Goal: Complete application form

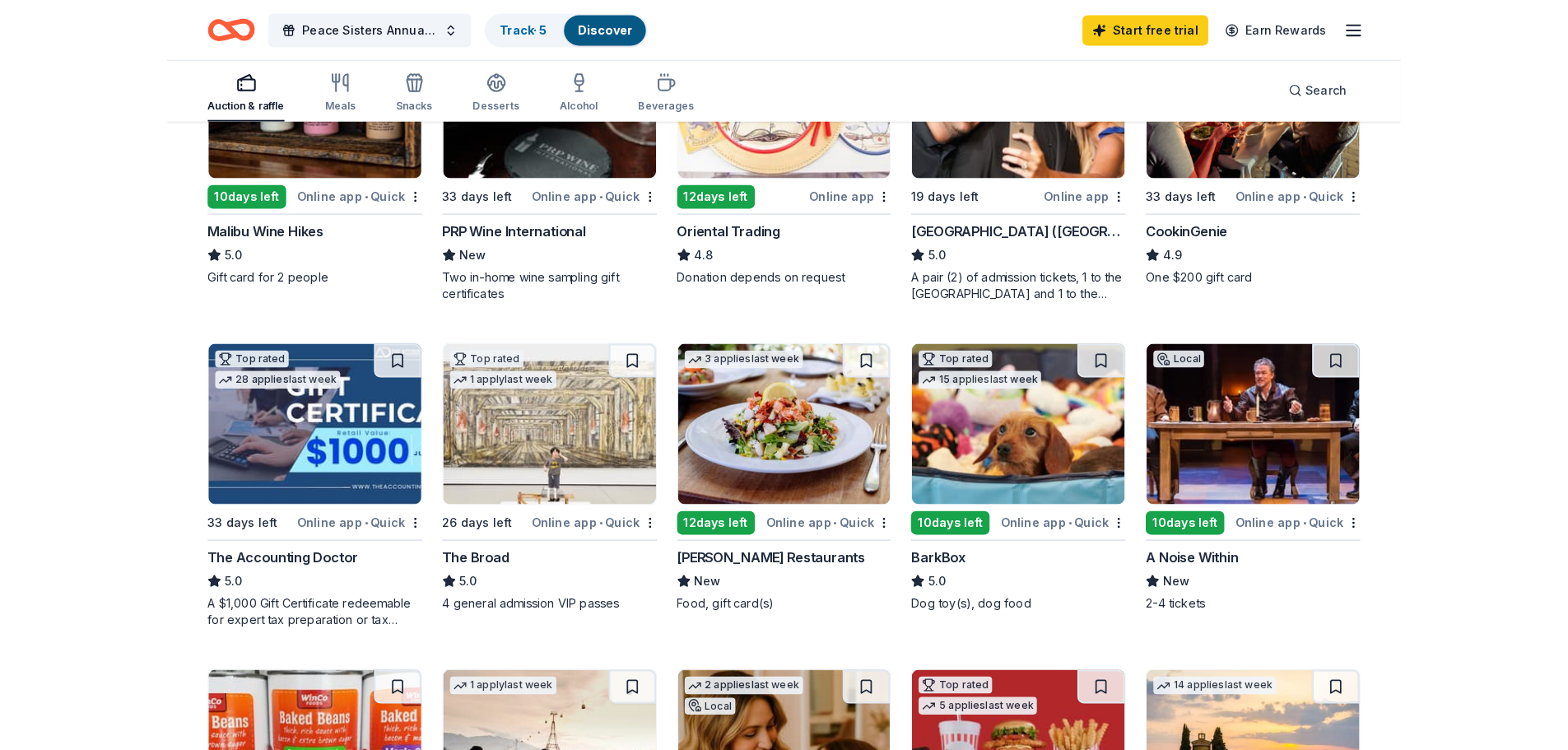
scroll to position [329, 0]
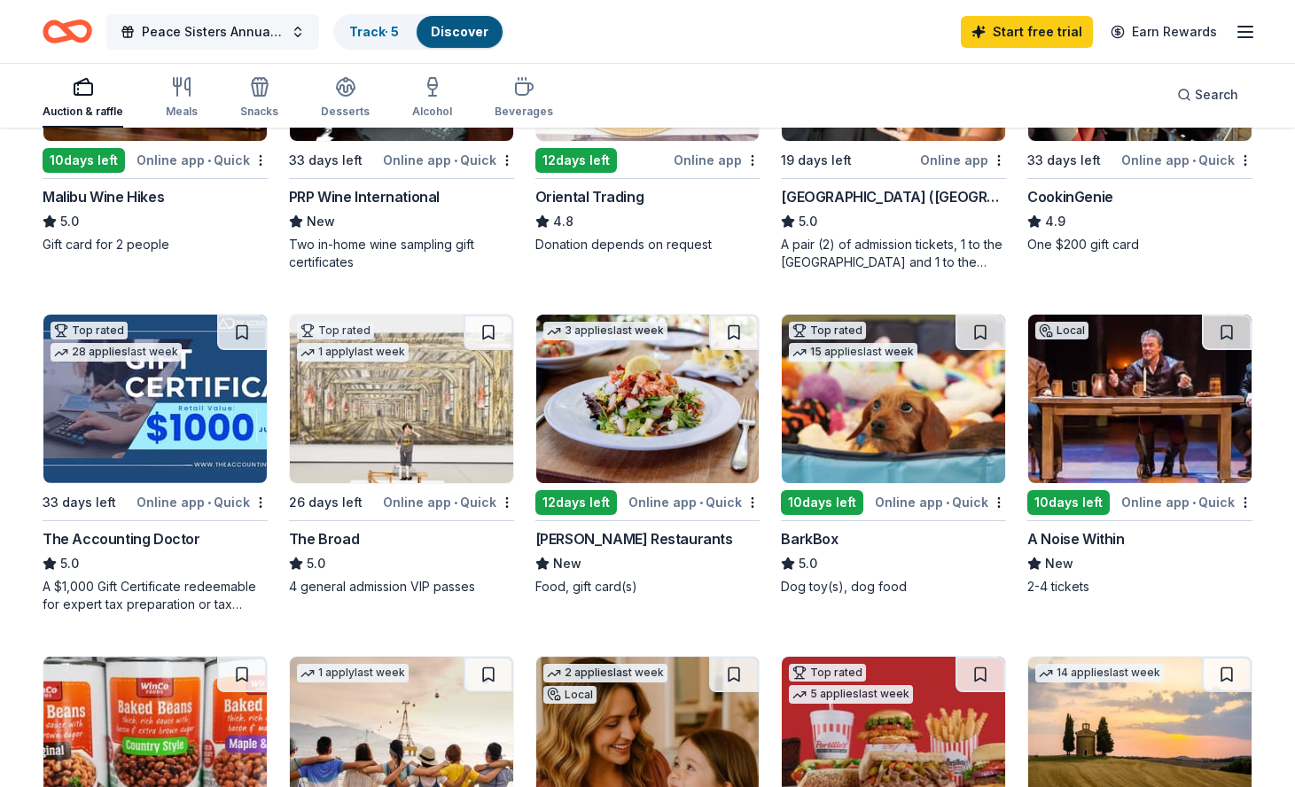
click at [191, 27] on span "Peace Sisters Annual Gala" at bounding box center [213, 31] width 142 height 21
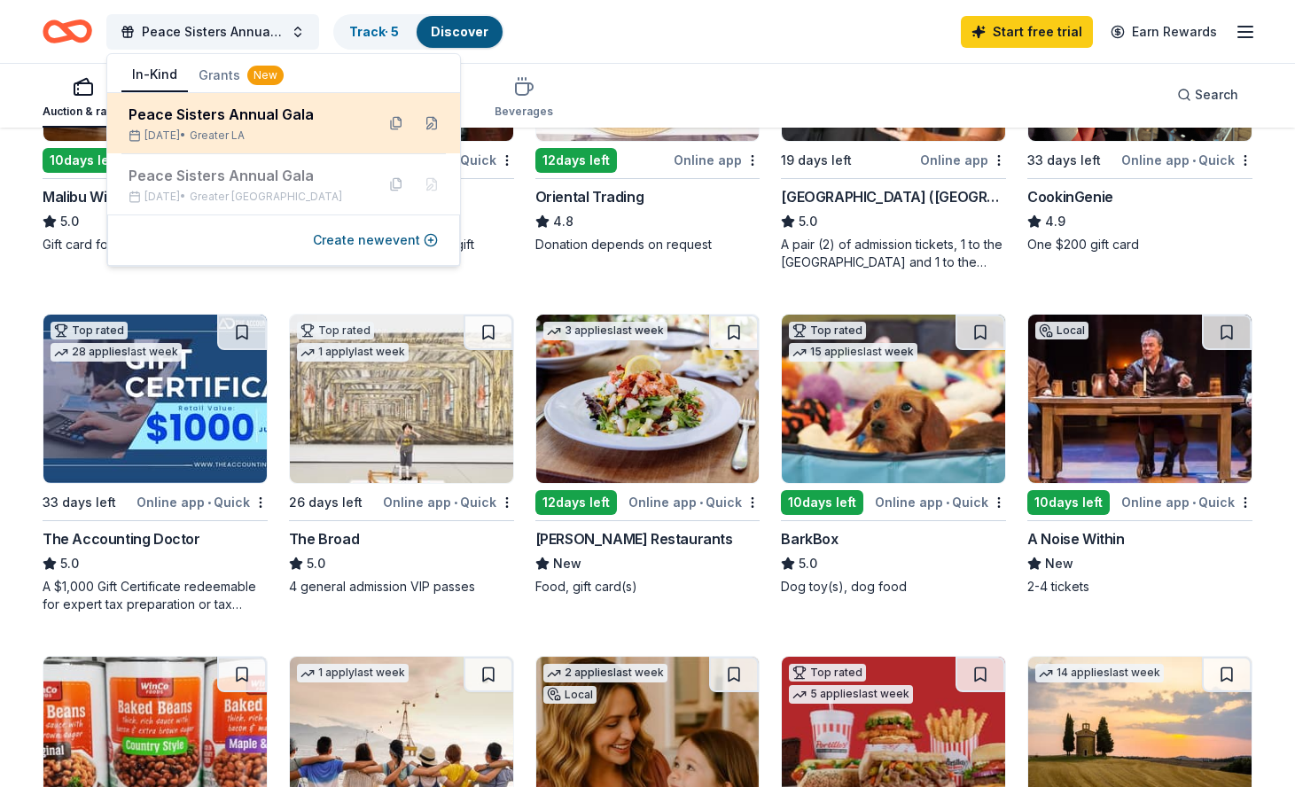
click at [206, 107] on div "Peace Sisters Annual Gala" at bounding box center [245, 114] width 232 height 21
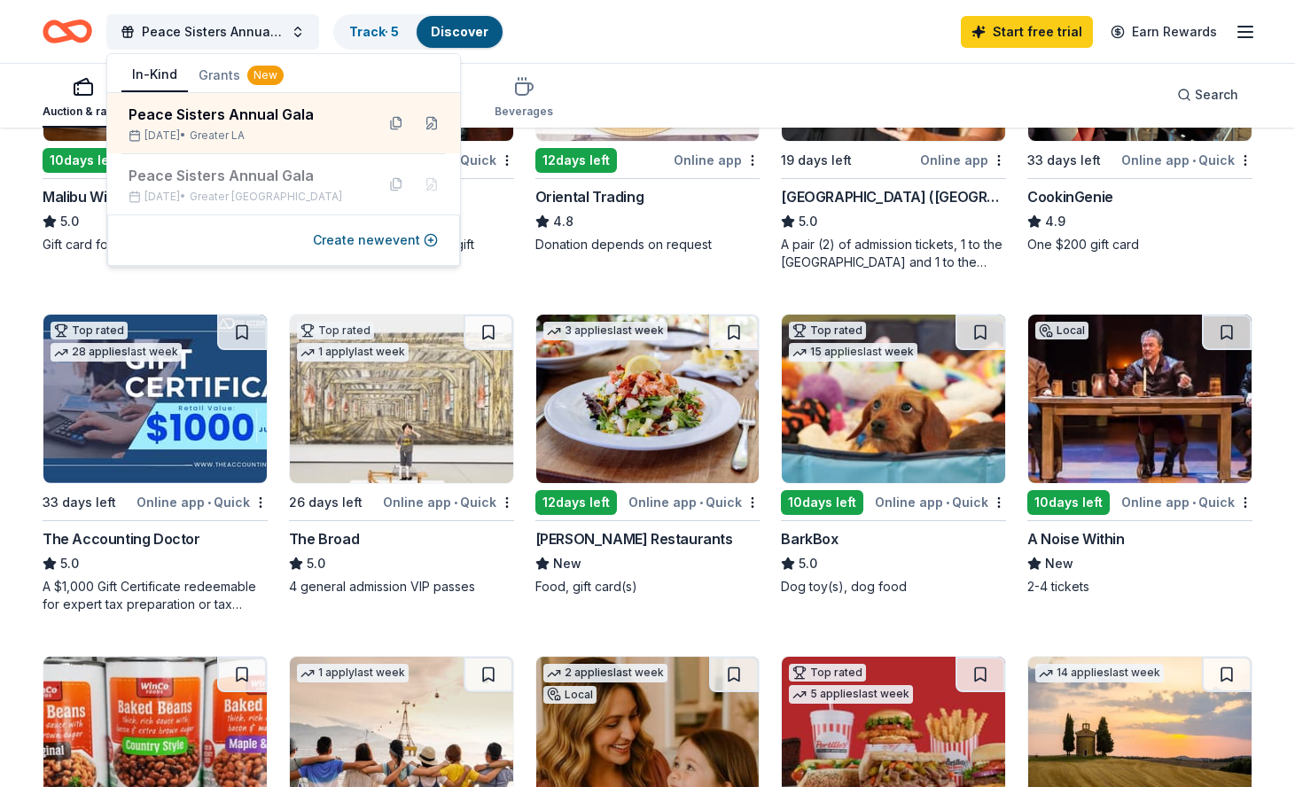
click at [132, 545] on div "The Accounting Doctor" at bounding box center [122, 538] width 158 height 21
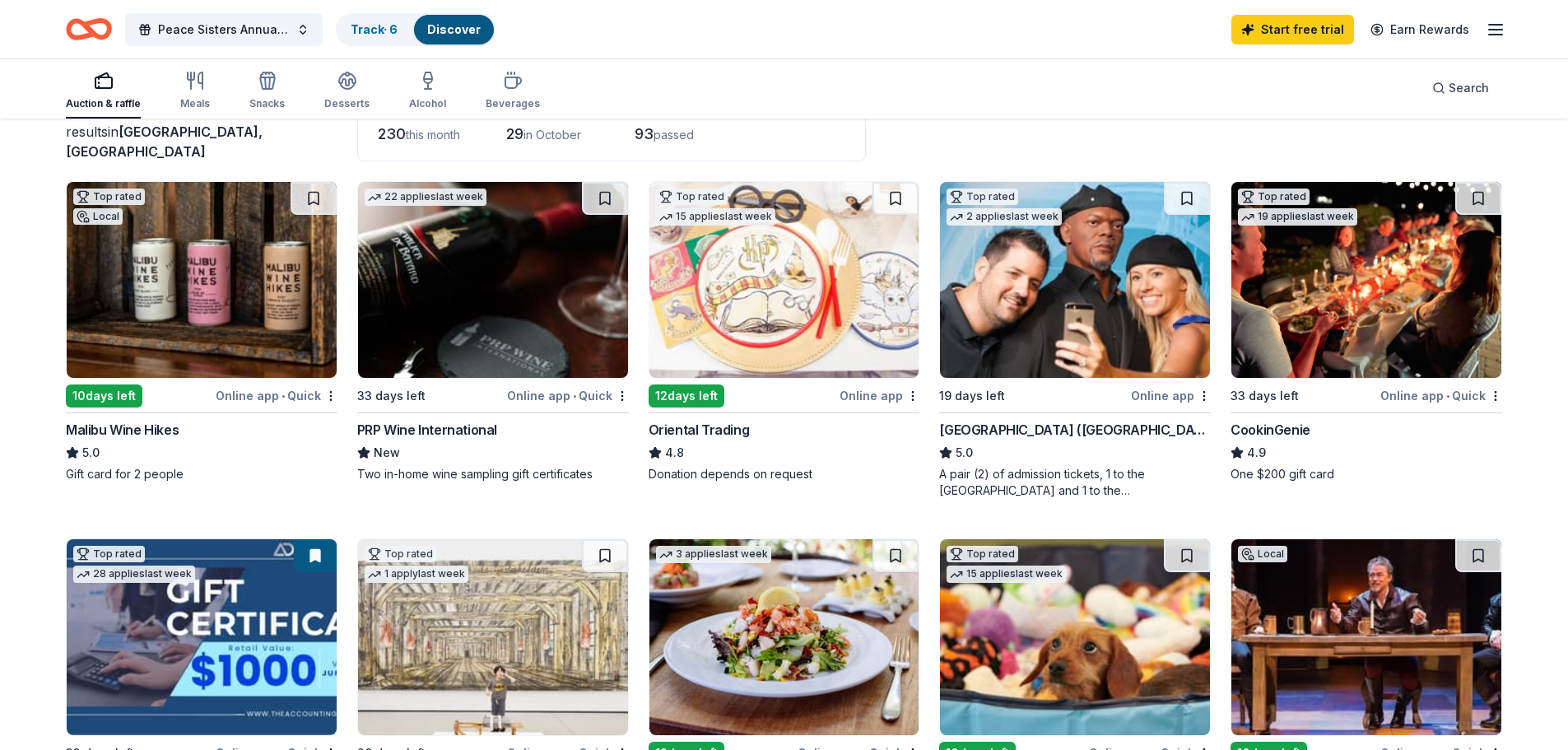
scroll to position [0, 0]
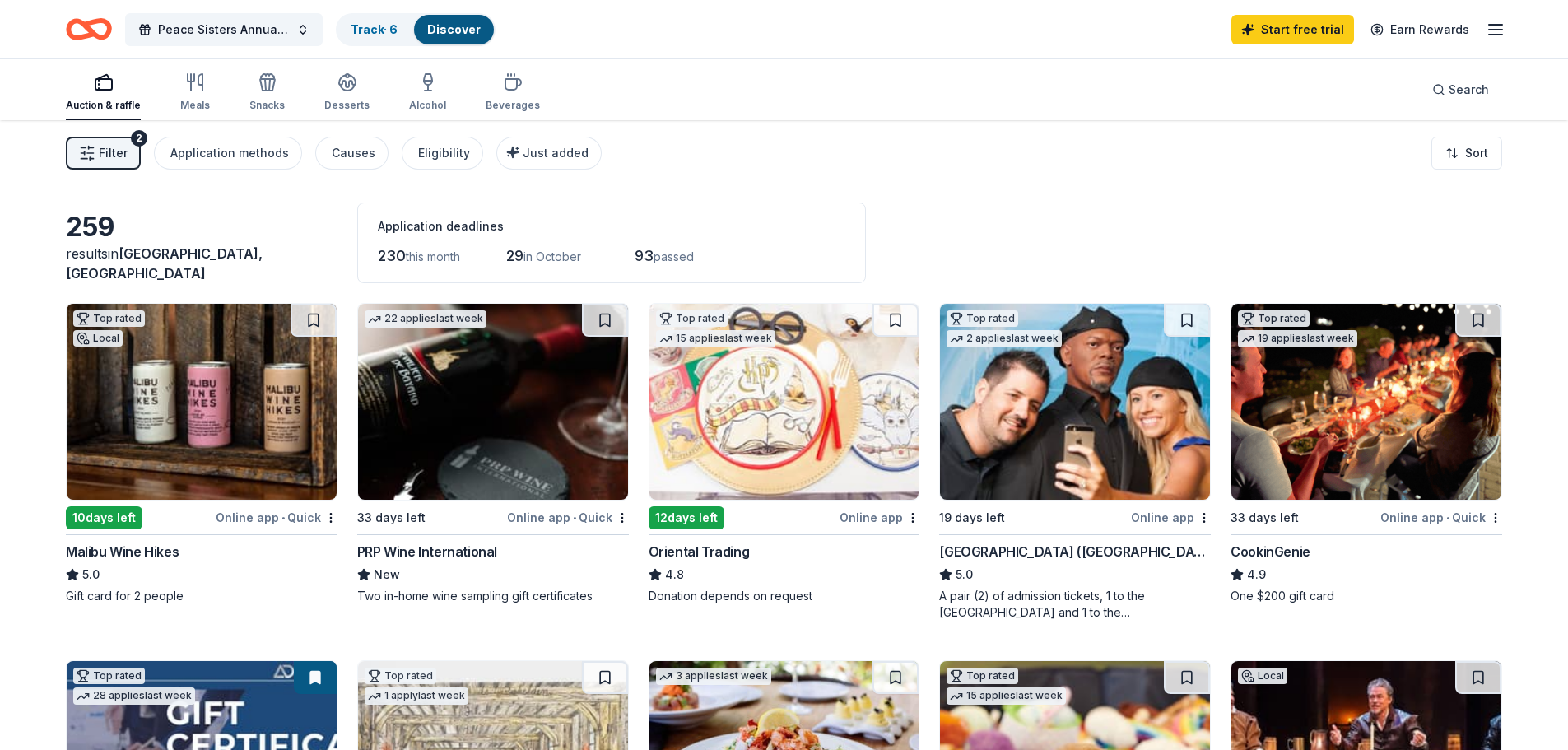
click at [435, 554] on div "PRP Wine International" at bounding box center [427, 551] width 140 height 20
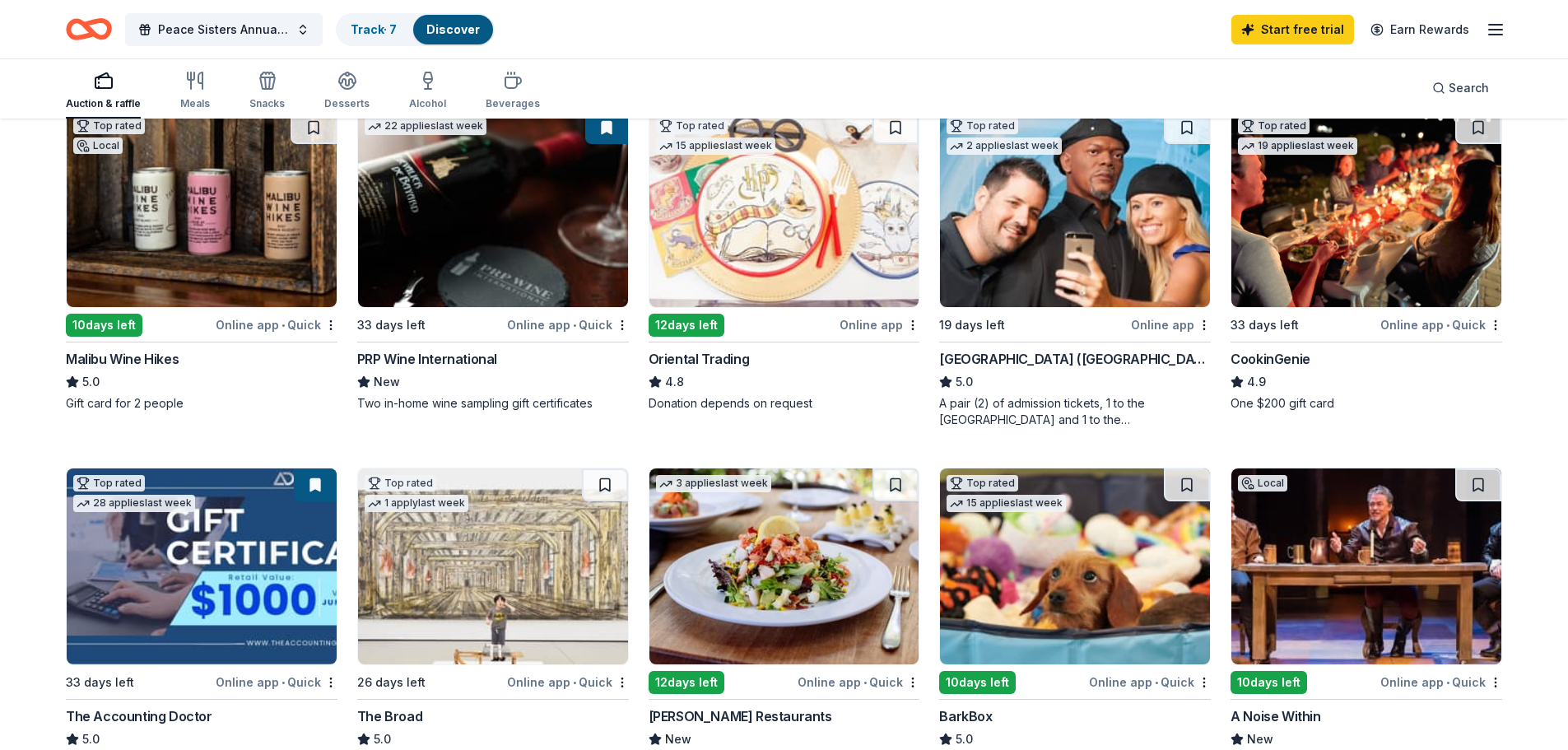
scroll to position [164, 0]
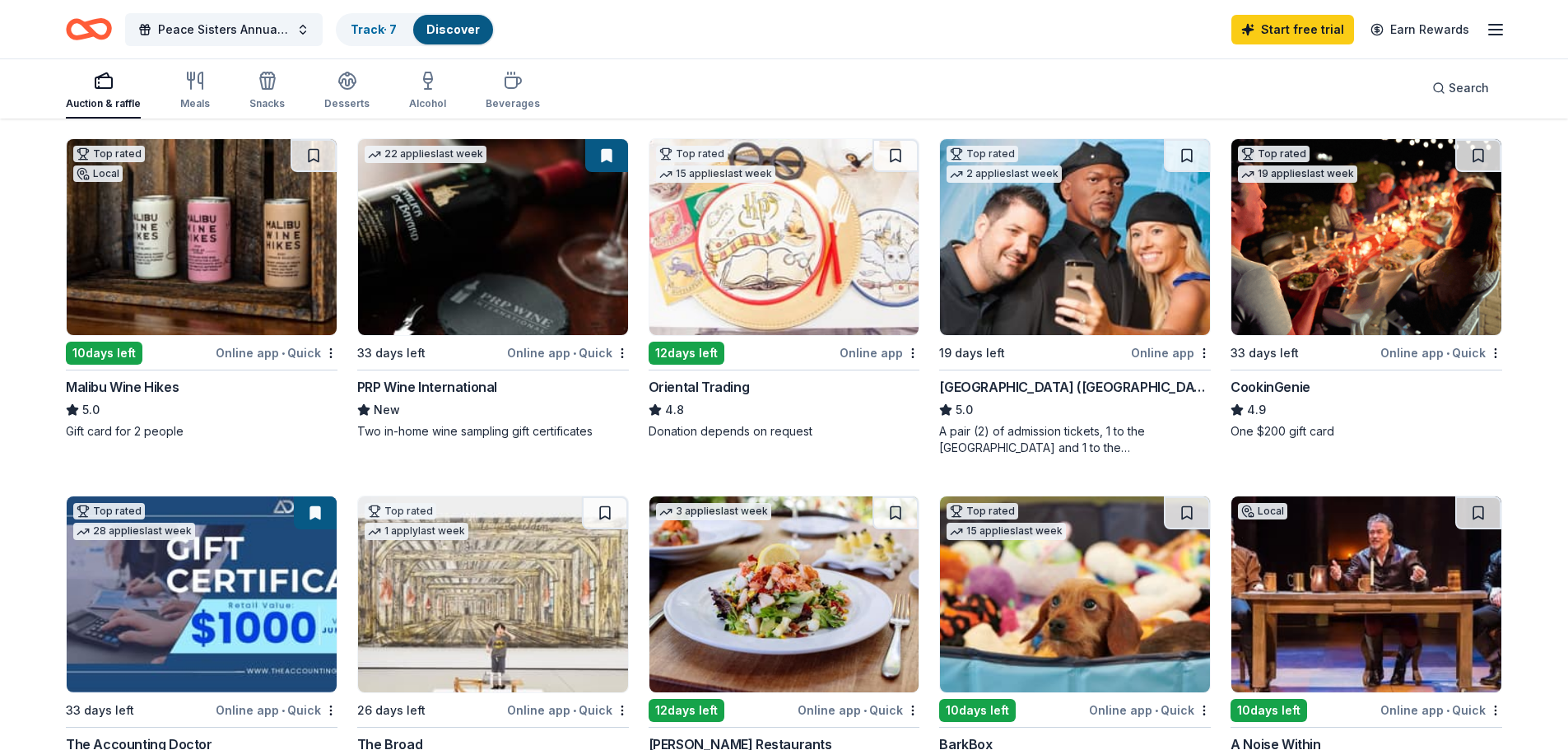
click at [1202, 294] on img at bounding box center [1366, 237] width 270 height 196
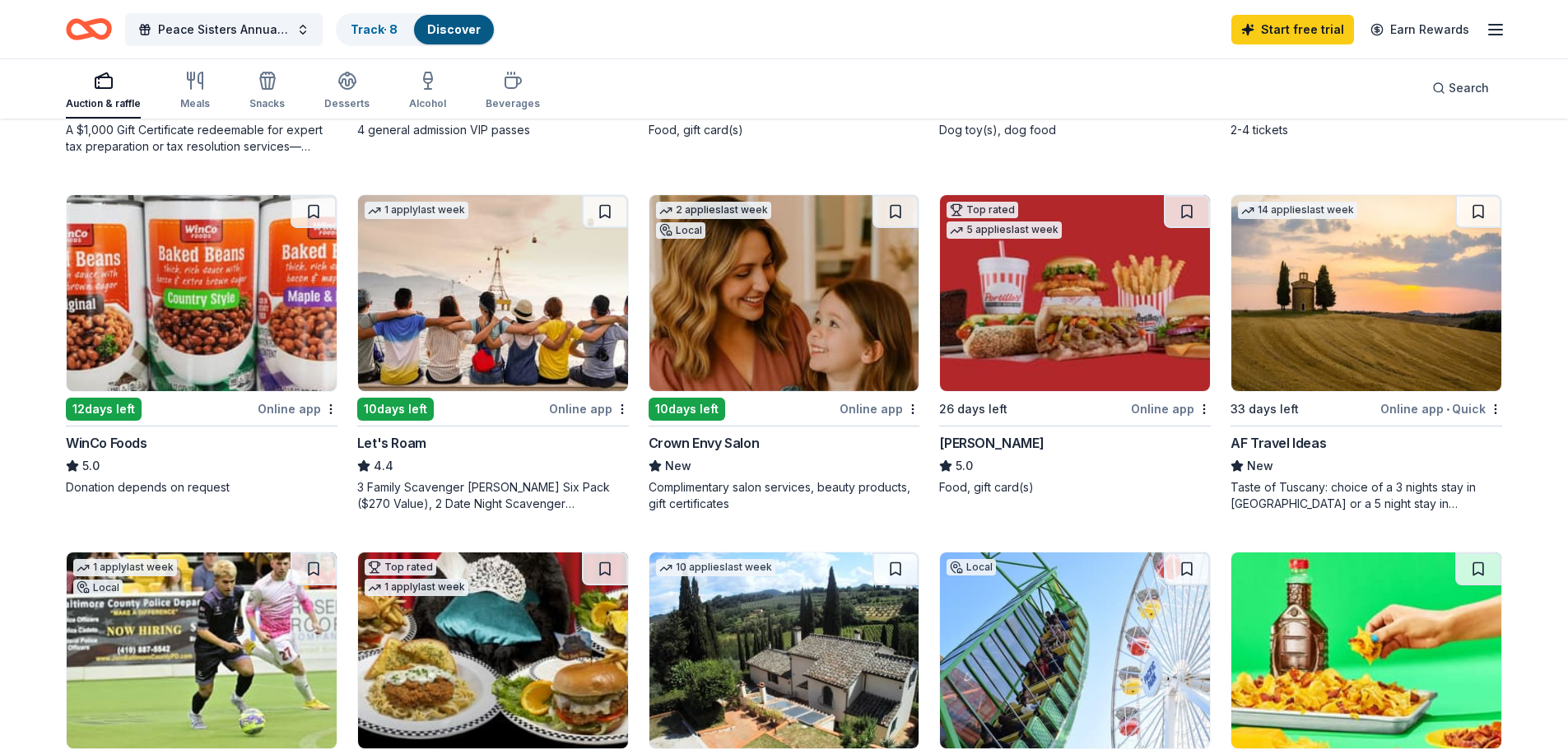
scroll to position [906, 0]
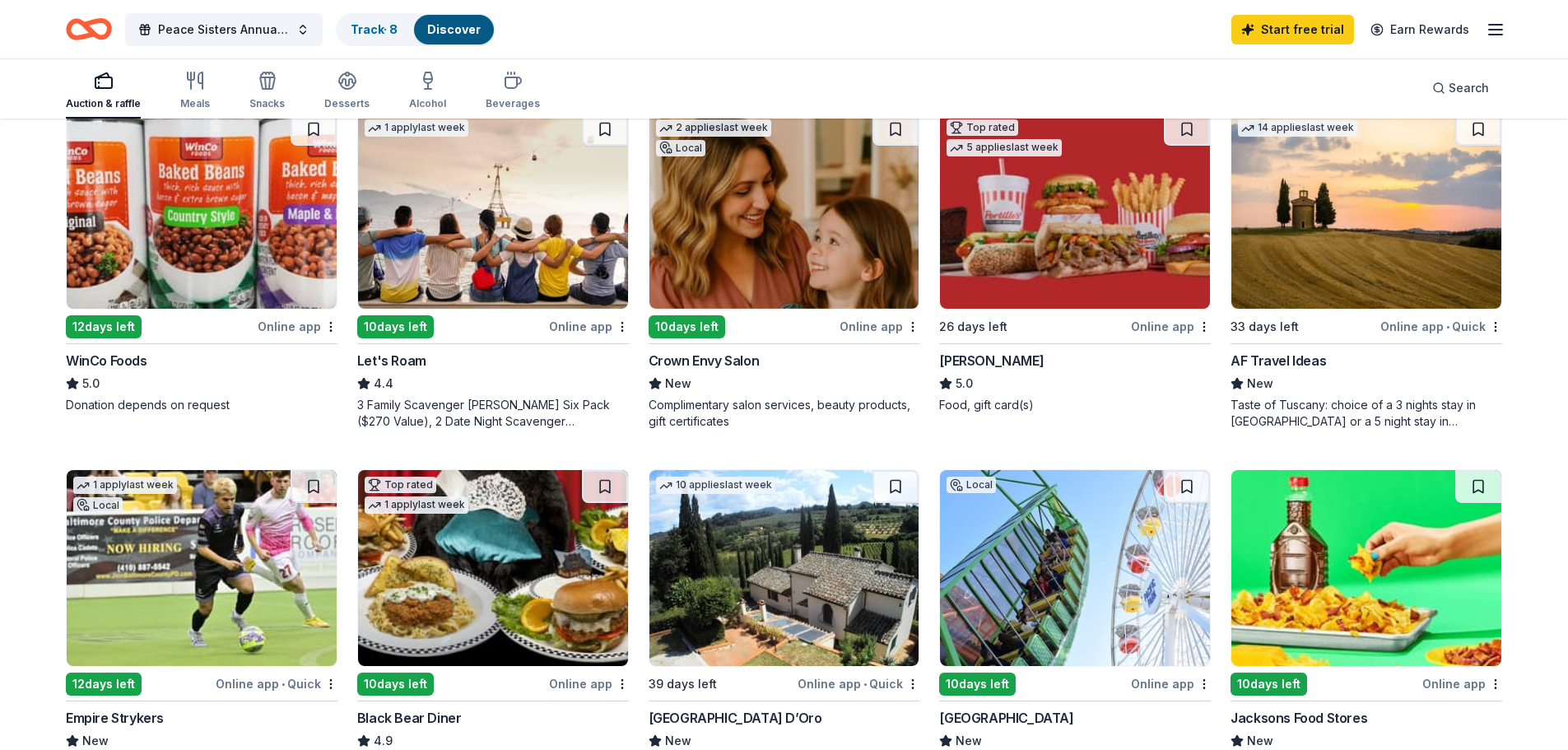
click at [675, 359] on div "Crown Envy Salon" at bounding box center [704, 361] width 111 height 20
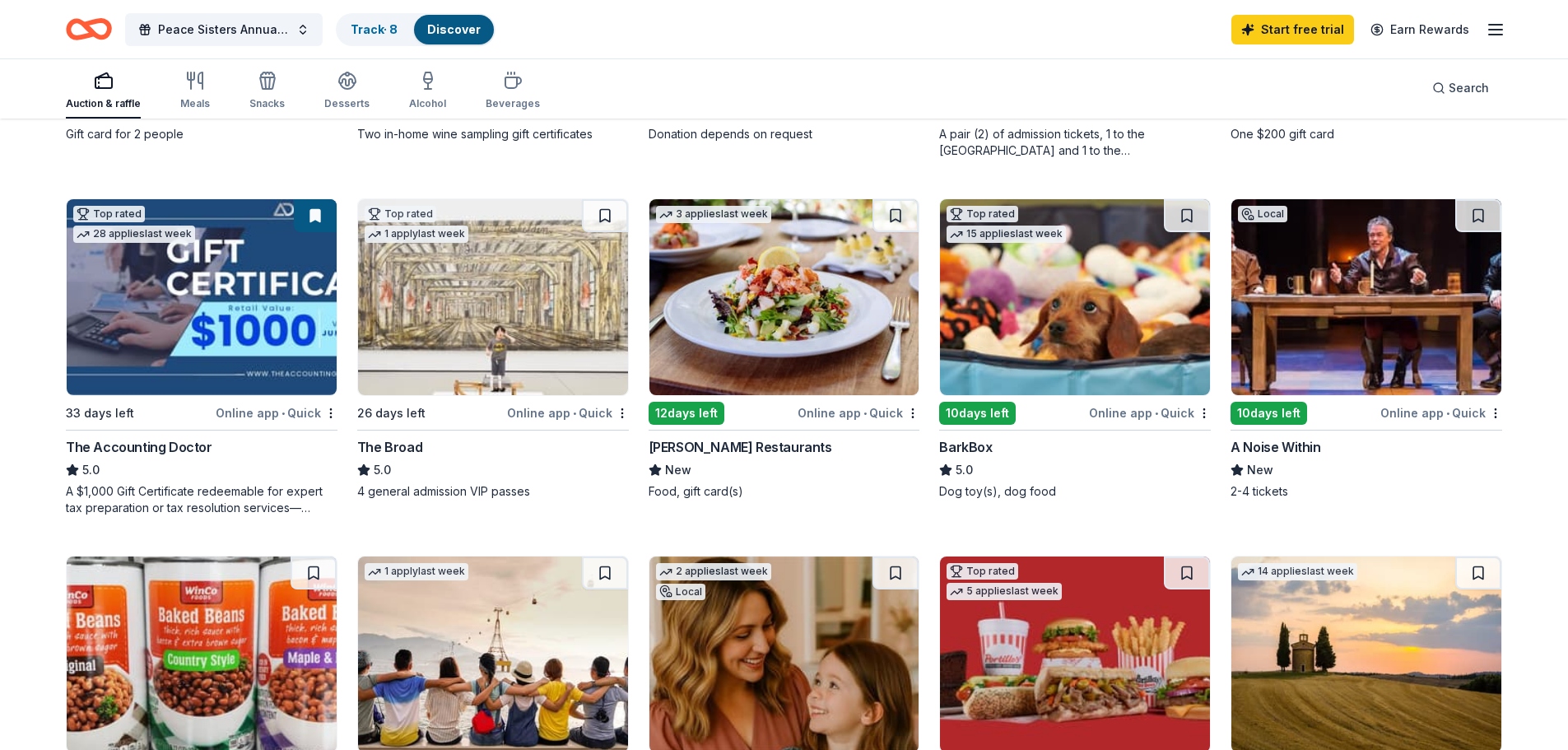
scroll to position [412, 0]
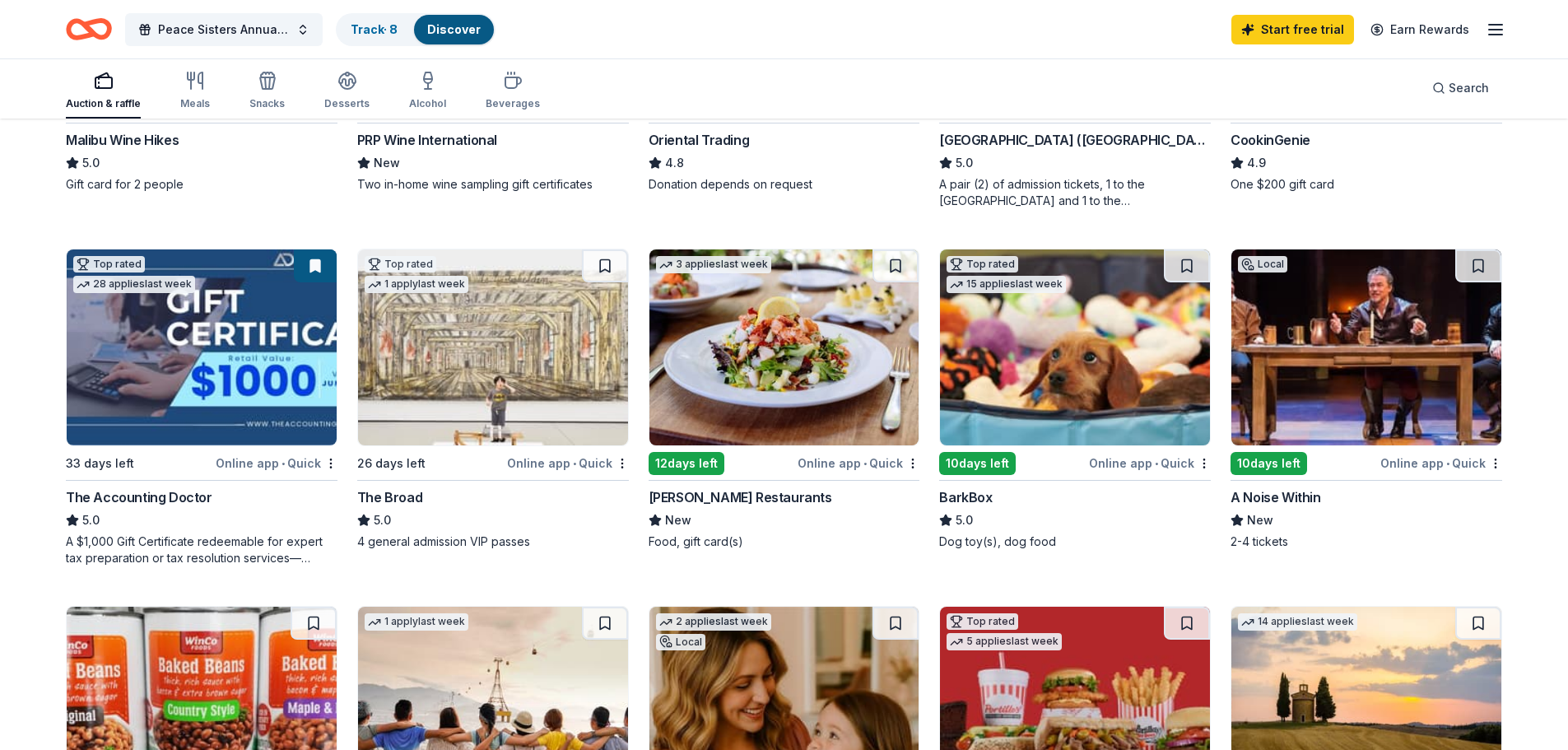
click at [721, 497] on div "Cameron Mitchell Restaurants" at bounding box center [740, 497] width 184 height 20
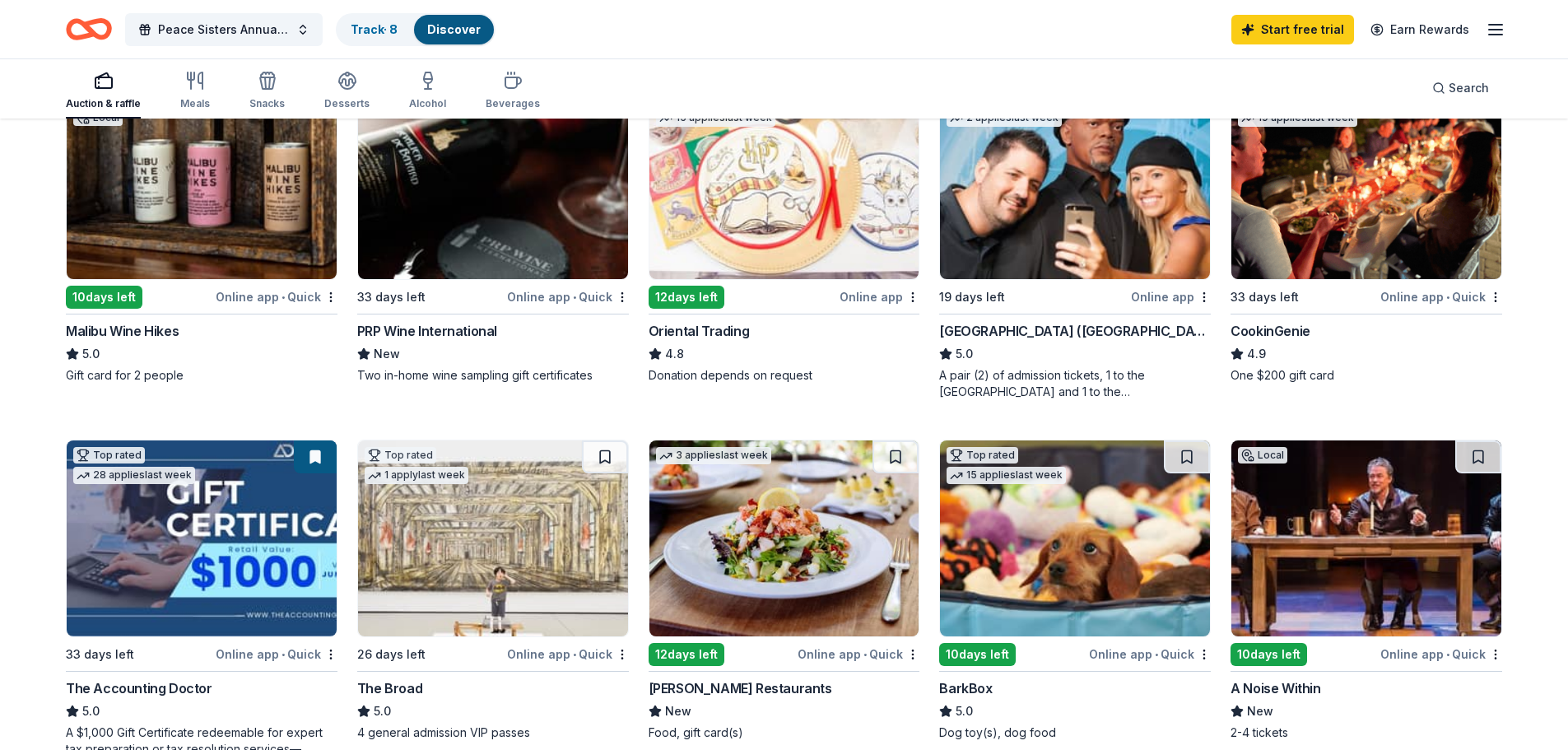
scroll to position [164, 0]
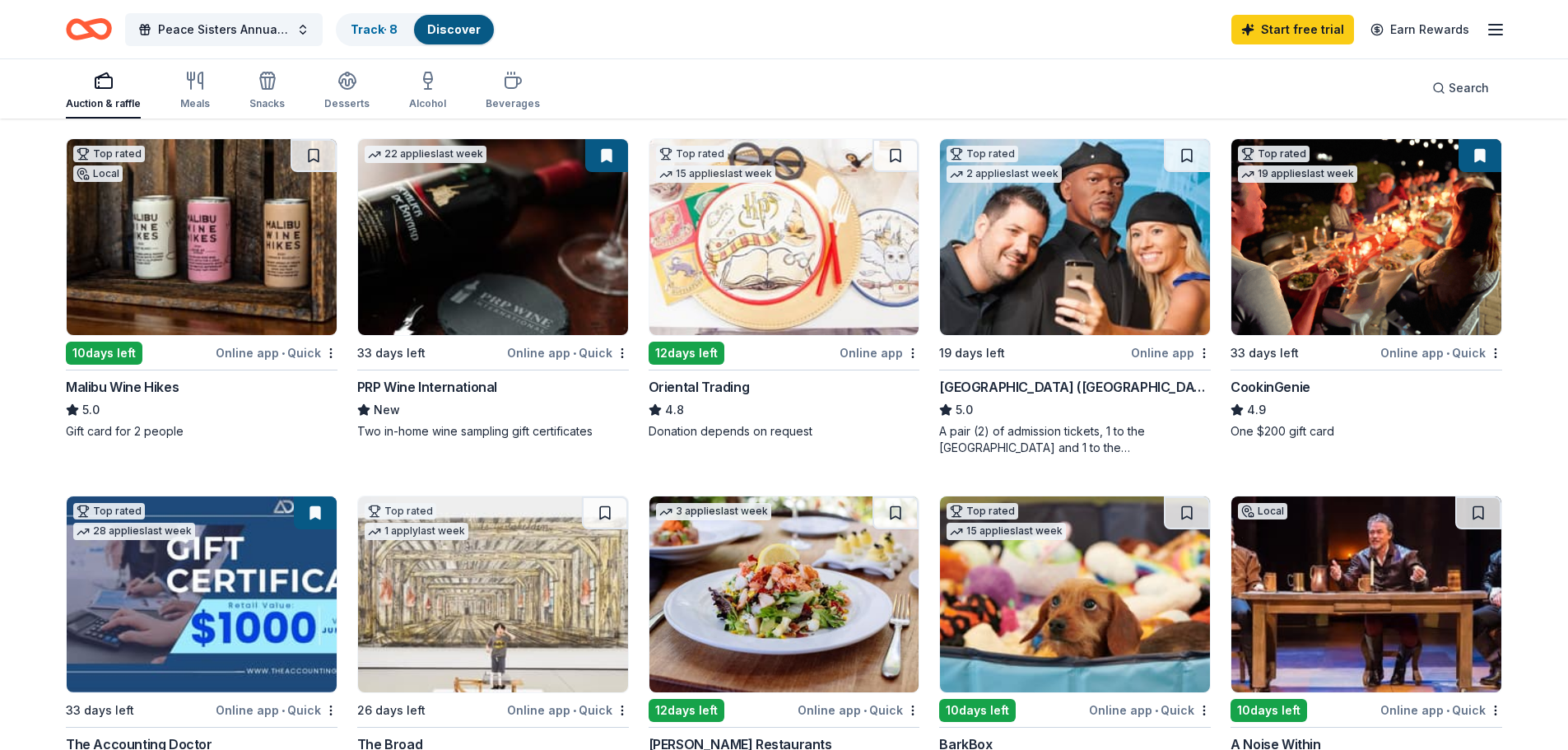
click at [1017, 388] on div "Hollywood Wax Museum (Hollywood)" at bounding box center [1075, 387] width 271 height 20
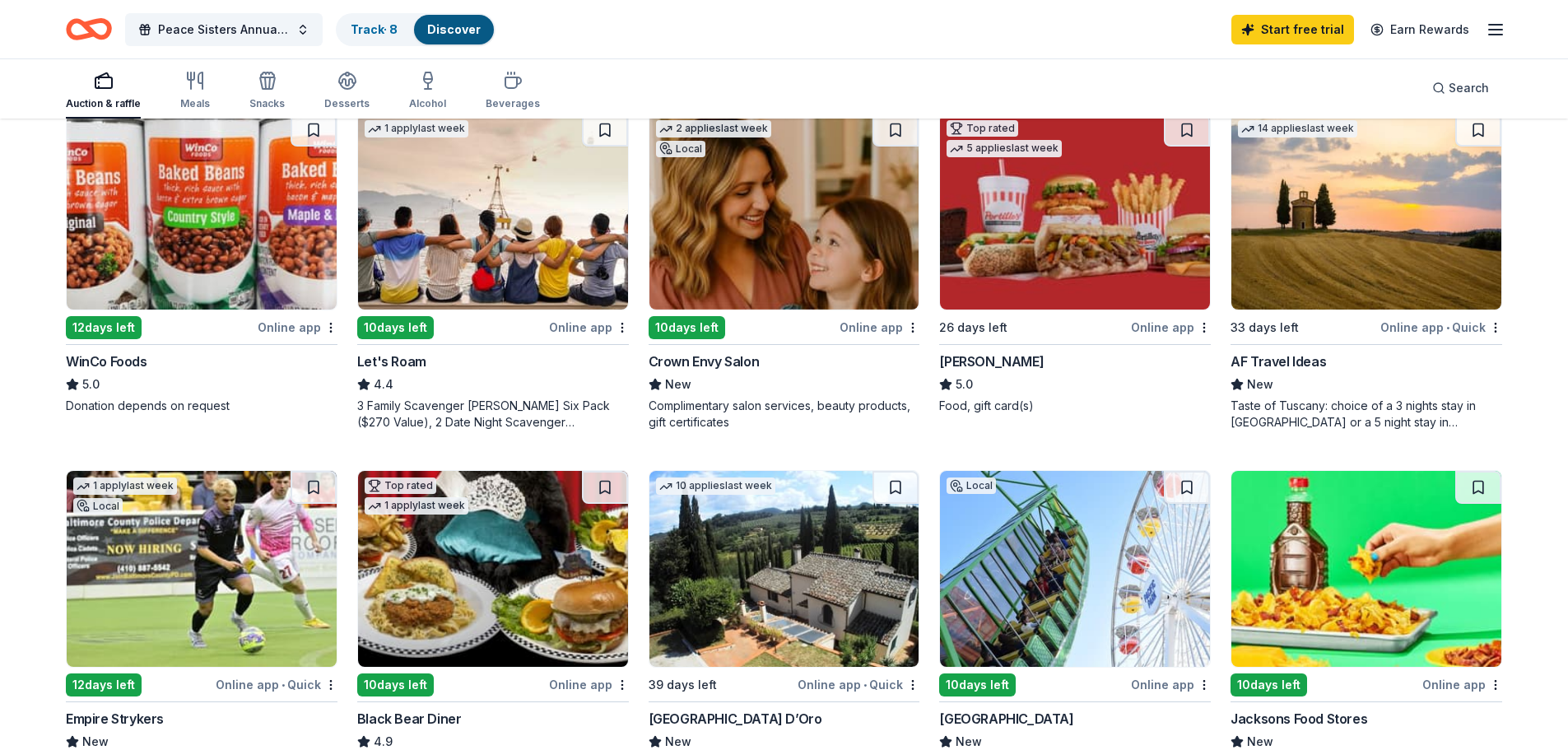
scroll to position [906, 0]
click at [962, 360] on div "Portillo's" at bounding box center [991, 361] width 105 height 20
click at [392, 362] on div "Let's Roam" at bounding box center [392, 361] width 69 height 20
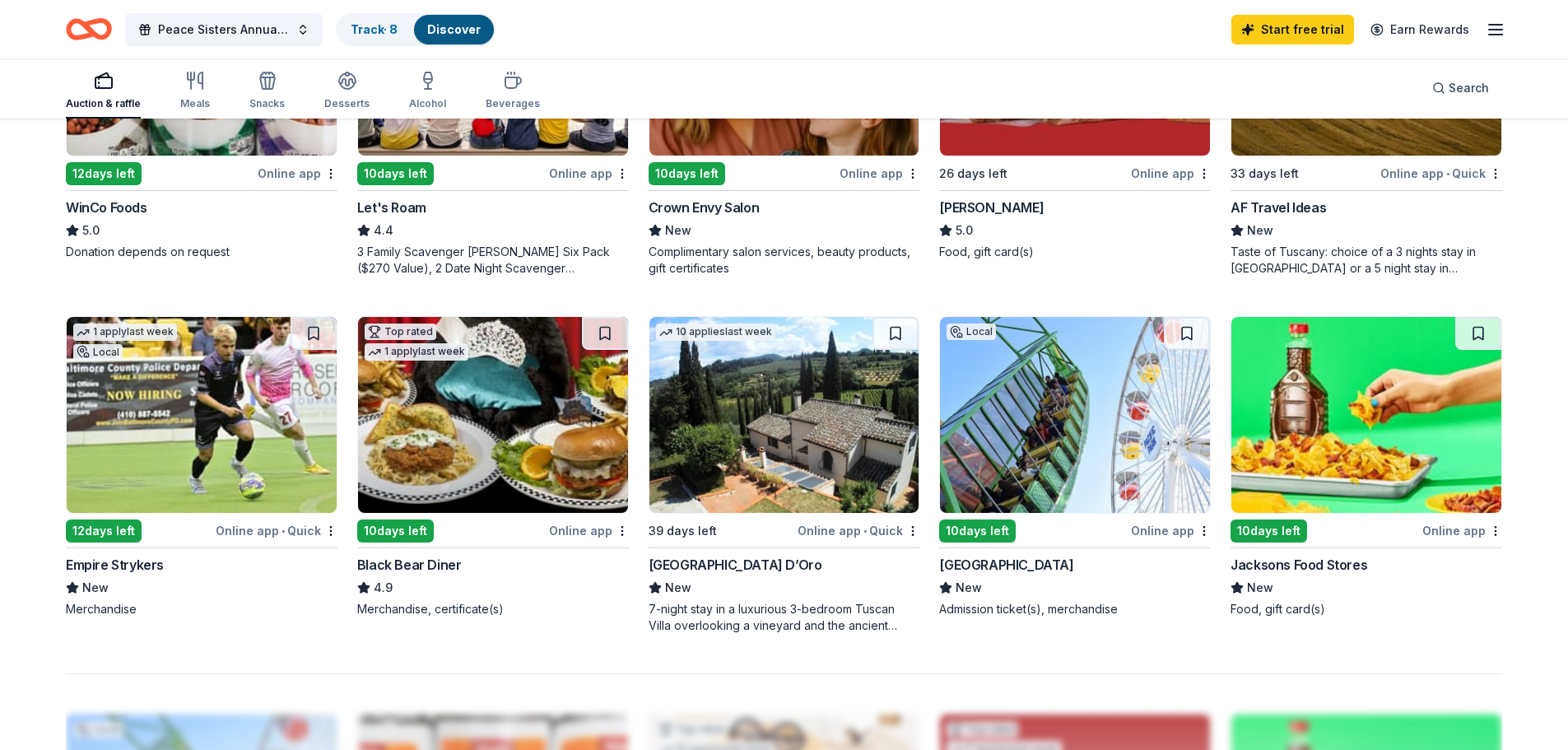
scroll to position [1071, 0]
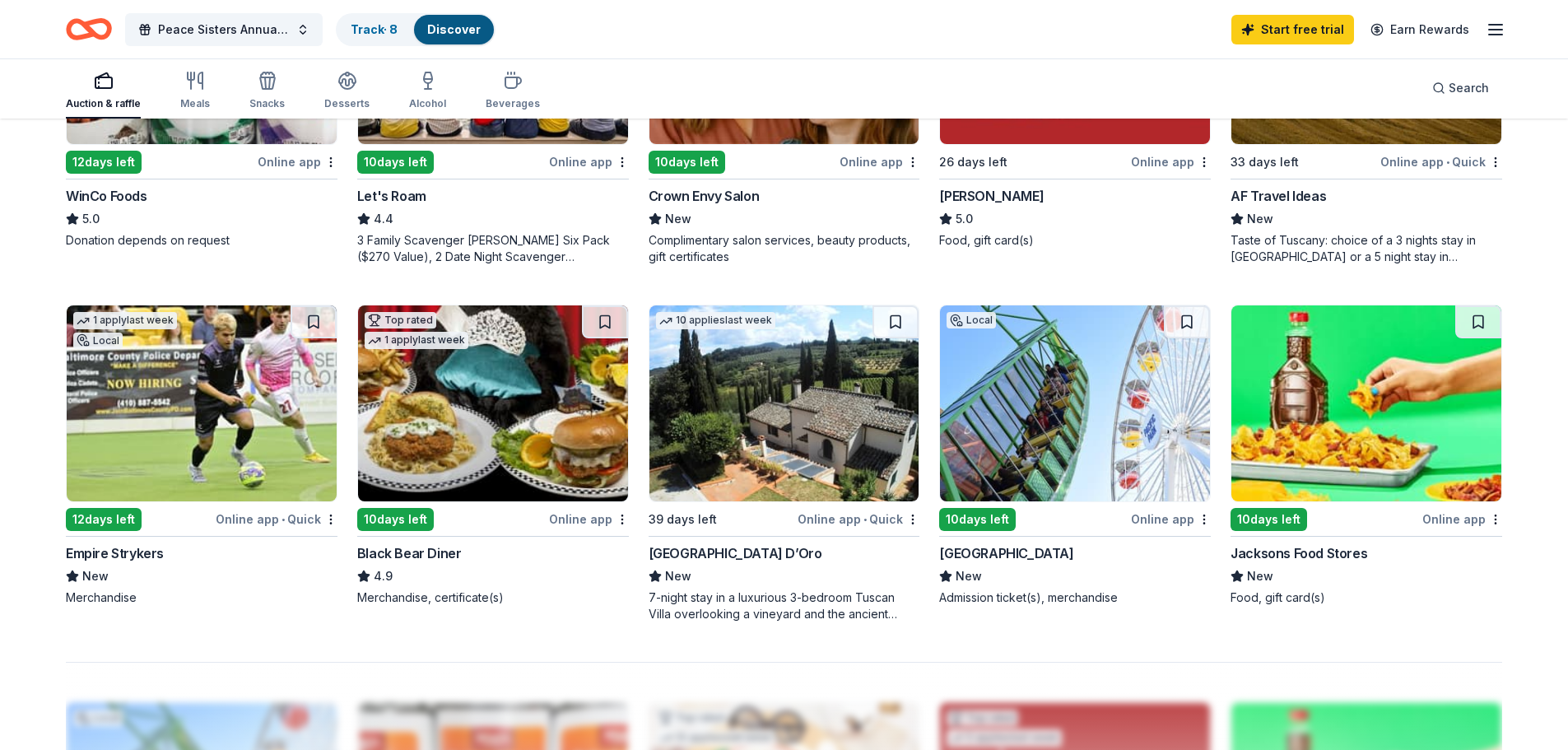
click at [408, 555] on div "Black Bear Diner" at bounding box center [410, 553] width 105 height 20
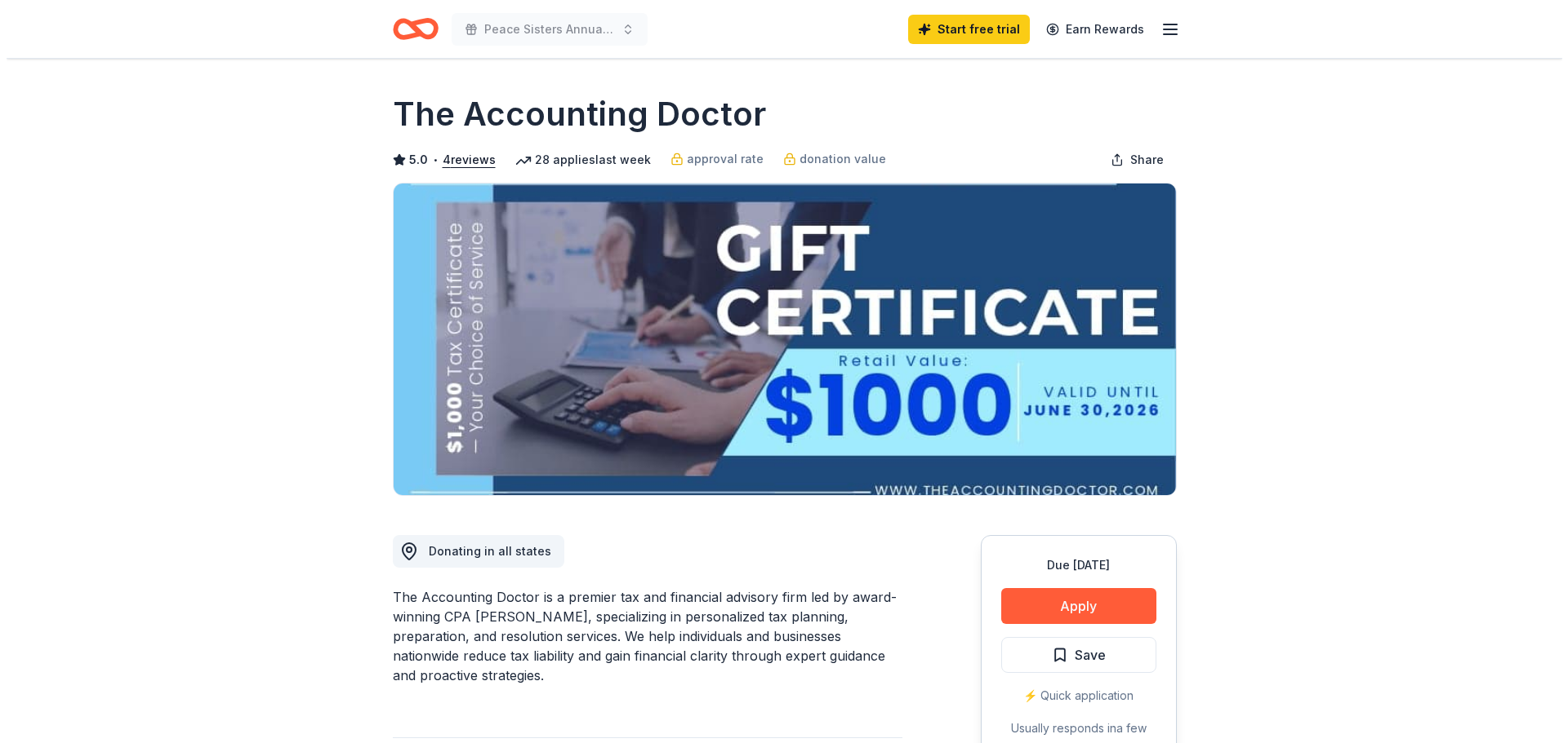
scroll to position [82, 0]
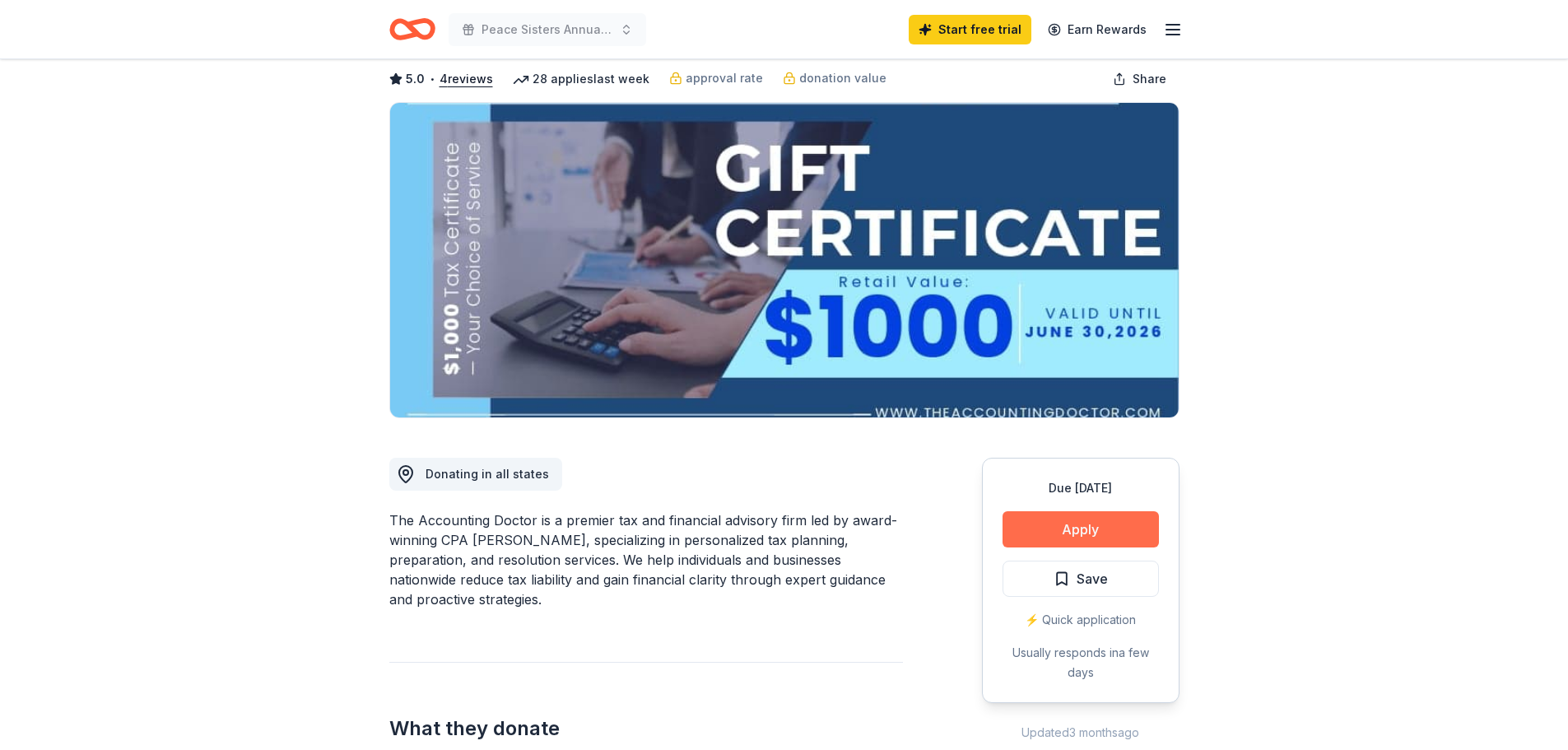
click at [1101, 532] on button "Apply" at bounding box center [1080, 529] width 156 height 36
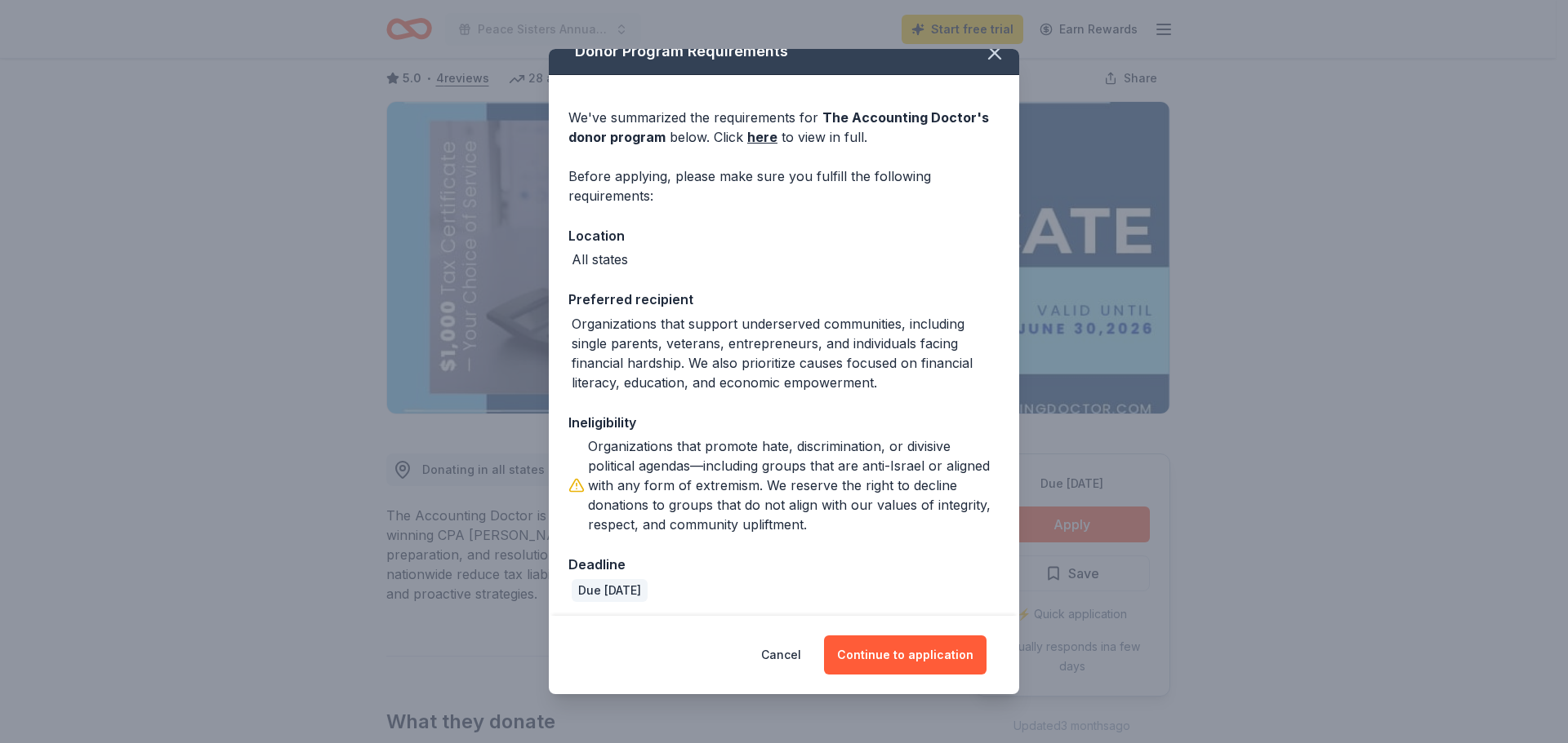
scroll to position [26, 0]
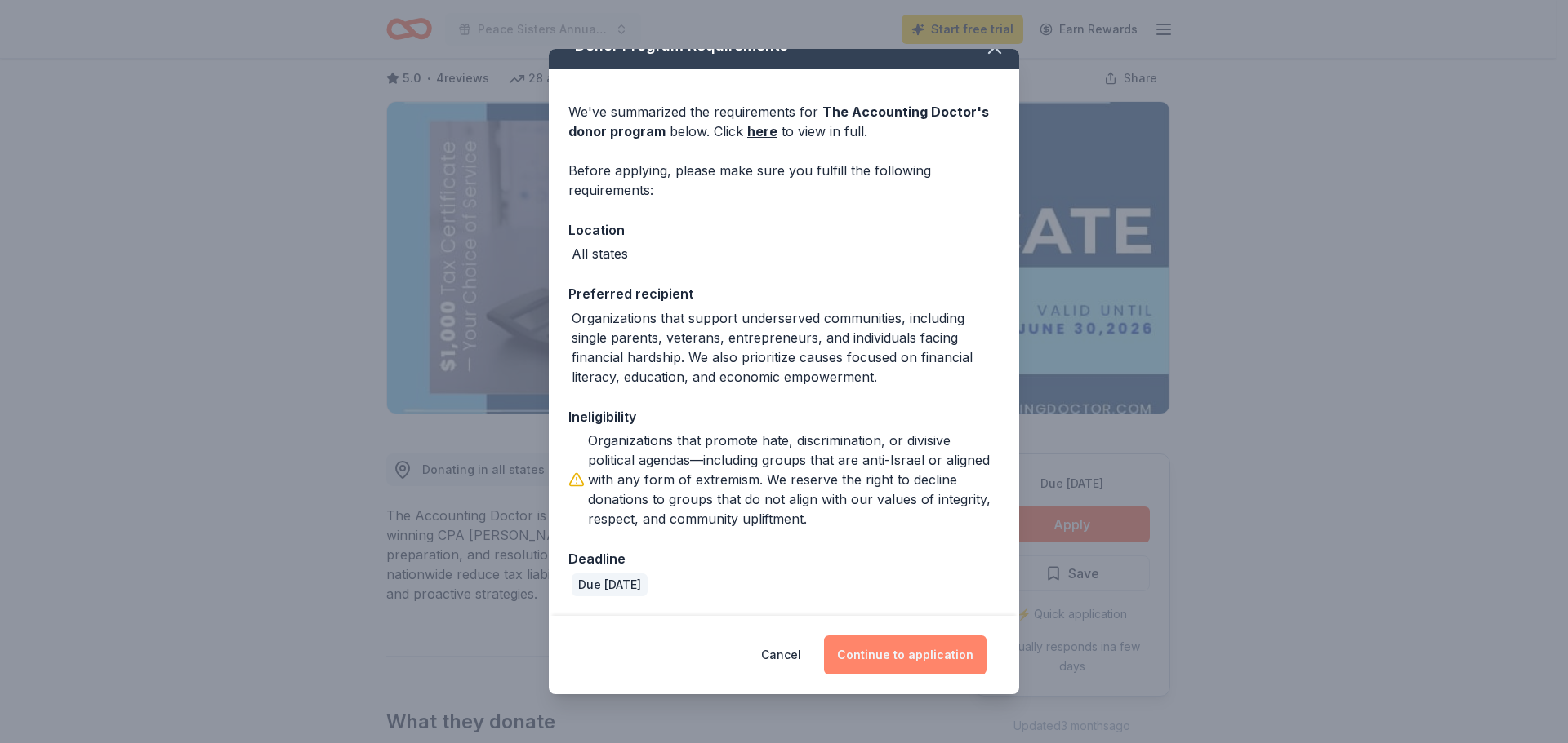
drag, startPoint x: 877, startPoint y: 652, endPoint x: 864, endPoint y: 656, distance: 13.6
click at [864, 656] on button "Continue to application" at bounding box center [905, 655] width 162 height 40
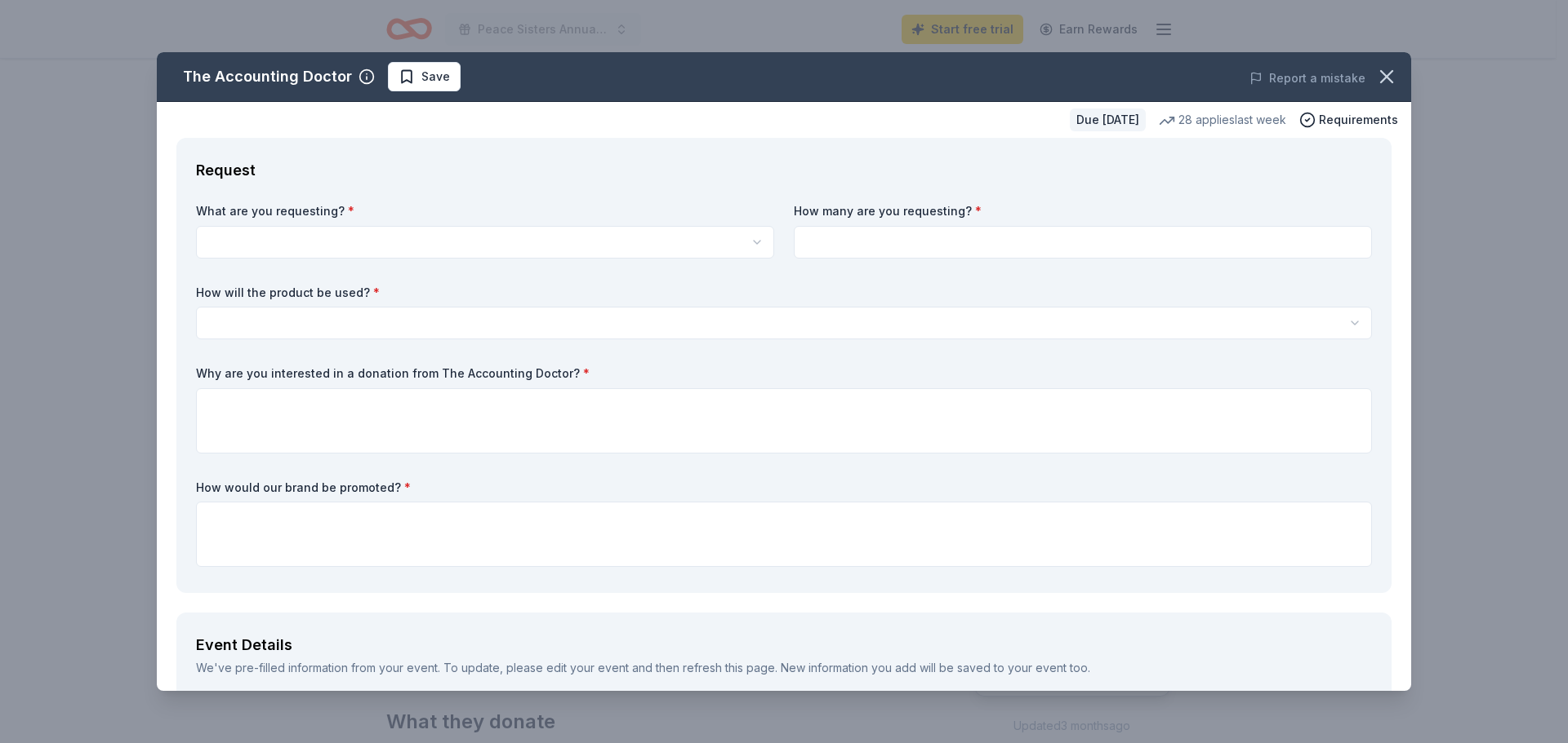
scroll to position [0, 0]
click at [468, 244] on html "Peace Sisters Annual Gala Start free trial Earn Rewards Due in 33 days Share Th…" at bounding box center [784, 371] width 1568 height 743
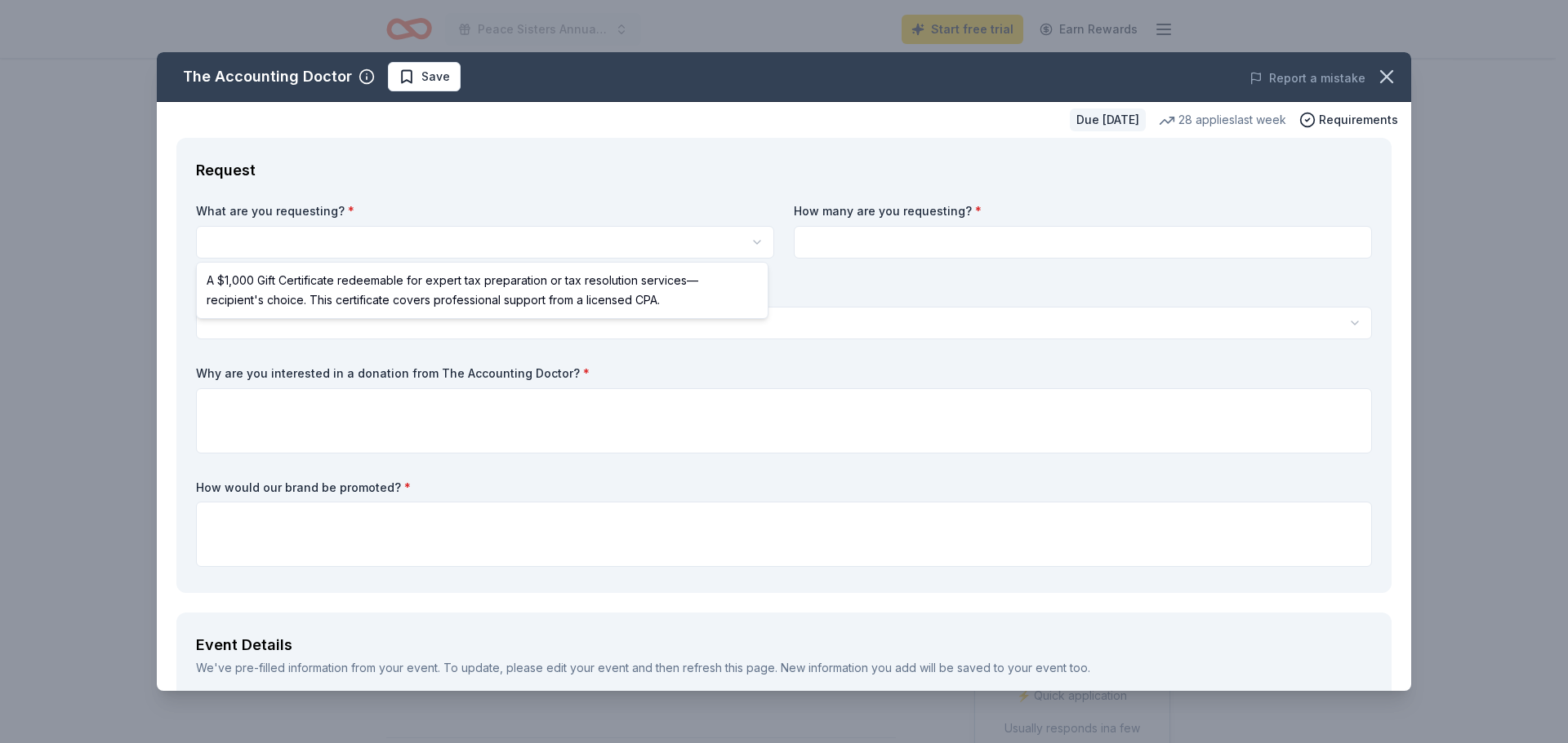
select select "A $1,000 Gift Certificate redeemable for expert tax preparation or tax resoluti…"
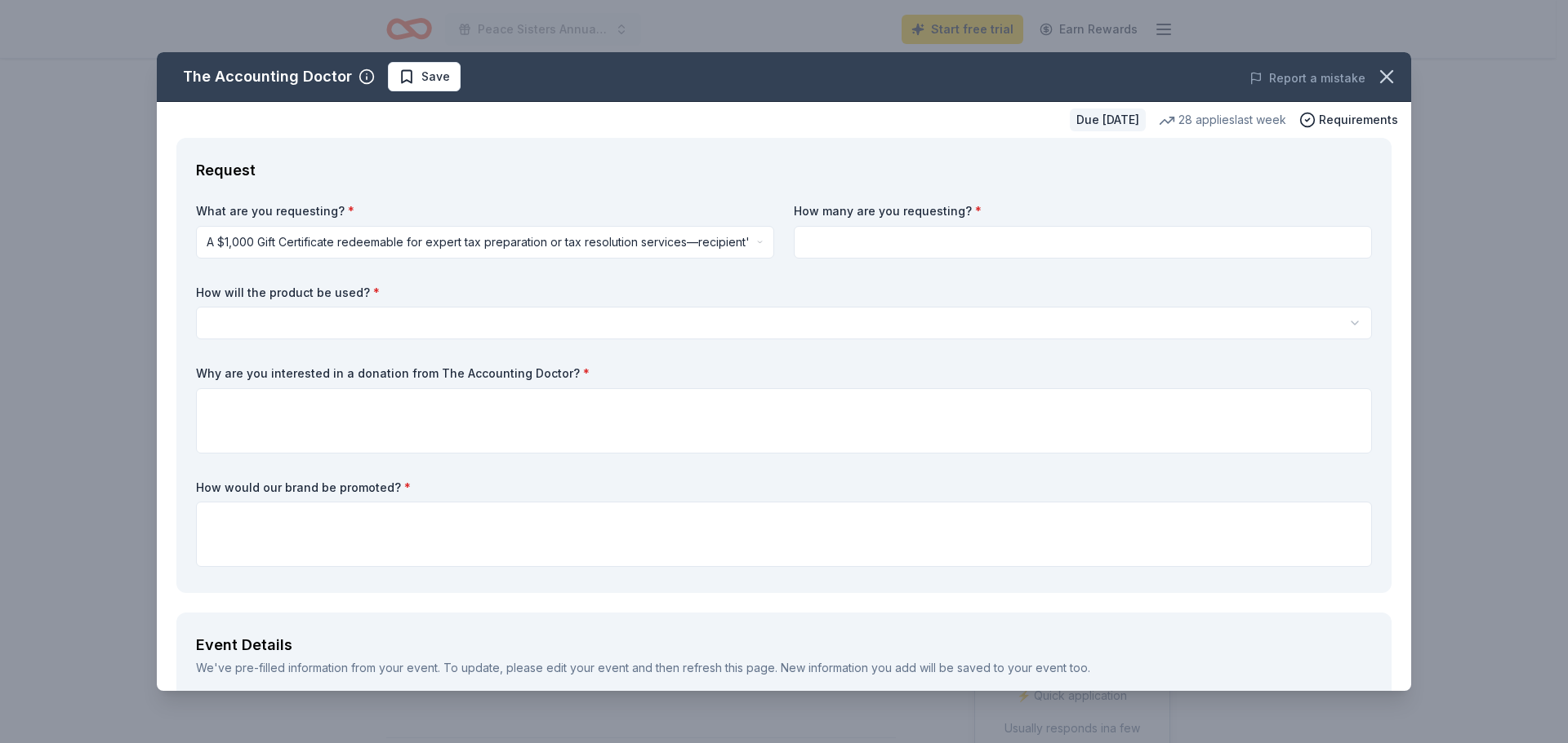
click at [872, 249] on input at bounding box center [1082, 241] width 578 height 32
type input "2"
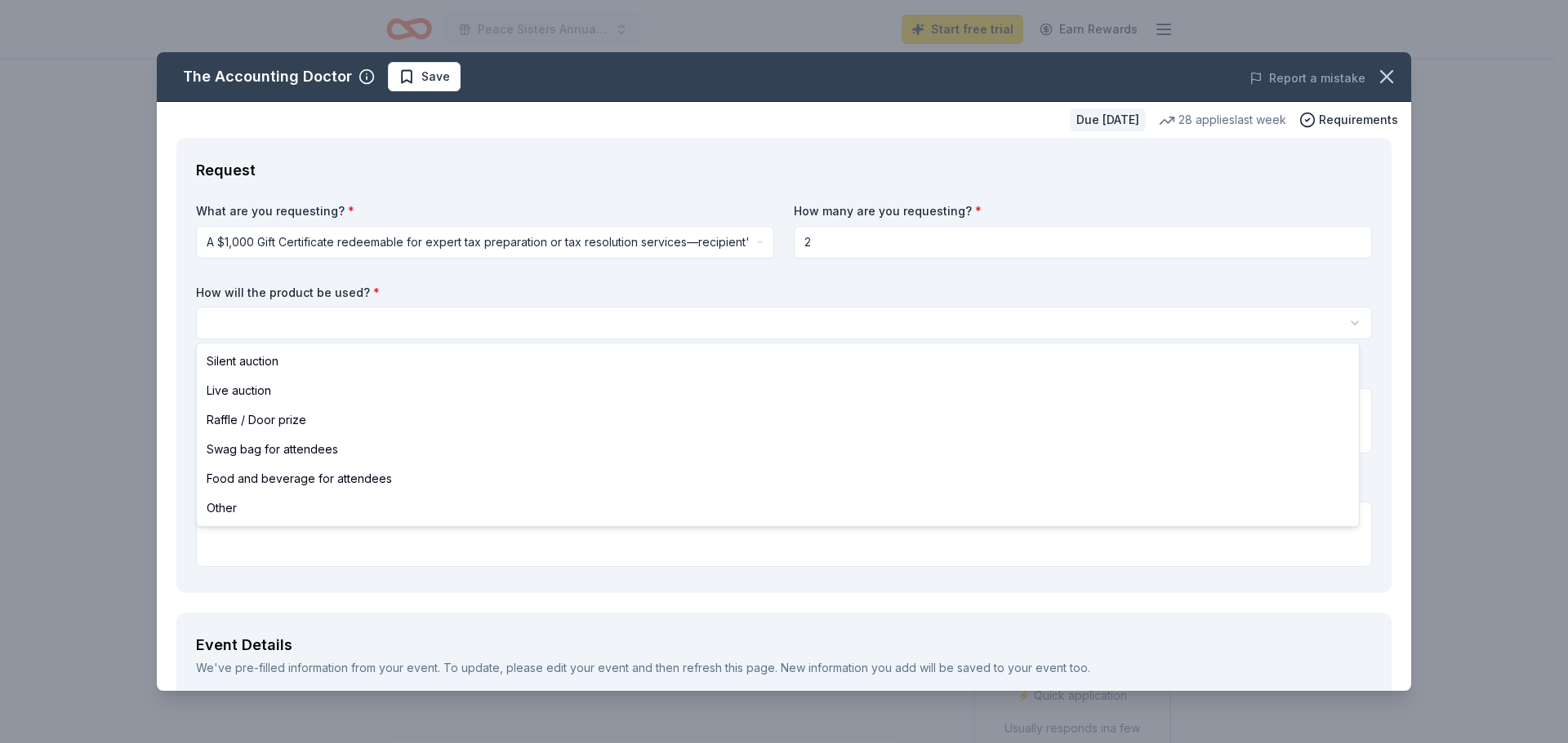
click at [682, 322] on html "Peace Sisters Annual Gala Start free trial Earn Rewards Due in 33 days Share Th…" at bounding box center [784, 371] width 1568 height 743
select select "silentAuction"
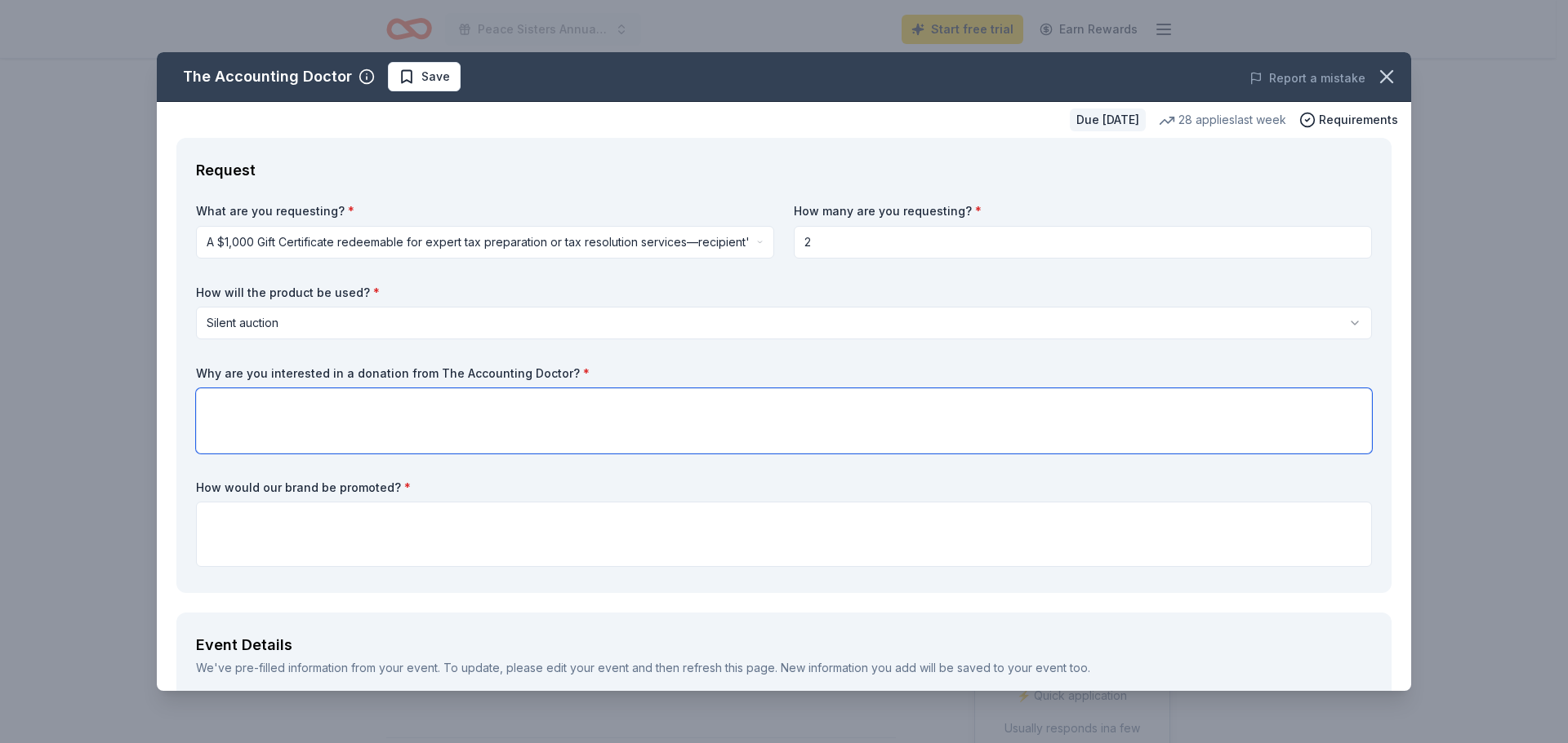
click at [334, 405] on textarea at bounding box center [784, 421] width 1176 height 65
click at [894, 407] on textarea at bounding box center [784, 421] width 1176 height 65
paste textarea "Hello, I am reaching out on behalf of Peace Sisters, a nonprofit organization d…"
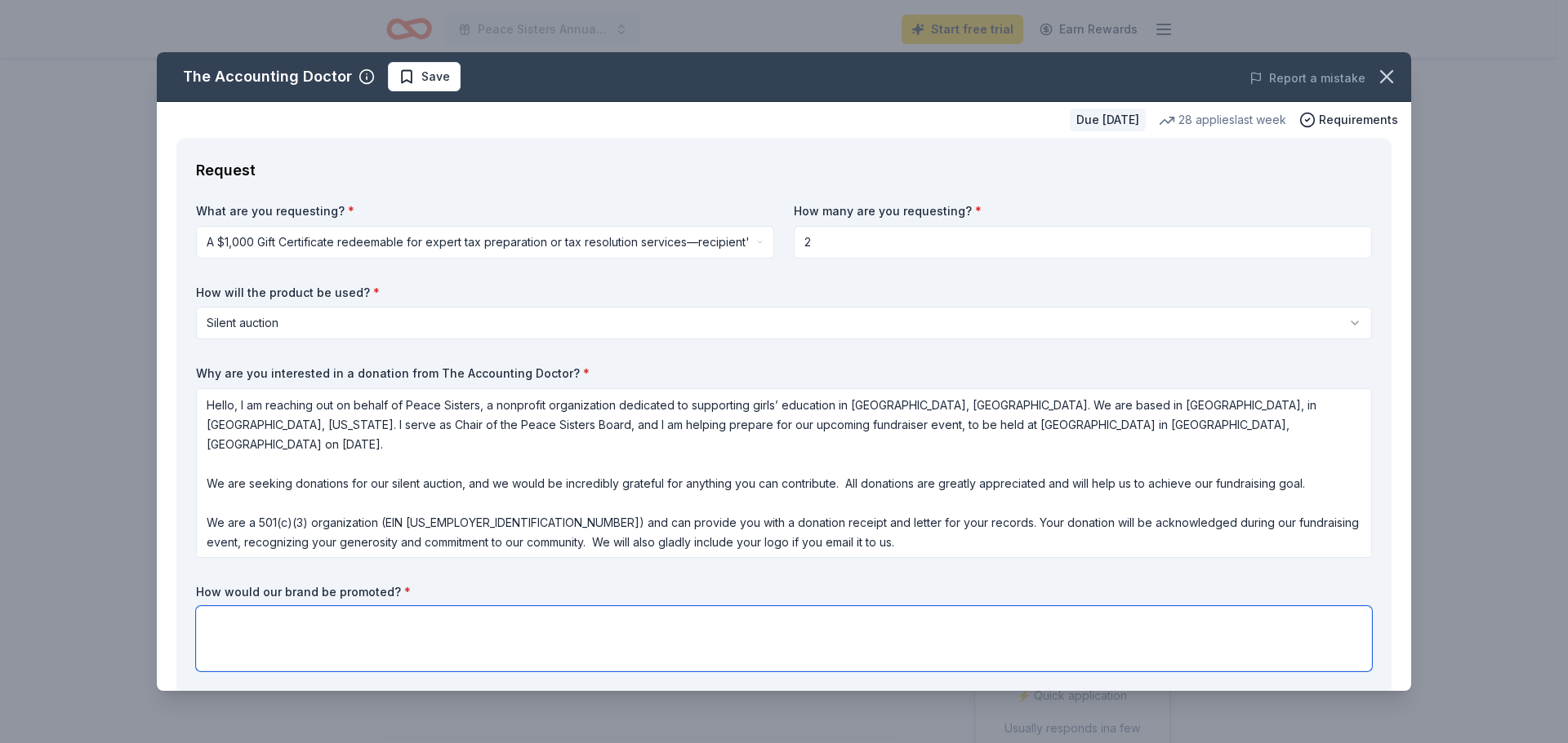
click at [380, 628] on textarea at bounding box center [784, 638] width 1176 height 65
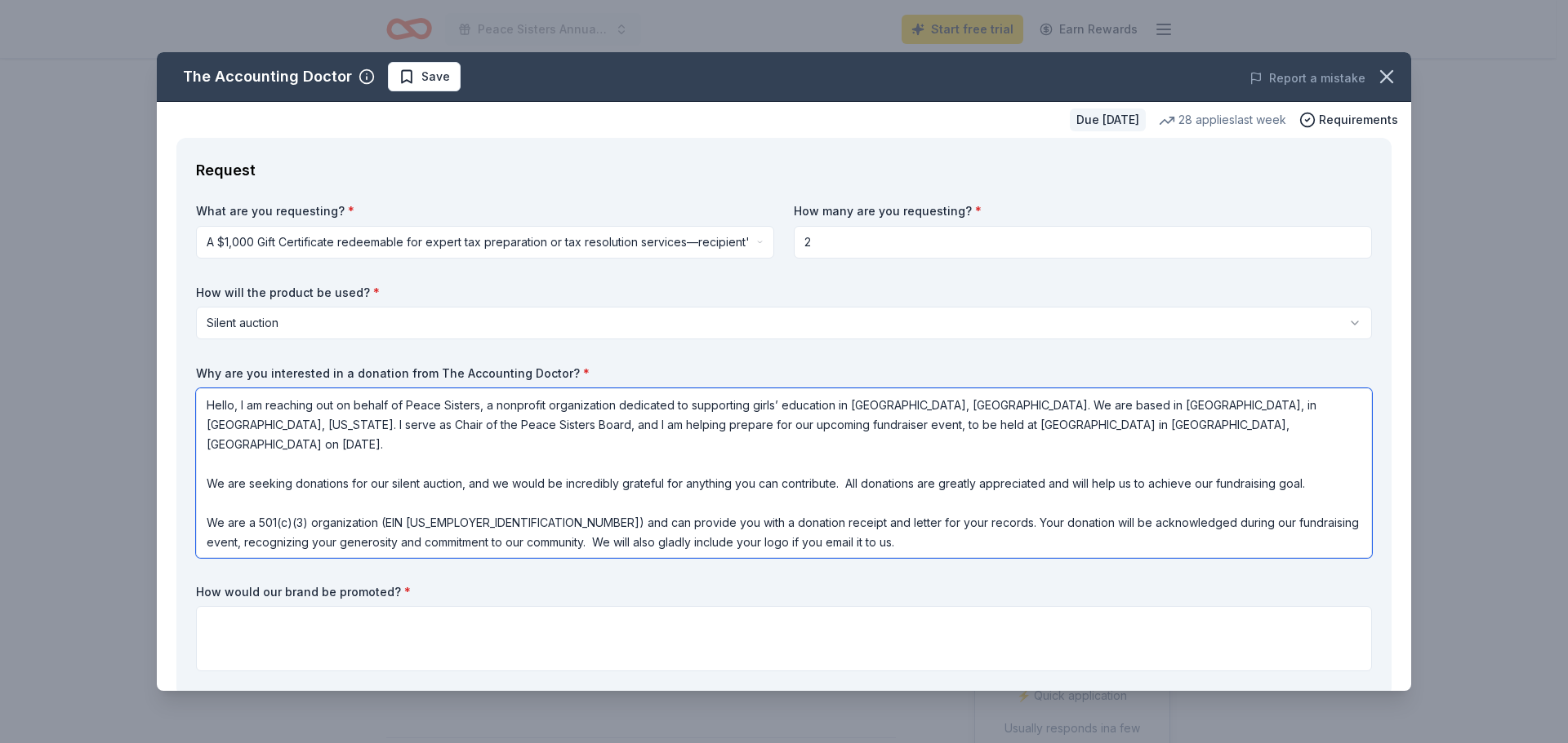
drag, startPoint x: 800, startPoint y: 521, endPoint x: 865, endPoint y: 499, distance: 68.6
click at [865, 499] on textarea "Hello, I am reaching out on behalf of Peace Sisters, a nonprofit organization d…" at bounding box center [784, 473] width 1176 height 169
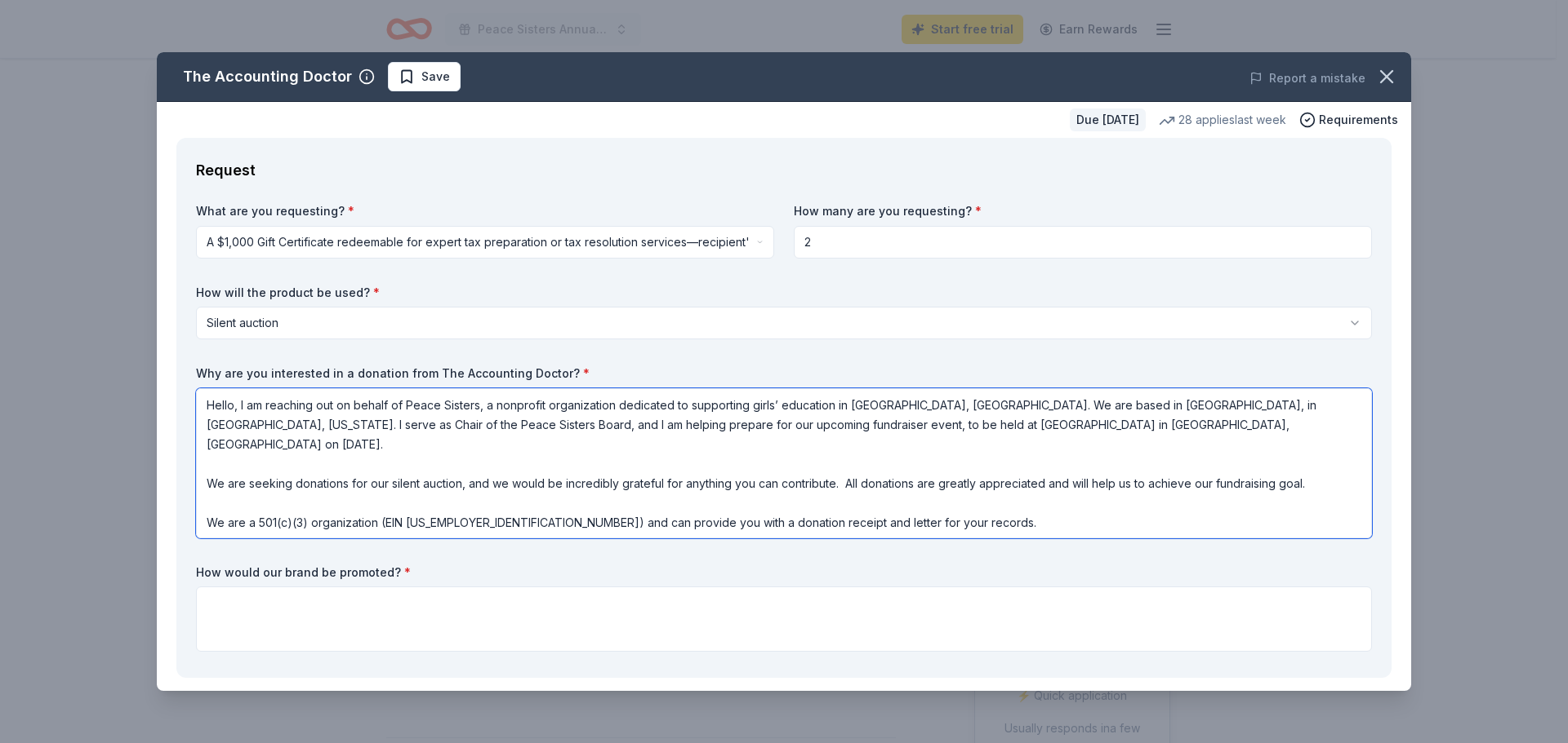
type textarea "Hello, I am reaching out on behalf of Peace Sisters, a nonprofit organization d…"
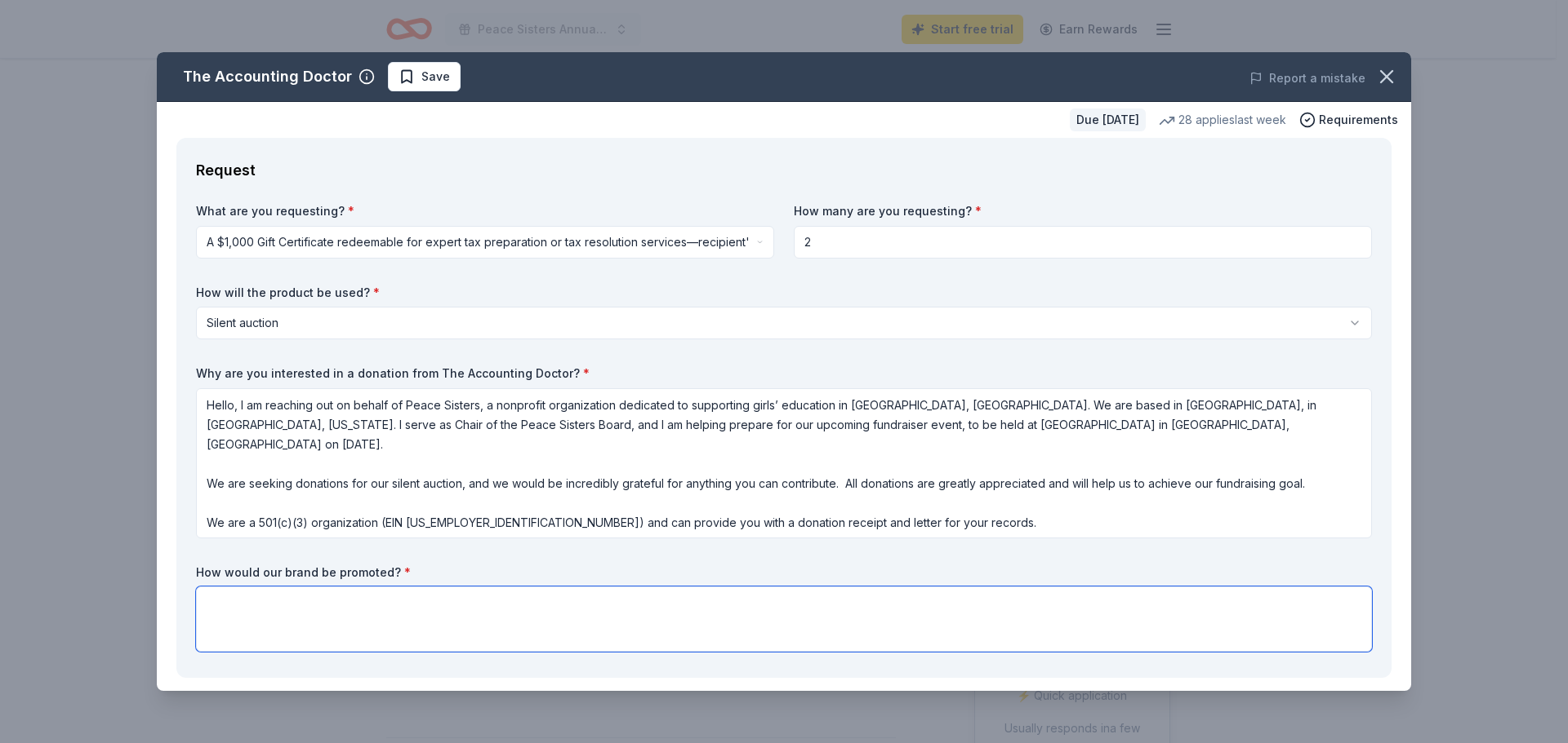
click at [480, 598] on textarea at bounding box center [784, 619] width 1176 height 65
paste textarea "Your donation will be acknowledged during our fundraising event, recognizing yo…"
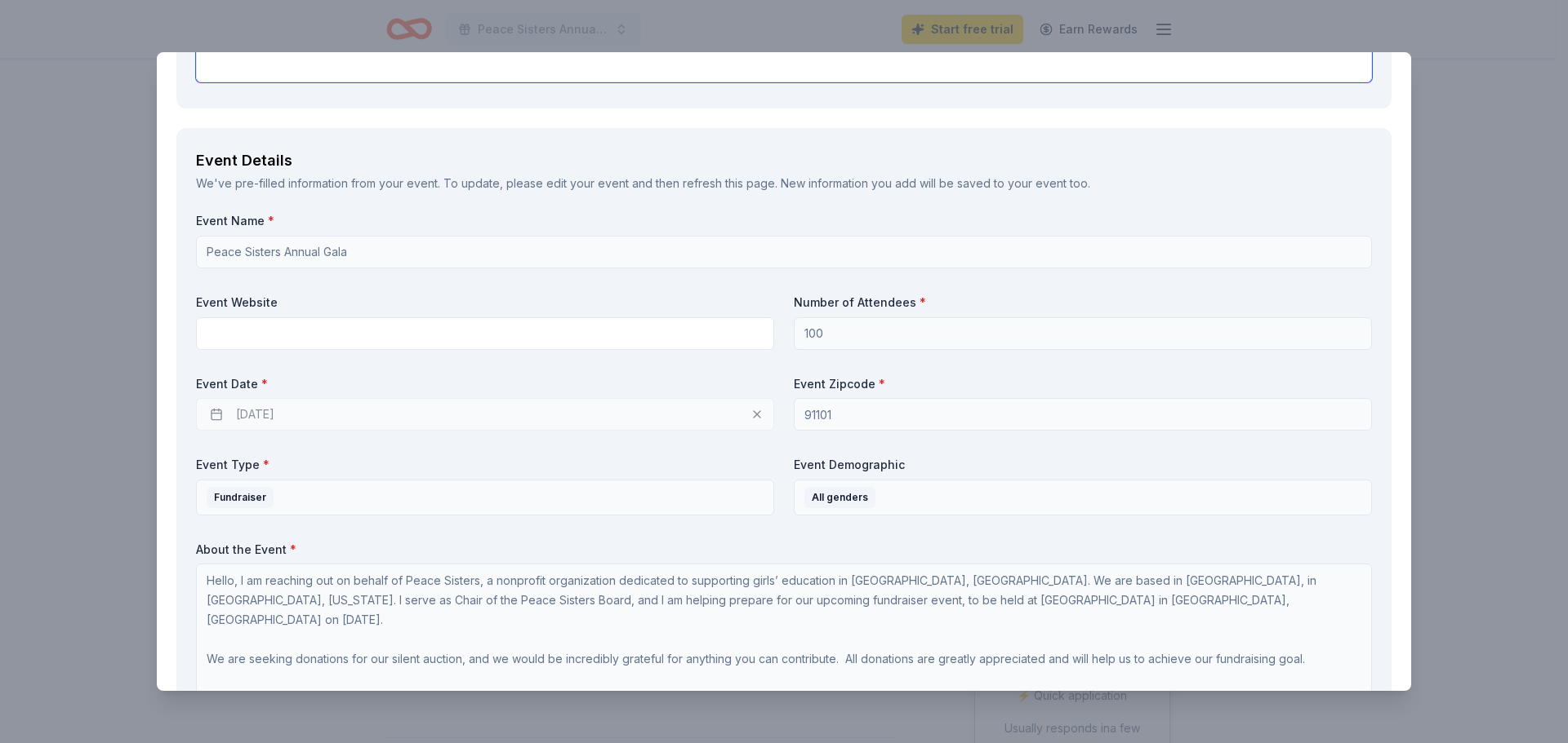
scroll to position [571, 0]
type textarea "Your donation will be acknowledged during our fundraising event, recognizing yo…"
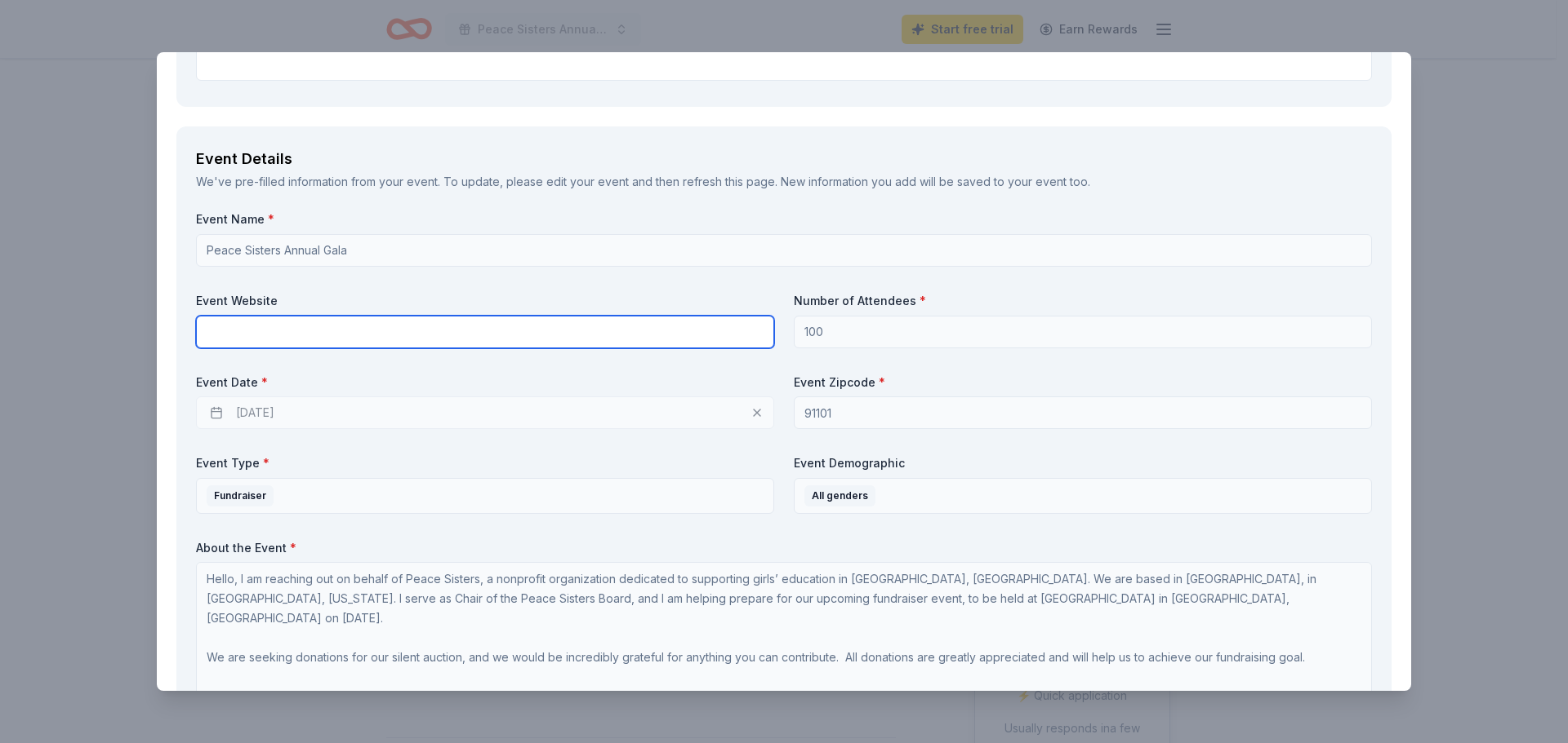
click at [403, 337] on input "text" at bounding box center [485, 331] width 578 height 32
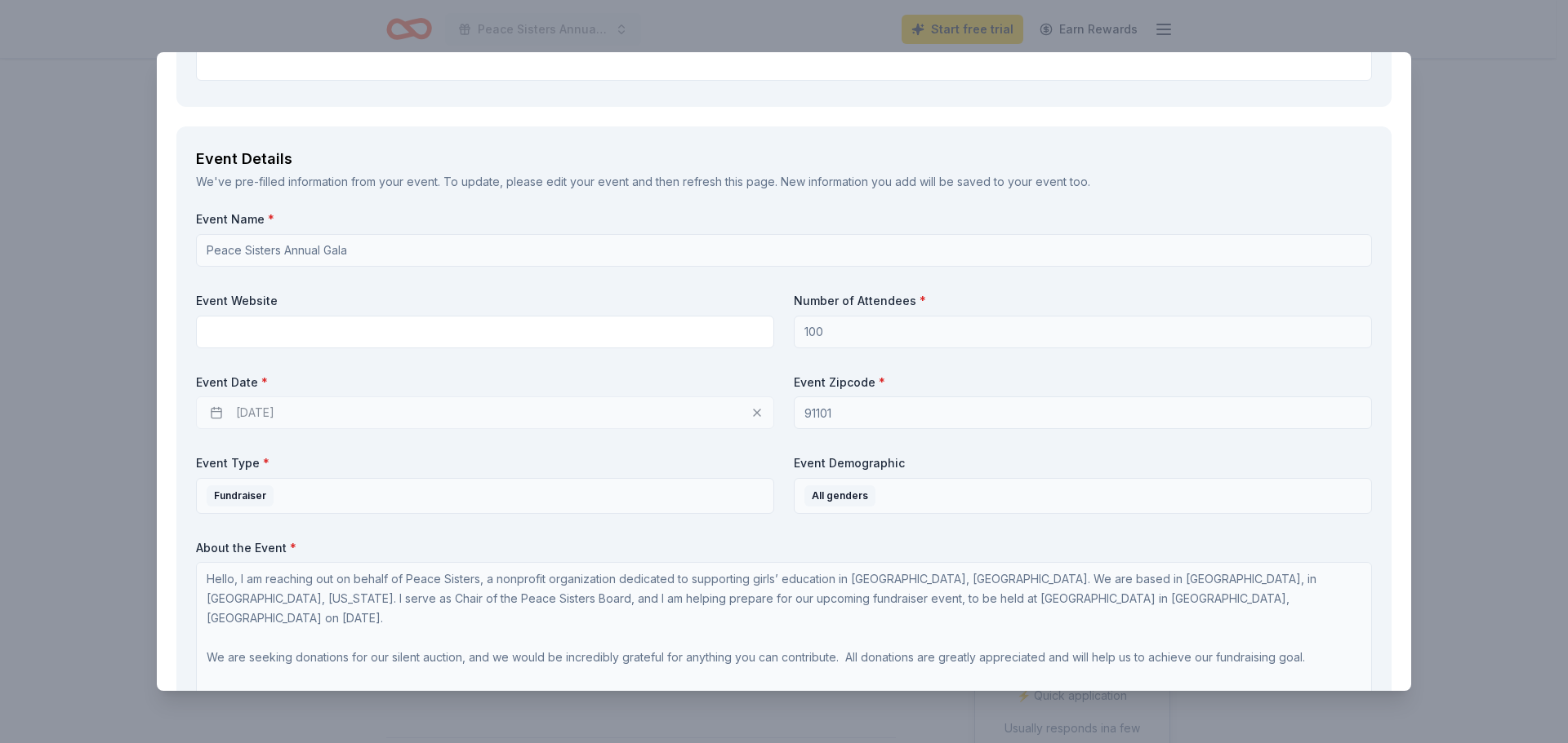
click at [265, 411] on div "10/24/2025" at bounding box center [485, 412] width 578 height 32
click at [259, 412] on div "10/24/2025" at bounding box center [485, 412] width 578 height 32
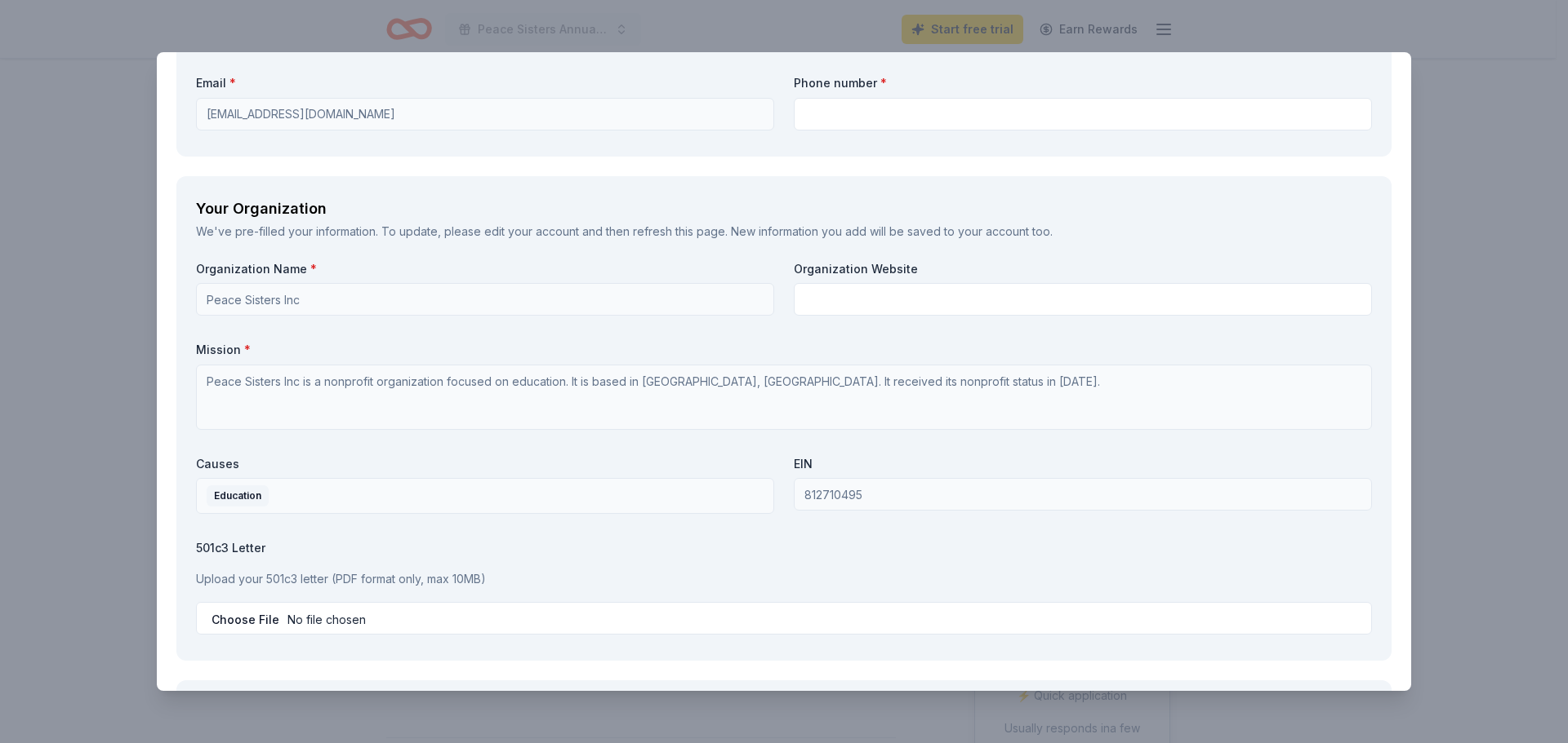
scroll to position [1469, 0]
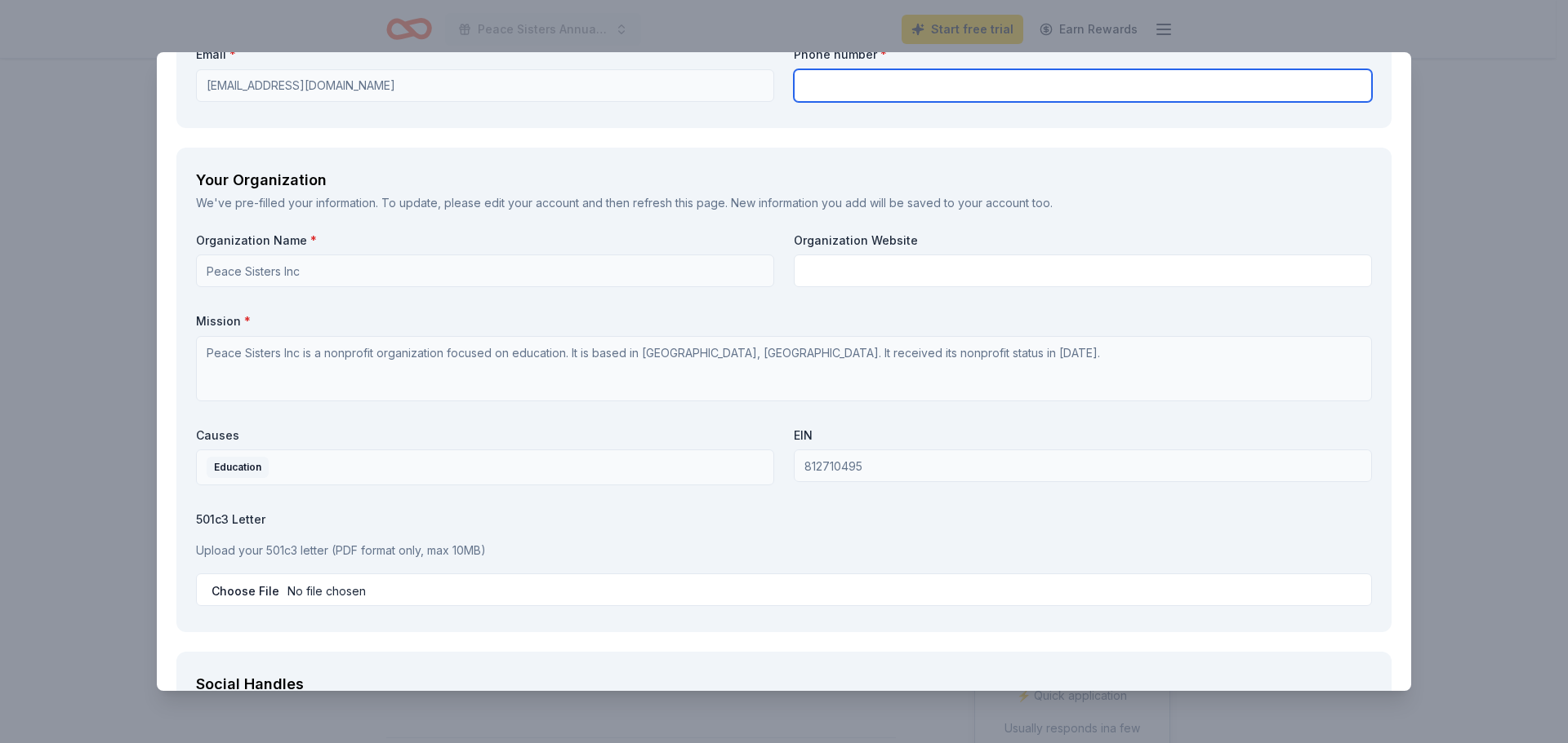
click at [850, 93] on input "text" at bounding box center [1082, 85] width 578 height 32
type input "6263193146"
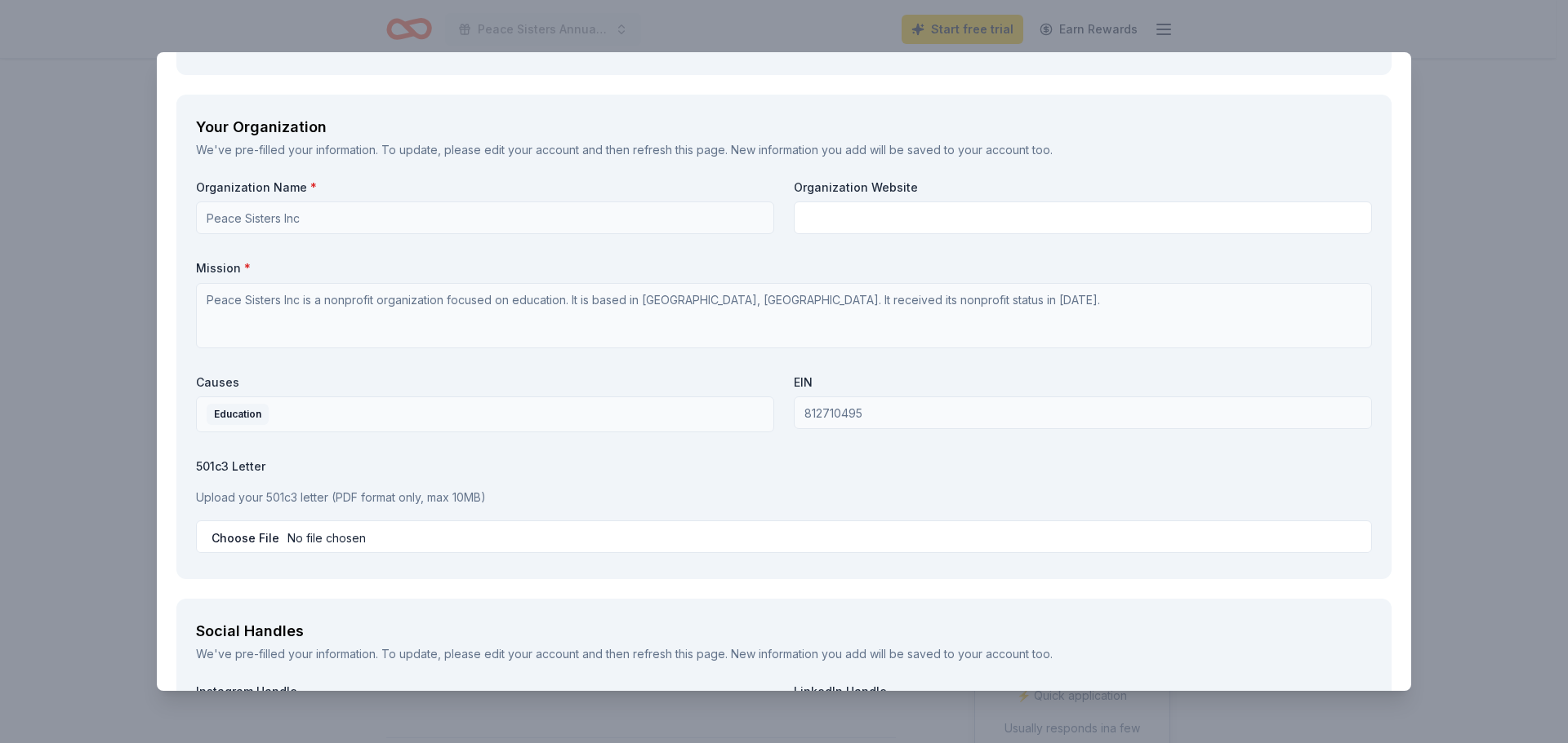
scroll to position [1550, 0]
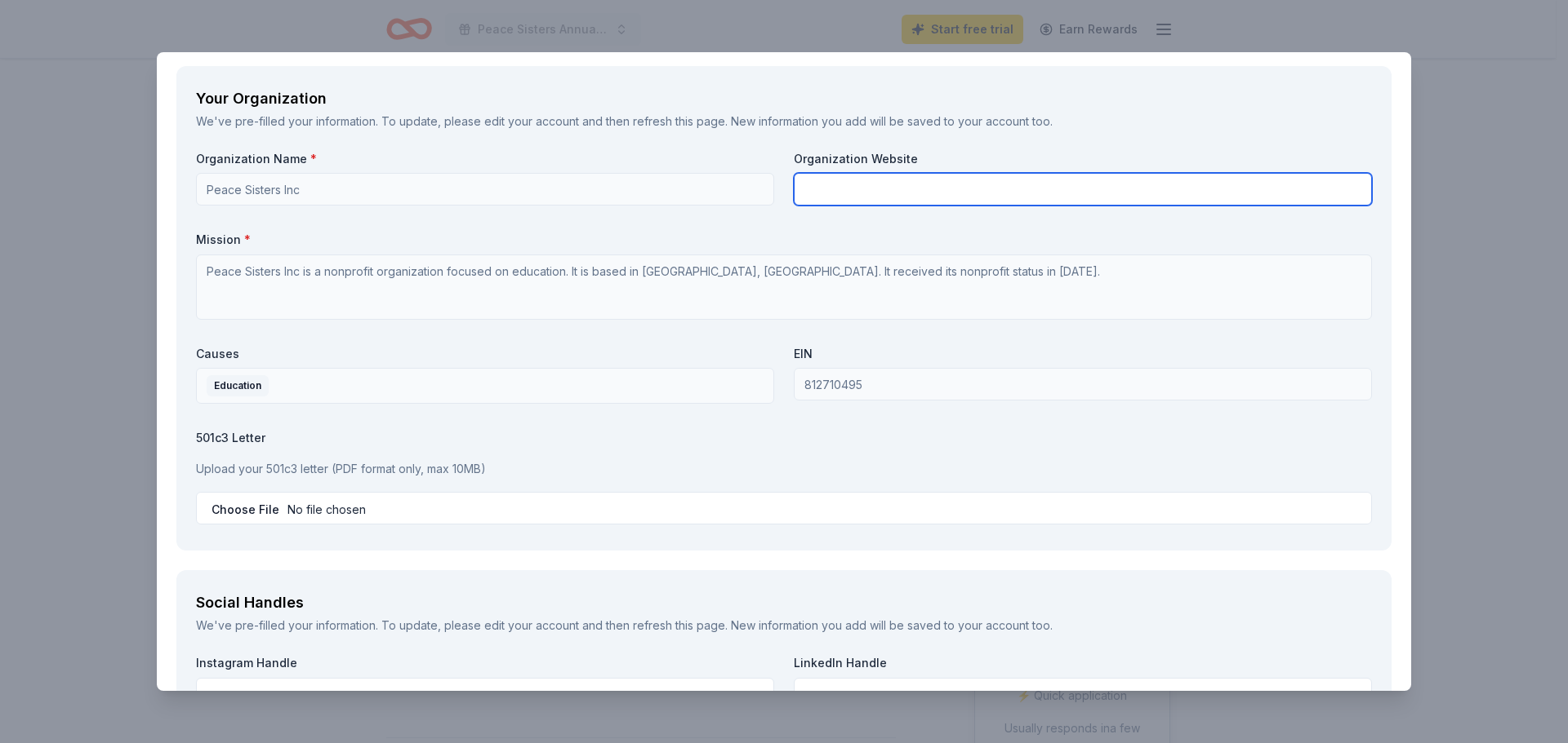
click at [811, 195] on input "text" at bounding box center [1082, 189] width 578 height 32
type input "p"
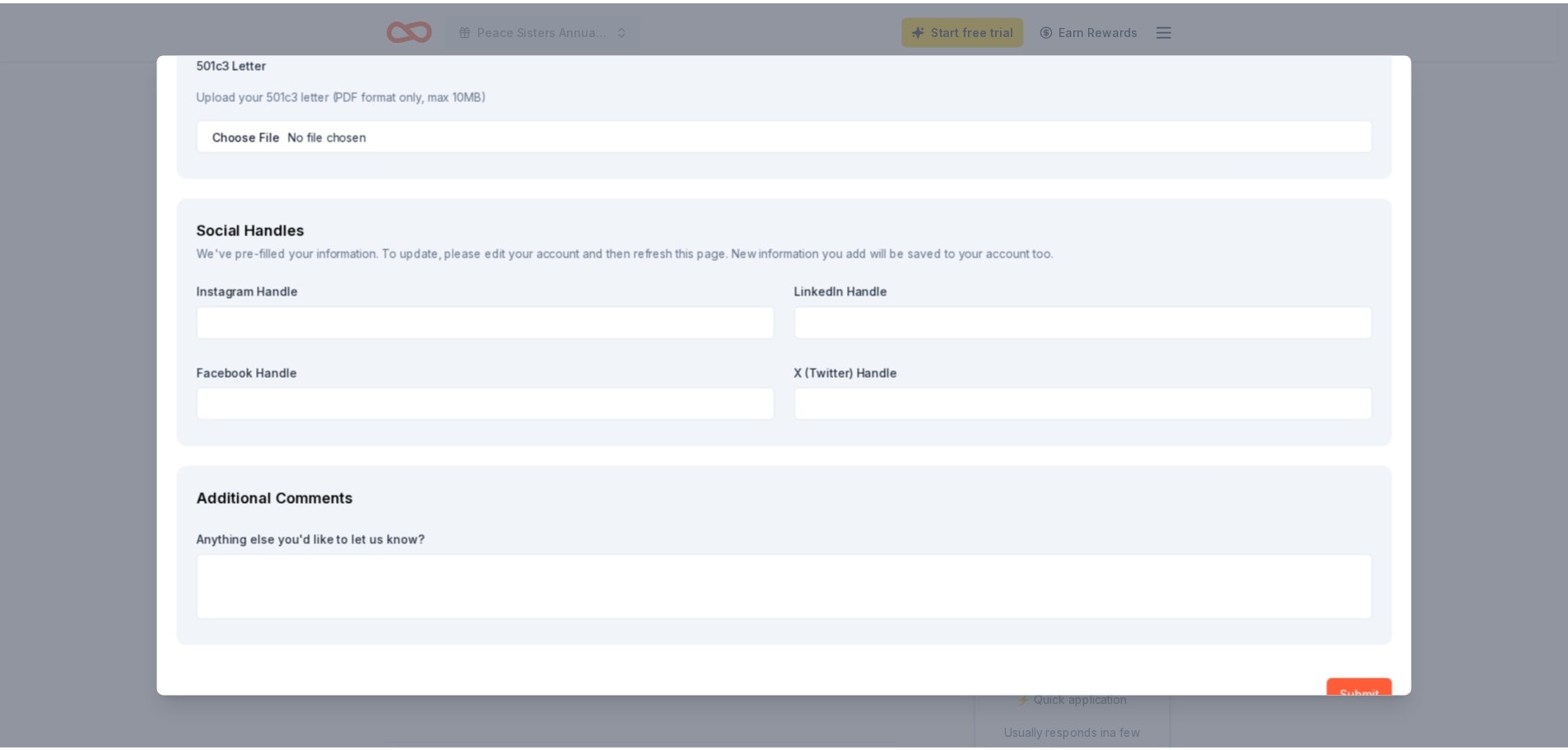
scroll to position [1980, 0]
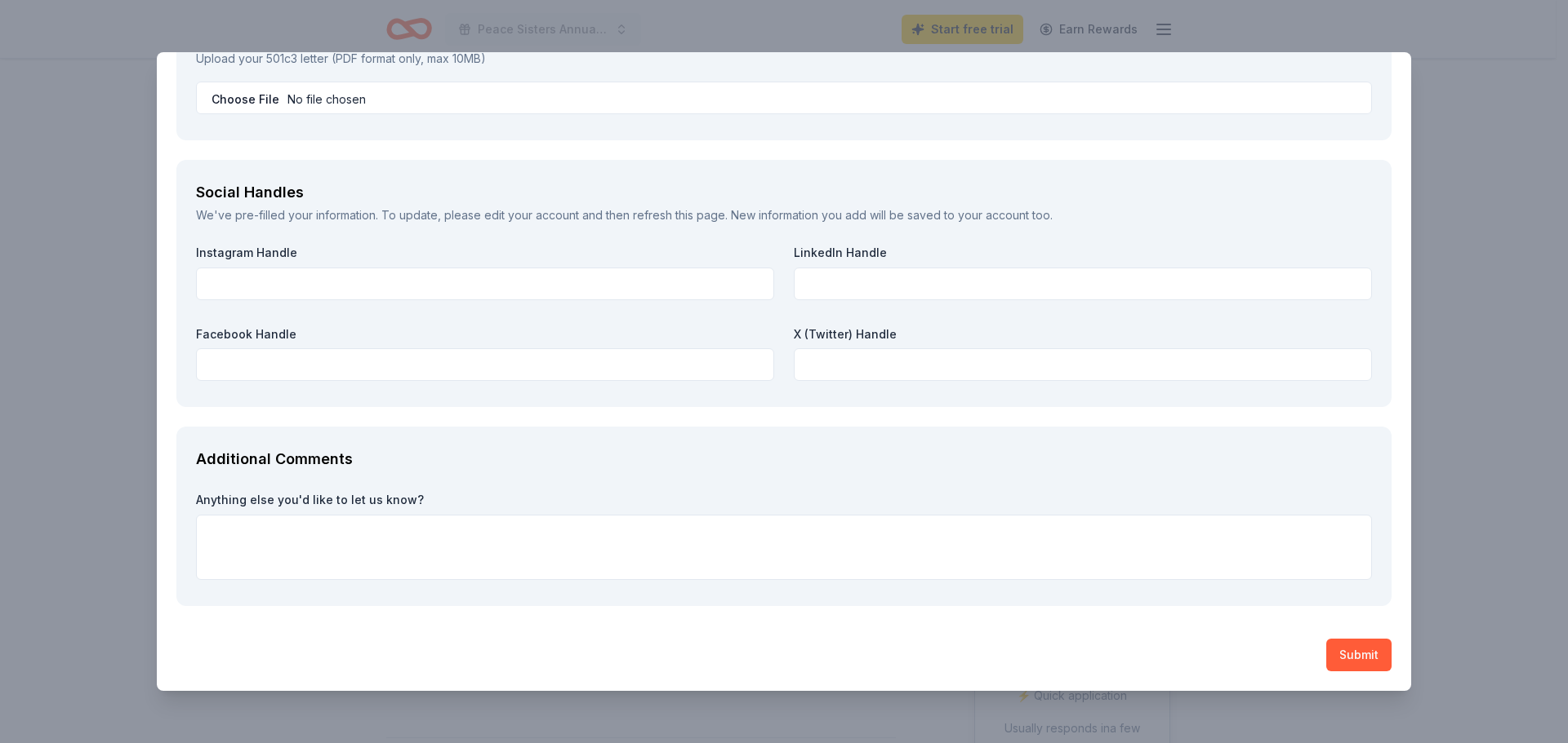
type input "[DOMAIN_NAME]"
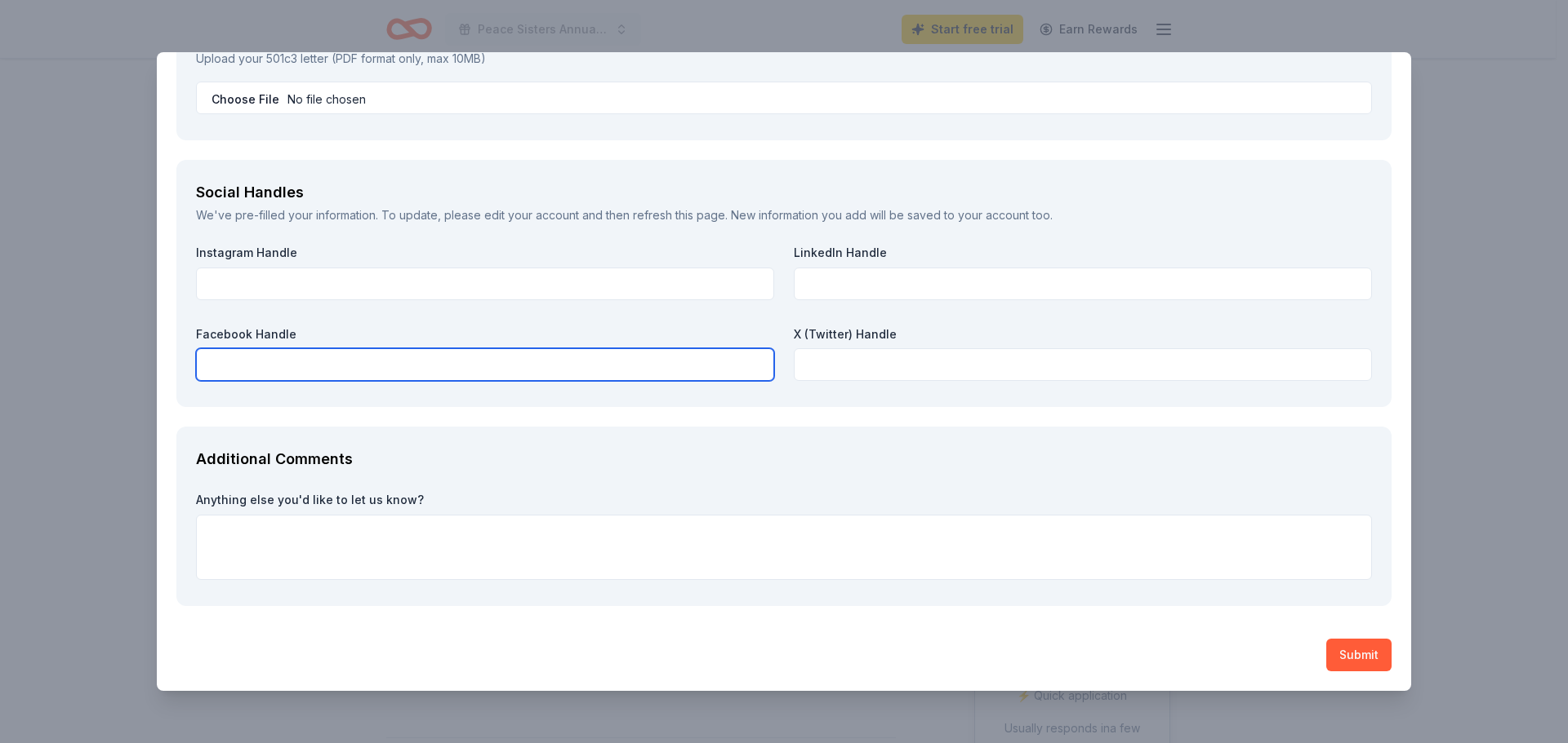
click at [276, 362] on input "text" at bounding box center [485, 364] width 578 height 32
paste input "https://www.facebook.com/PeaceSisters.org"
type input "https://www.facebook.com/PeaceSisters.org"
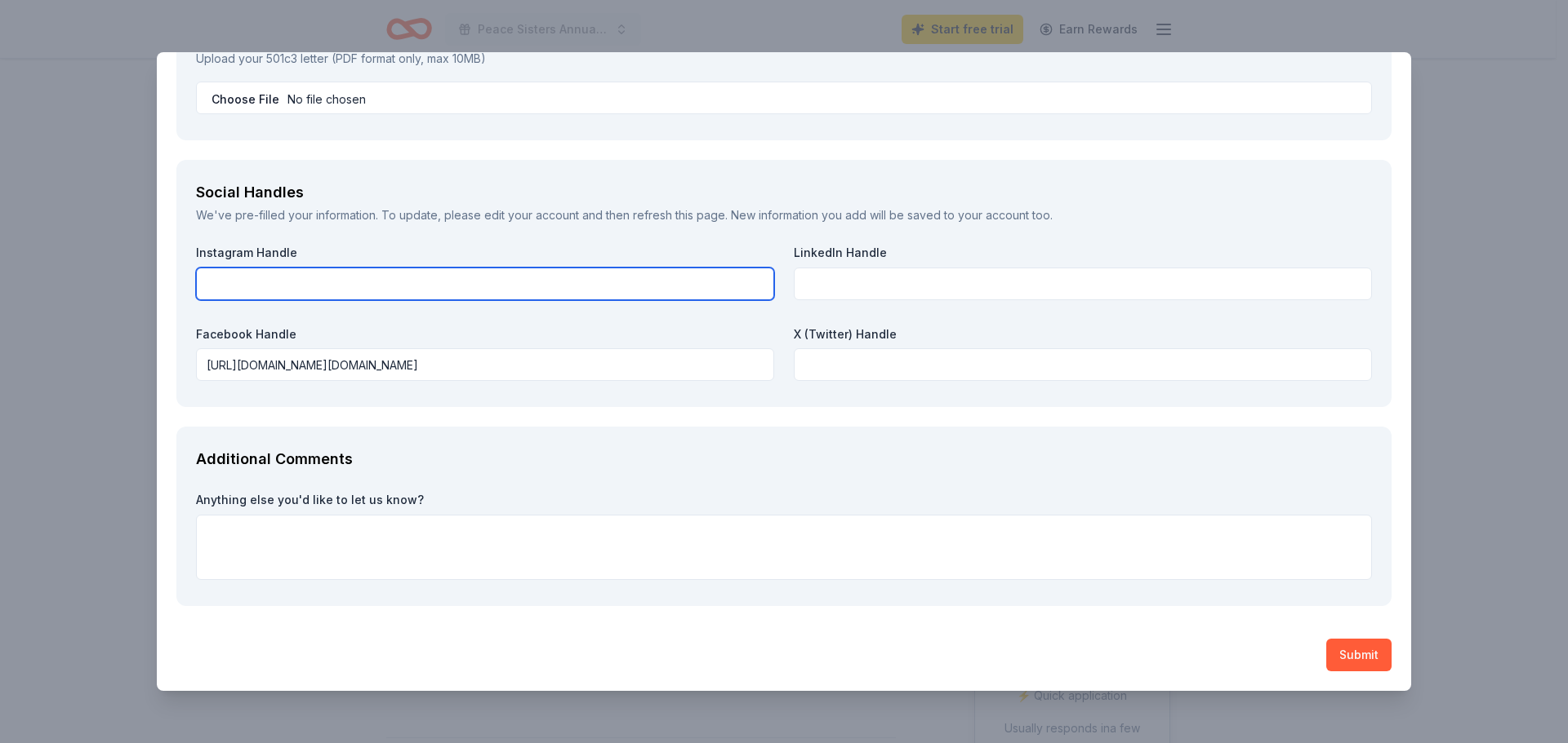
click at [635, 295] on input "text" at bounding box center [485, 284] width 578 height 32
paste input "https://www.instagram.com/peace.sisters/"
type input "https://www.instagram.com/peace.sisters/"
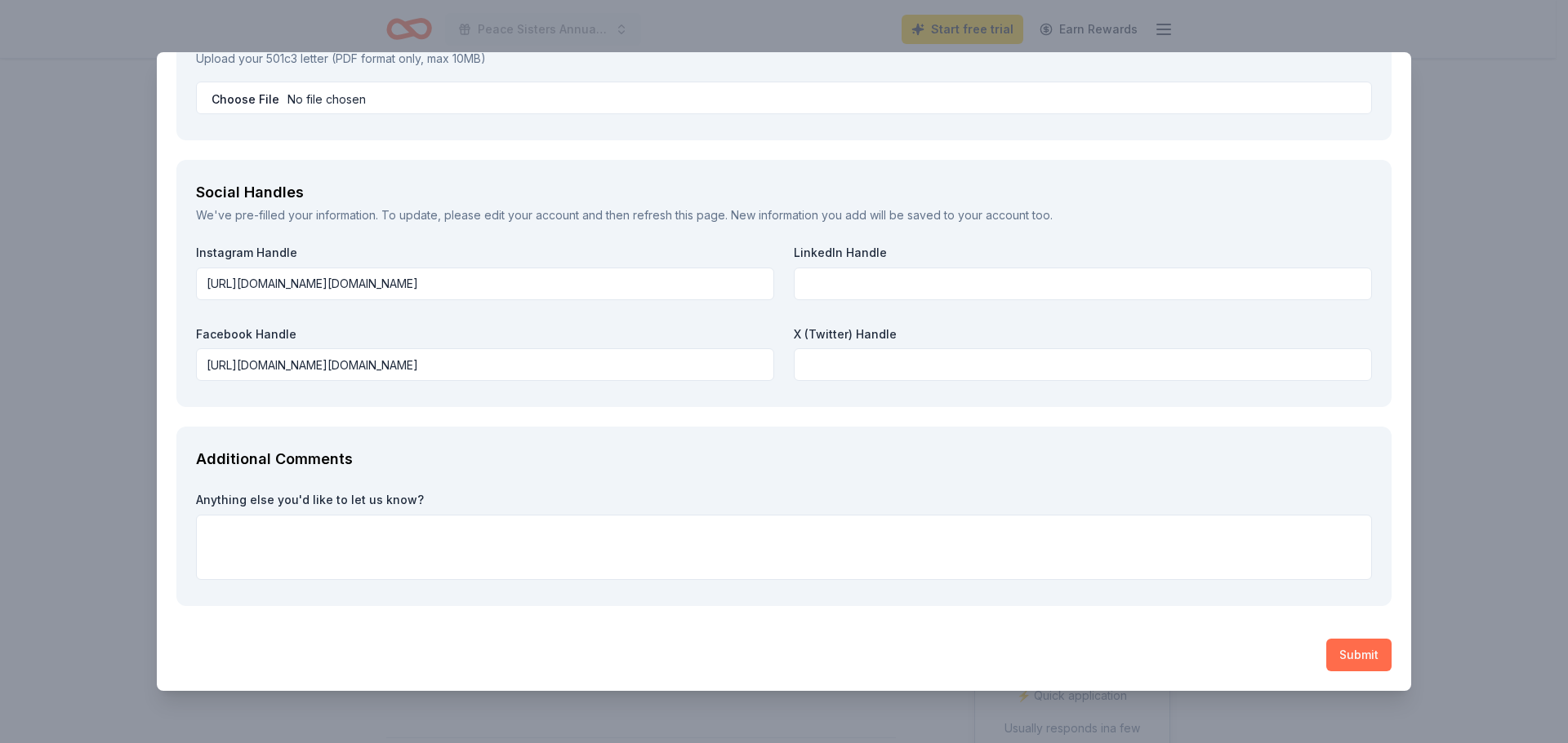
click at [1192, 652] on button "Submit" at bounding box center [1358, 655] width 65 height 32
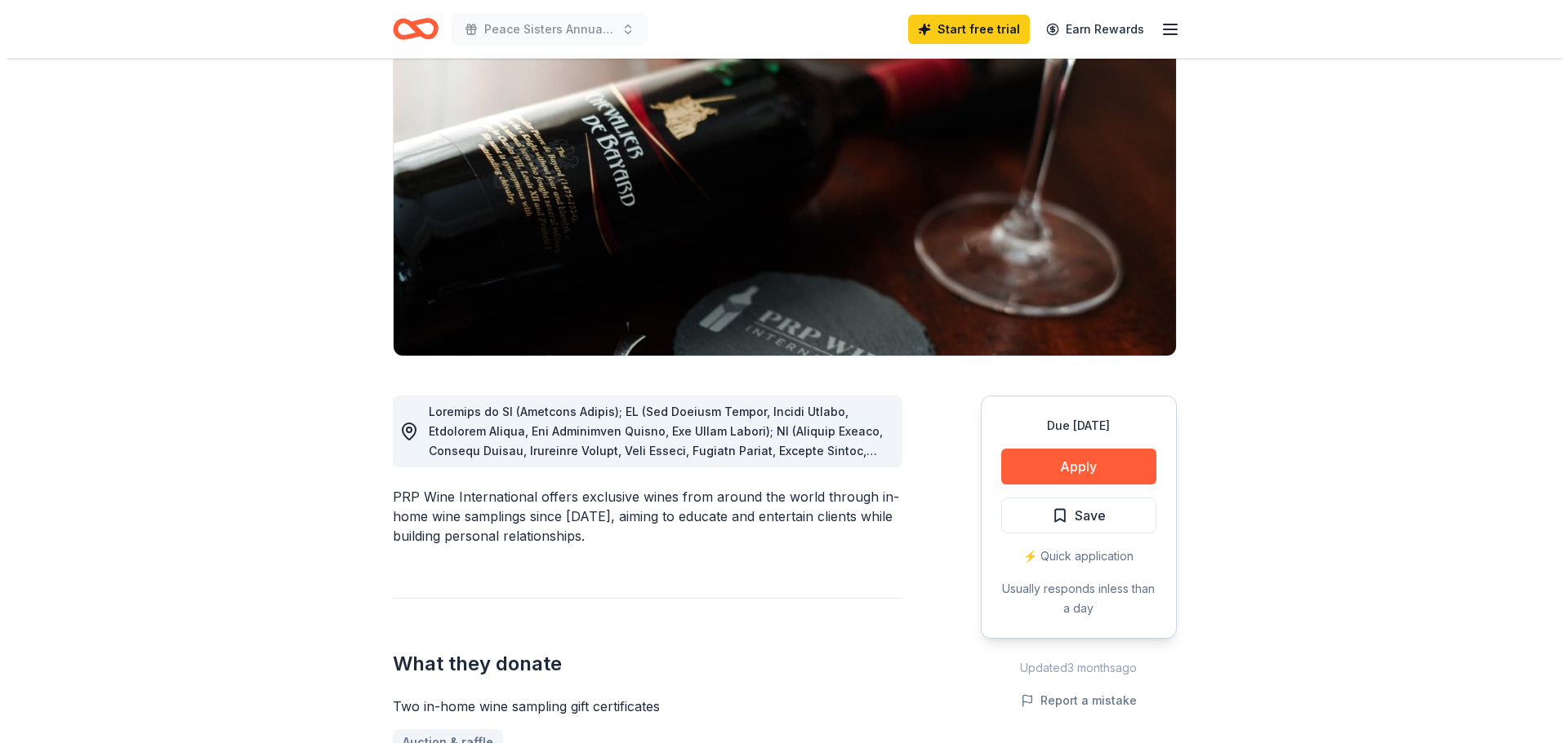
scroll to position [163, 0]
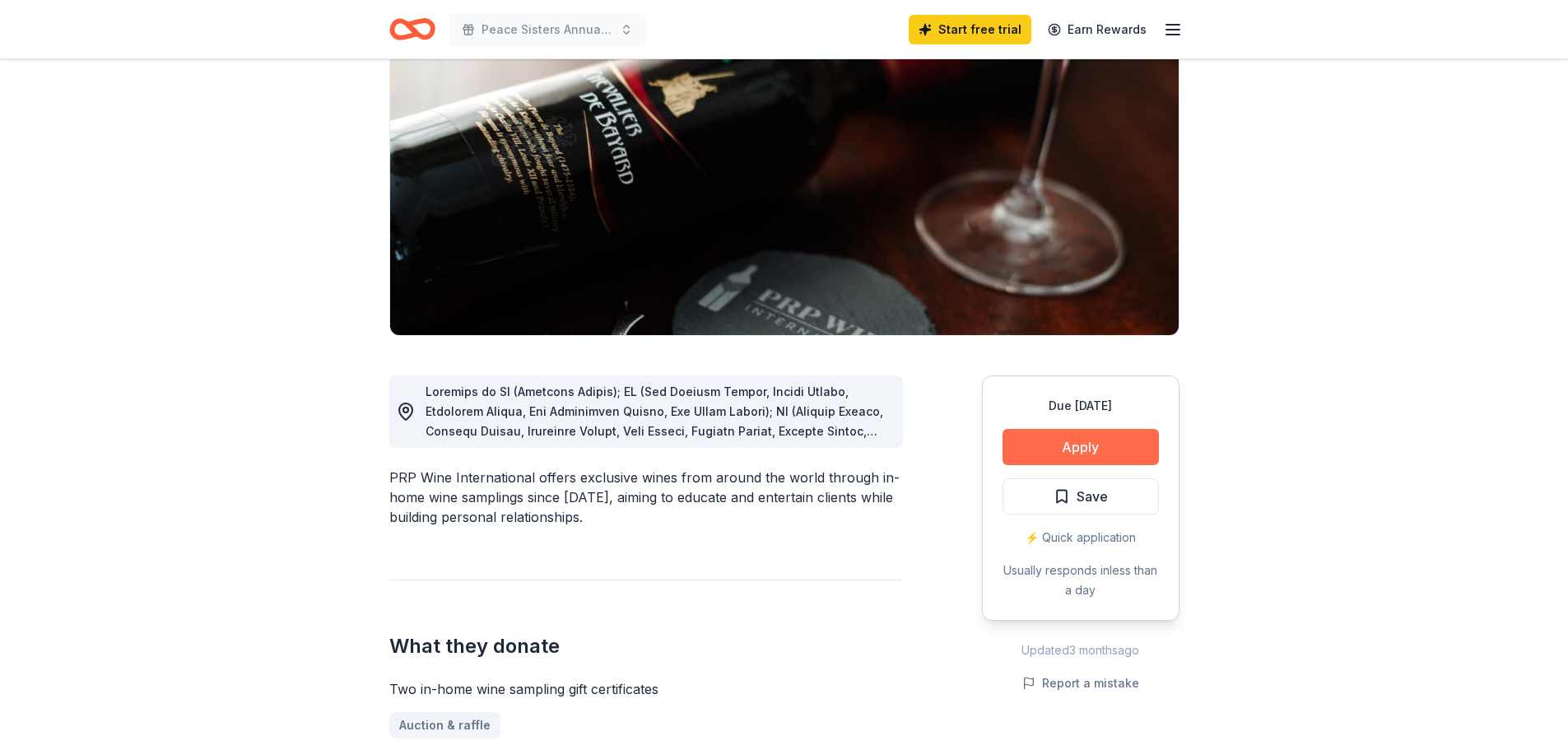
click at [1098, 444] on button "Apply" at bounding box center [1080, 447] width 156 height 36
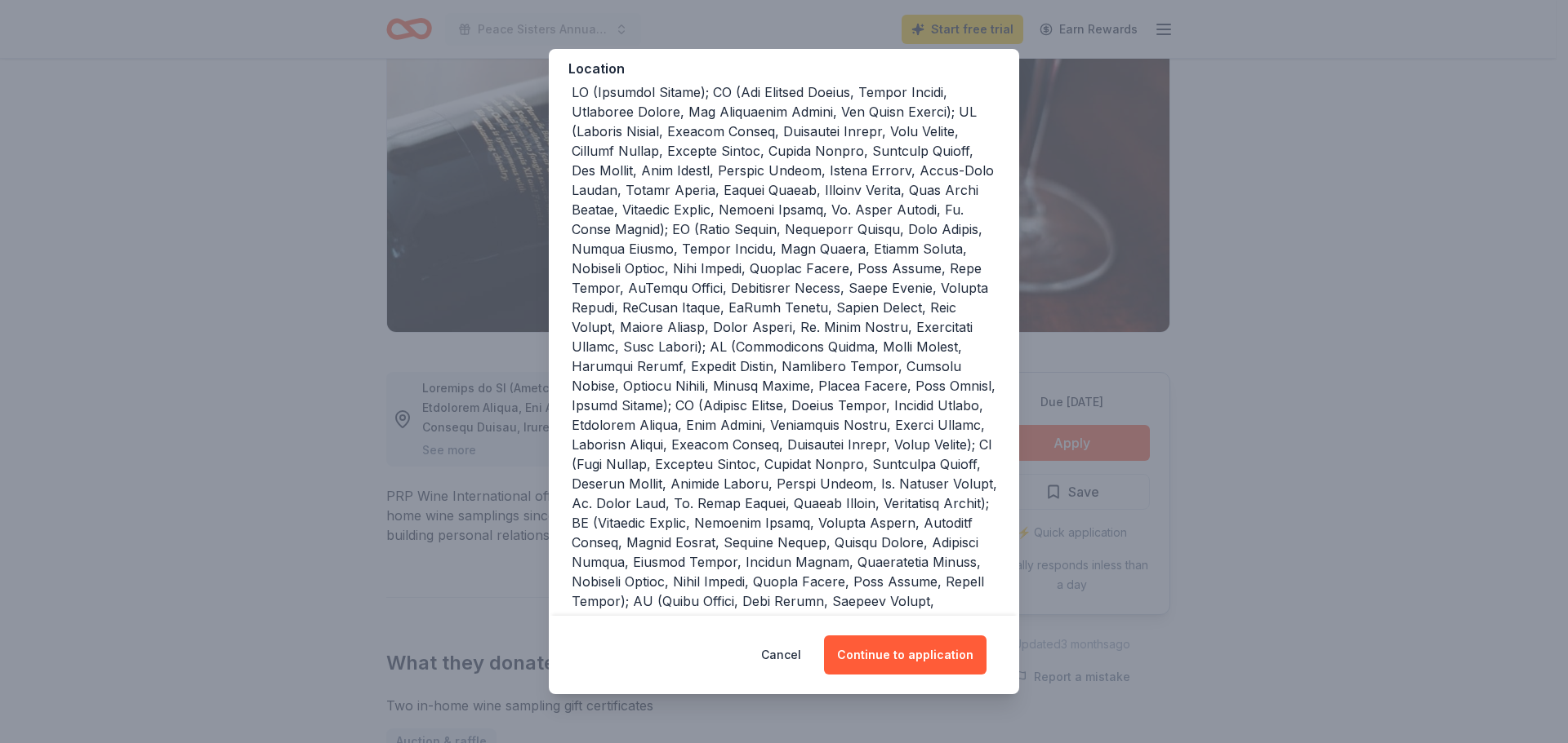
scroll to position [392, 0]
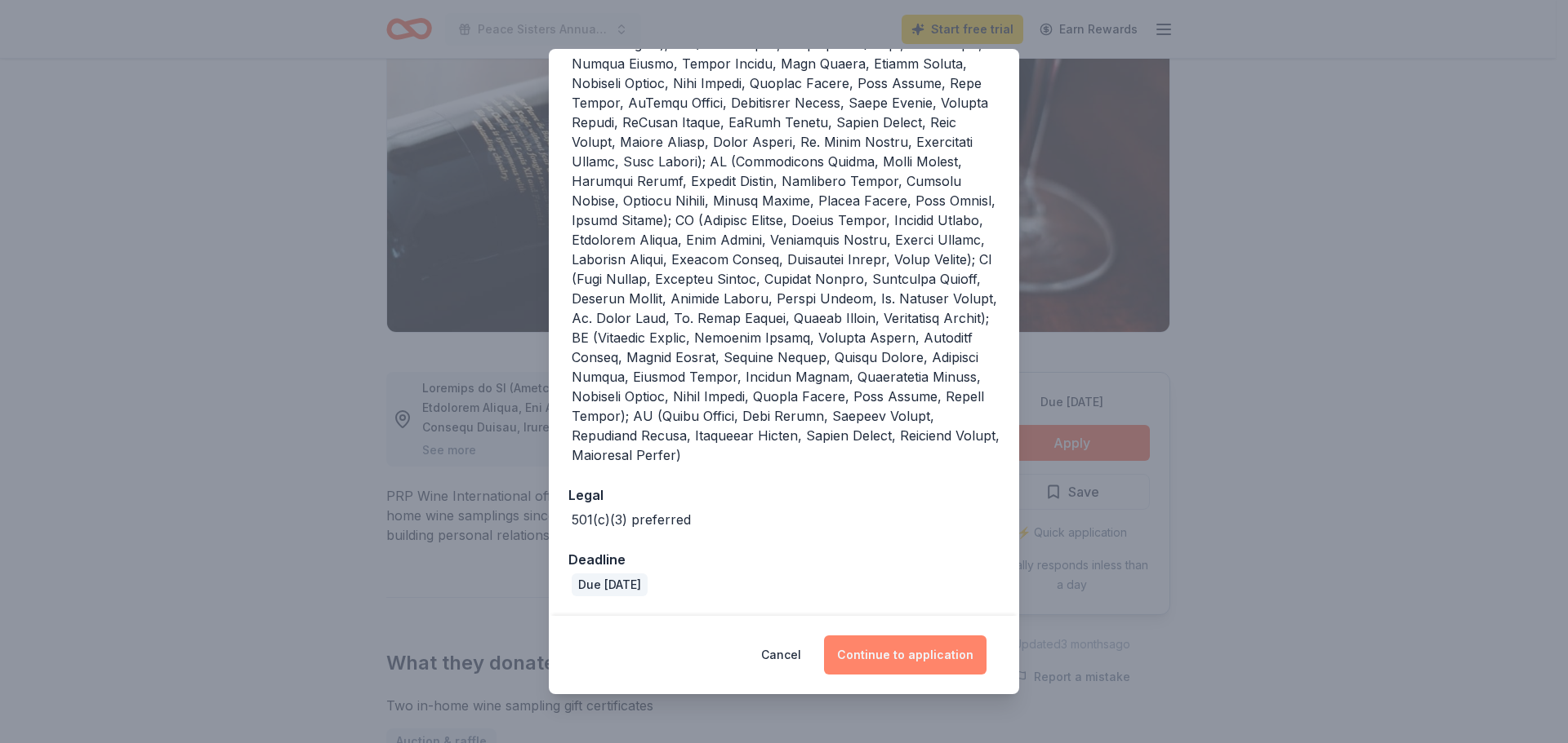
click at [904, 650] on button "Continue to application" at bounding box center [905, 655] width 162 height 40
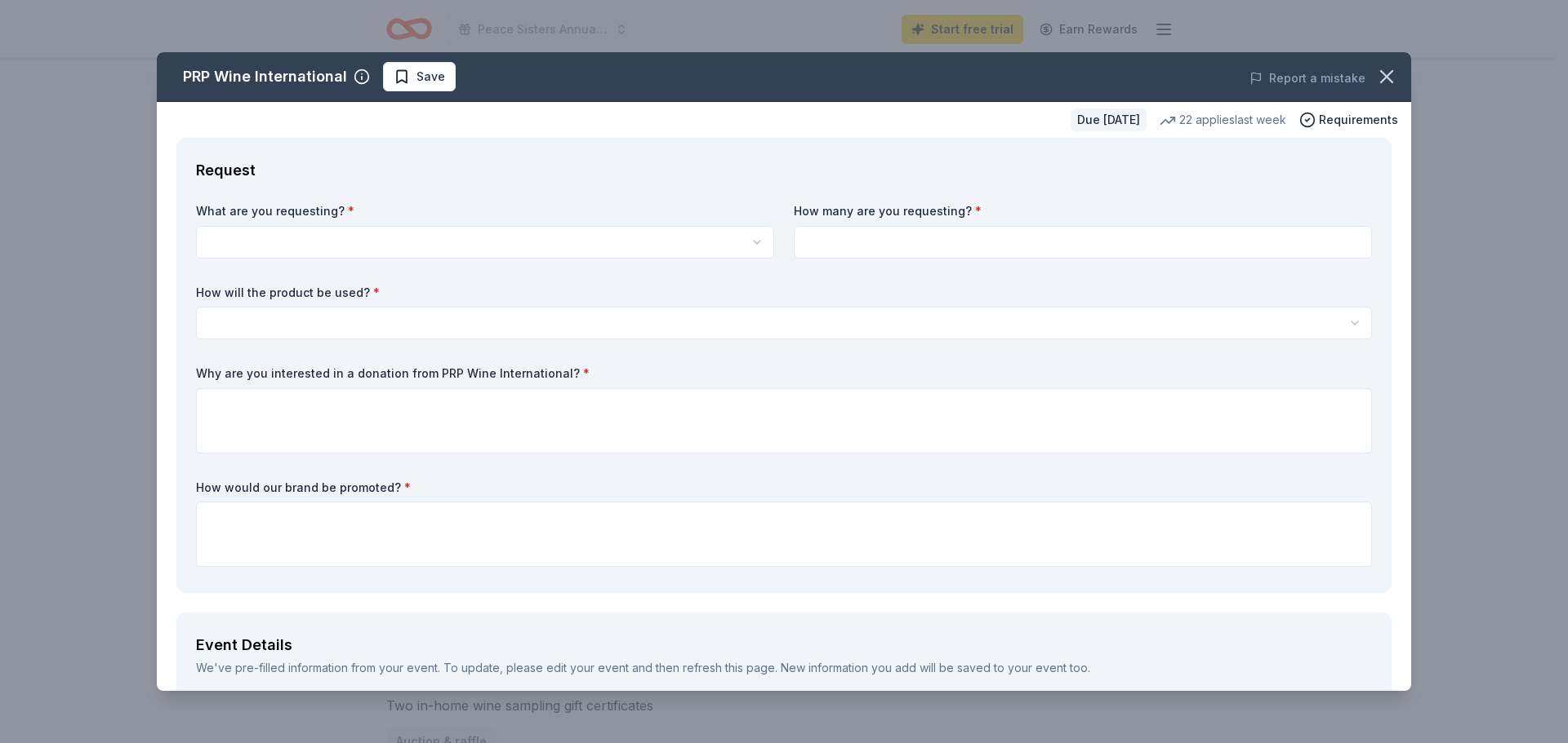
click at [326, 238] on html "Peace Sisters Annual Gala Start free trial Earn Rewards Due [DATE] Share PRP Wi…" at bounding box center [784, 208] width 1568 height 743
select select "Two in-home wine sampling gift certificates"
click at [847, 231] on input at bounding box center [1082, 241] width 578 height 32
type input "2"
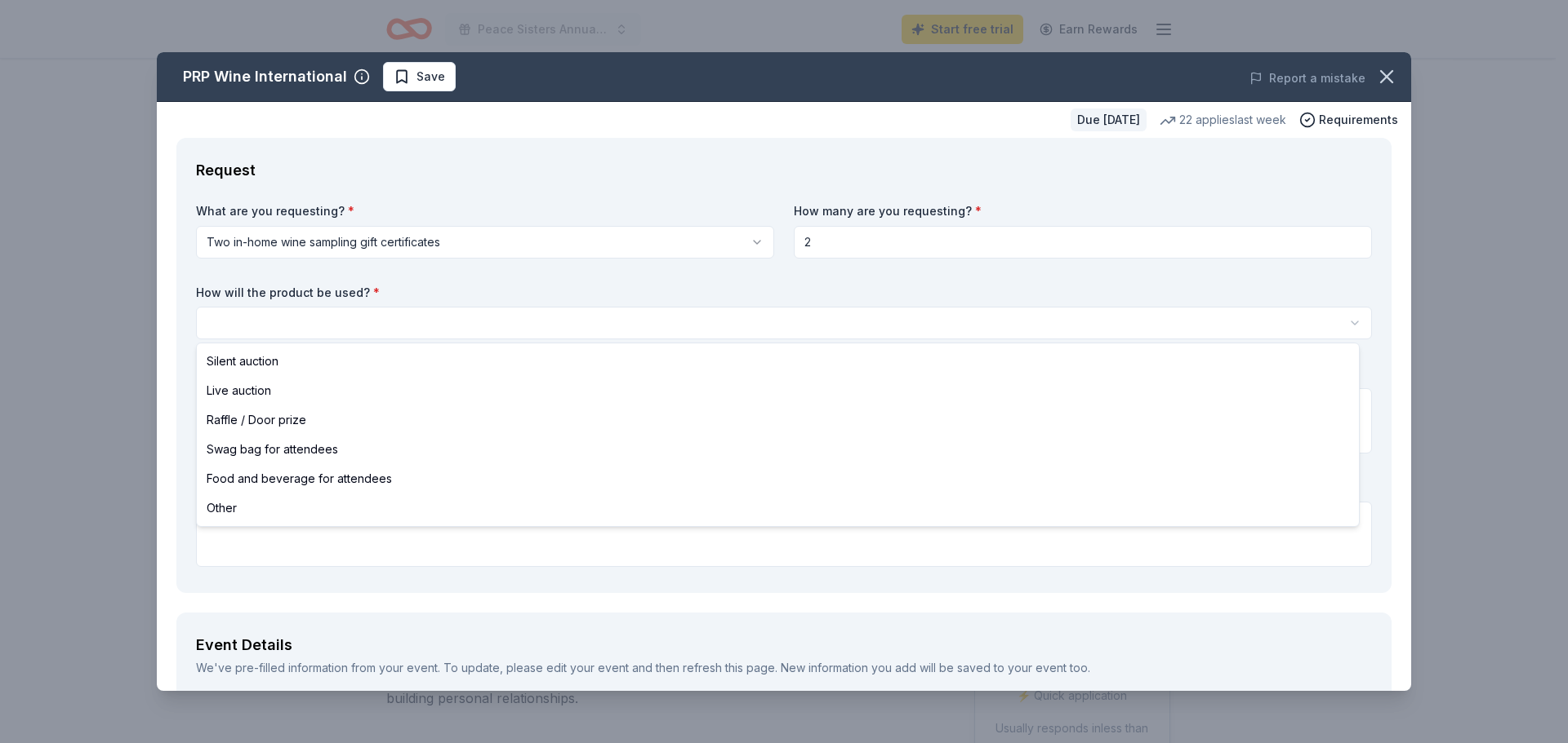
click at [521, 320] on html "Peace Sisters Annual Gala Start free trial Earn Rewards Due in 33 days Share PR…" at bounding box center [784, 371] width 1568 height 743
select select "silentAuction"
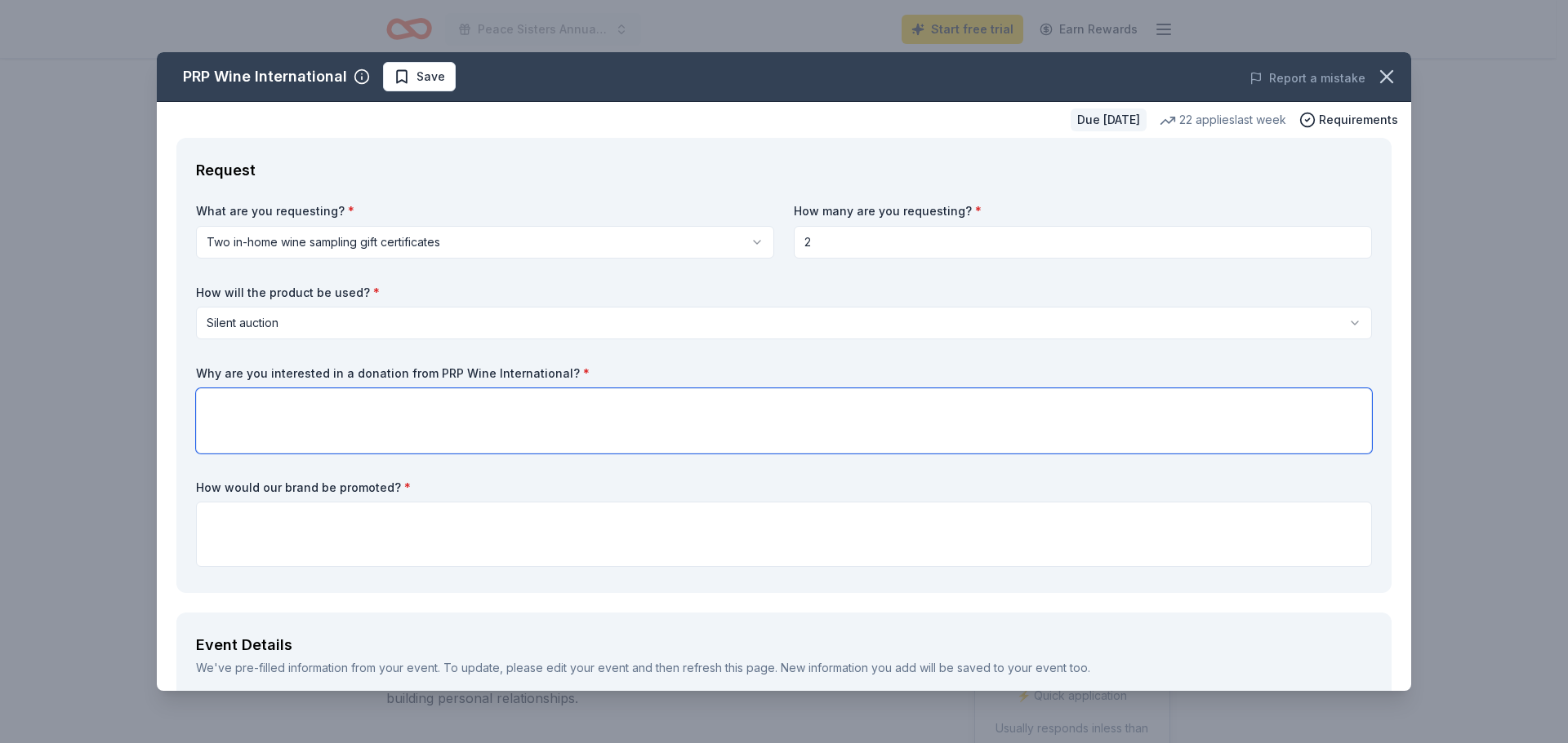
click at [435, 427] on textarea at bounding box center [784, 421] width 1176 height 65
paste textarea "https://www.instagram.com/peace.sisters/"
type textarea "https://www.instagram.com/peace.sisters/"
drag, startPoint x: 463, startPoint y: 401, endPoint x: 124, endPoint y: 412, distance: 339.2
click at [124, 412] on div "PRP Wine International Save Report a mistake Due in 33 days 22 applies last wee…" at bounding box center [784, 371] width 1568 height 743
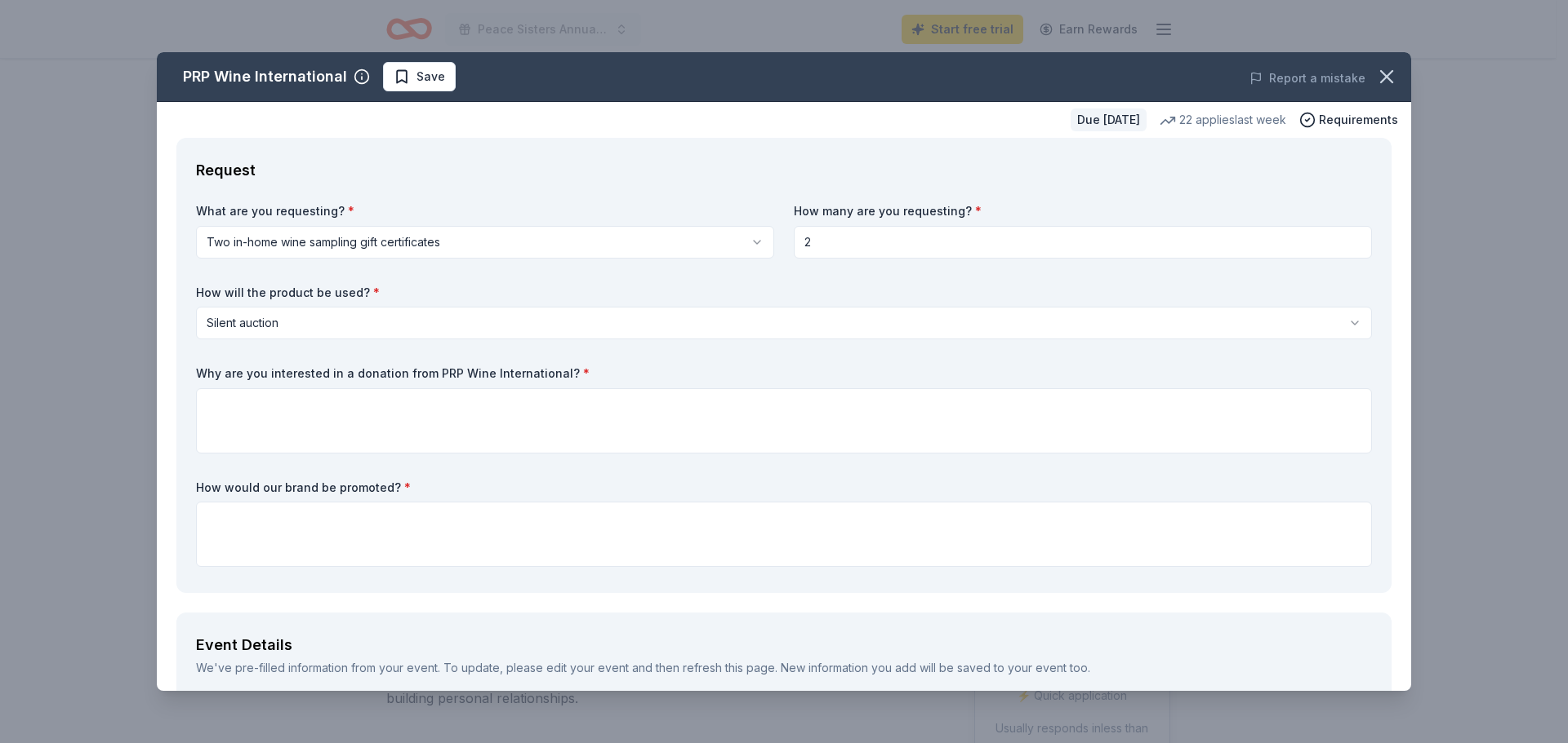
click at [1169, 491] on label "How would our brand be promoted? *" at bounding box center [784, 488] width 1176 height 17
click at [725, 422] on textarea at bounding box center [784, 421] width 1176 height 65
paste textarea "Hello, I am reaching out on behalf of Peace Sisters, a nonprofit organization d…"
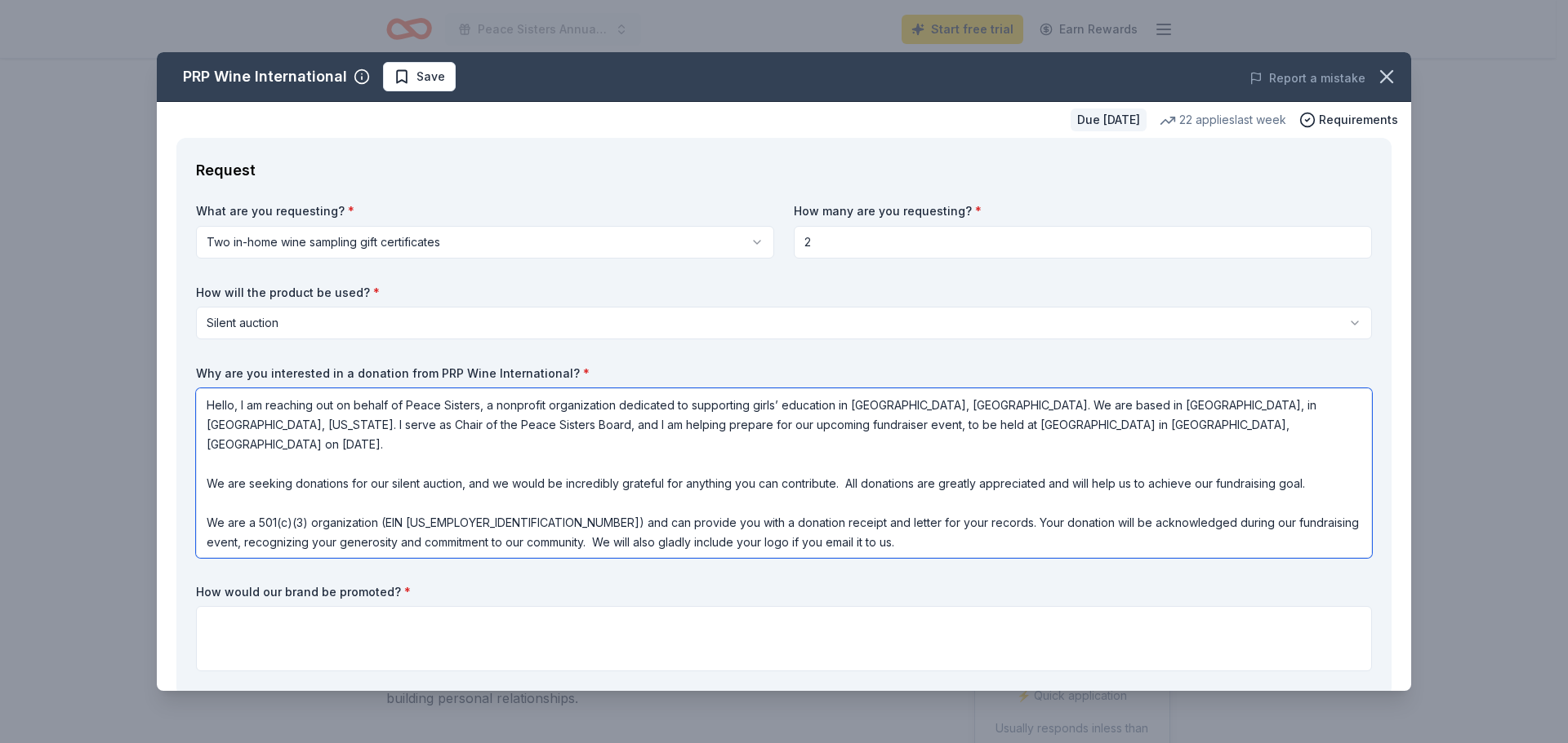
drag, startPoint x: 795, startPoint y: 520, endPoint x: 864, endPoint y: 499, distance: 72.1
click at [864, 499] on textarea "Hello, I am reaching out on behalf of Peace Sisters, a nonprofit organization d…" at bounding box center [784, 473] width 1176 height 169
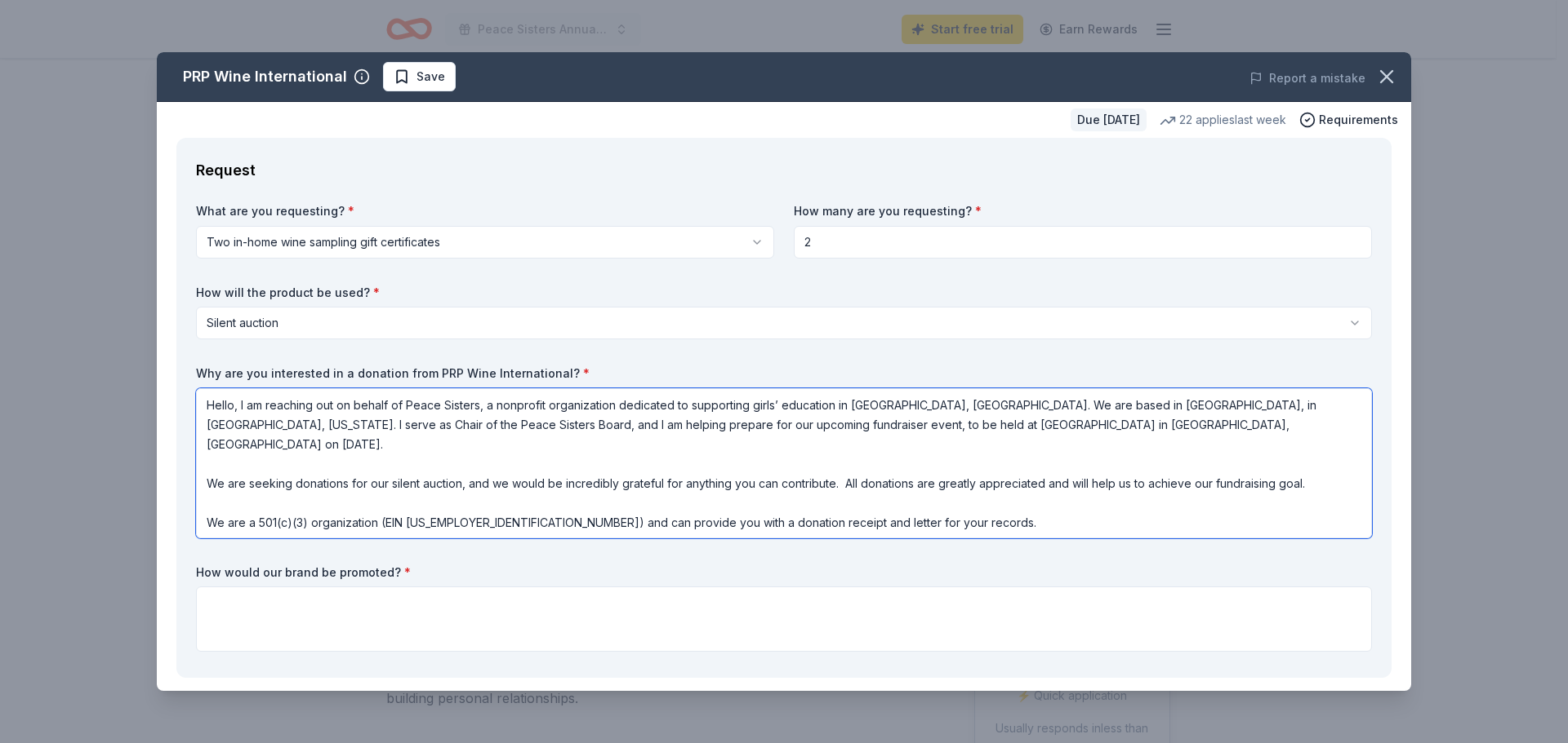
type textarea "Hello, I am reaching out on behalf of Peace Sisters, a nonprofit organization d…"
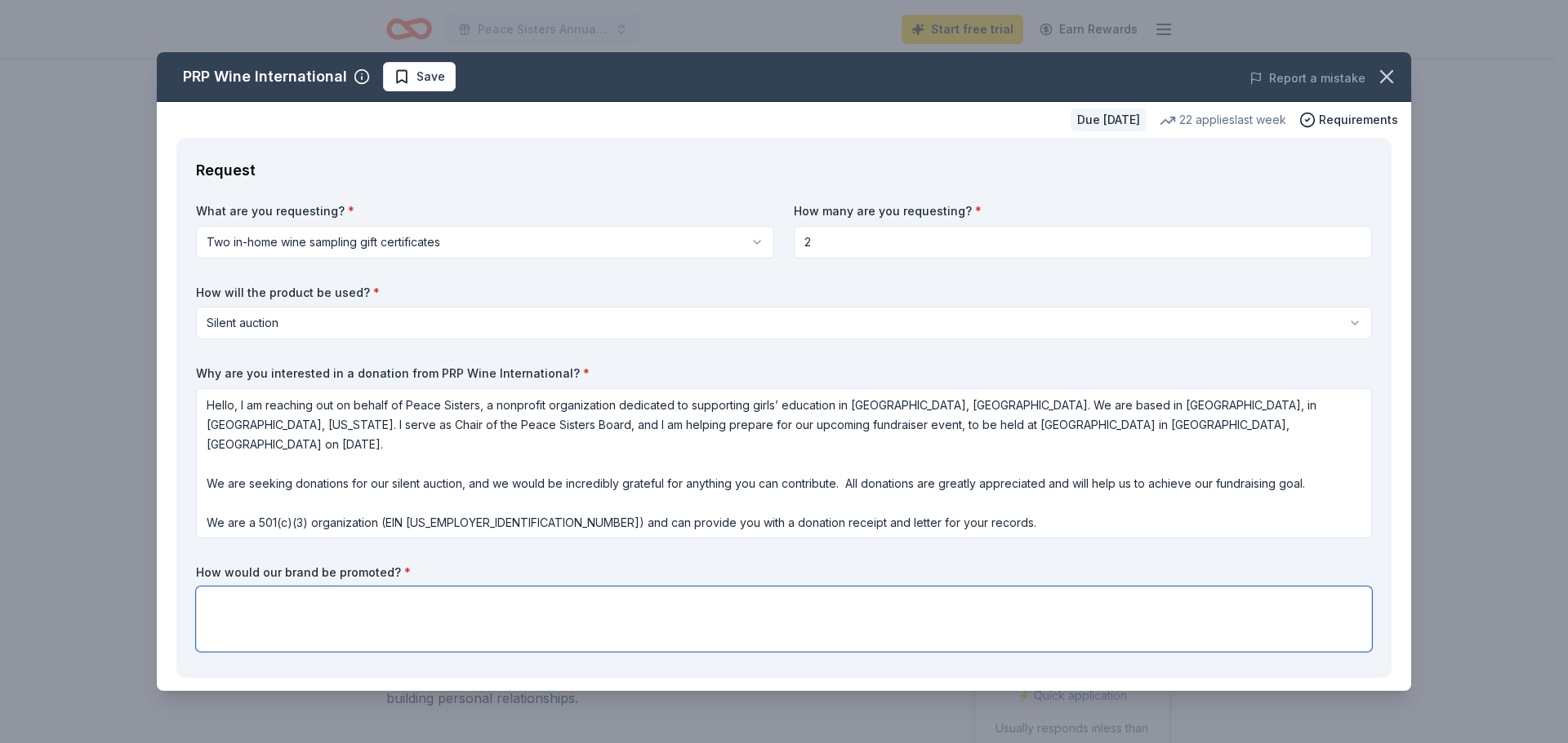
click at [761, 606] on textarea at bounding box center [784, 619] width 1176 height 65
paste textarea "Your donation will be acknowledged during our fundraising event, recognizing yo…"
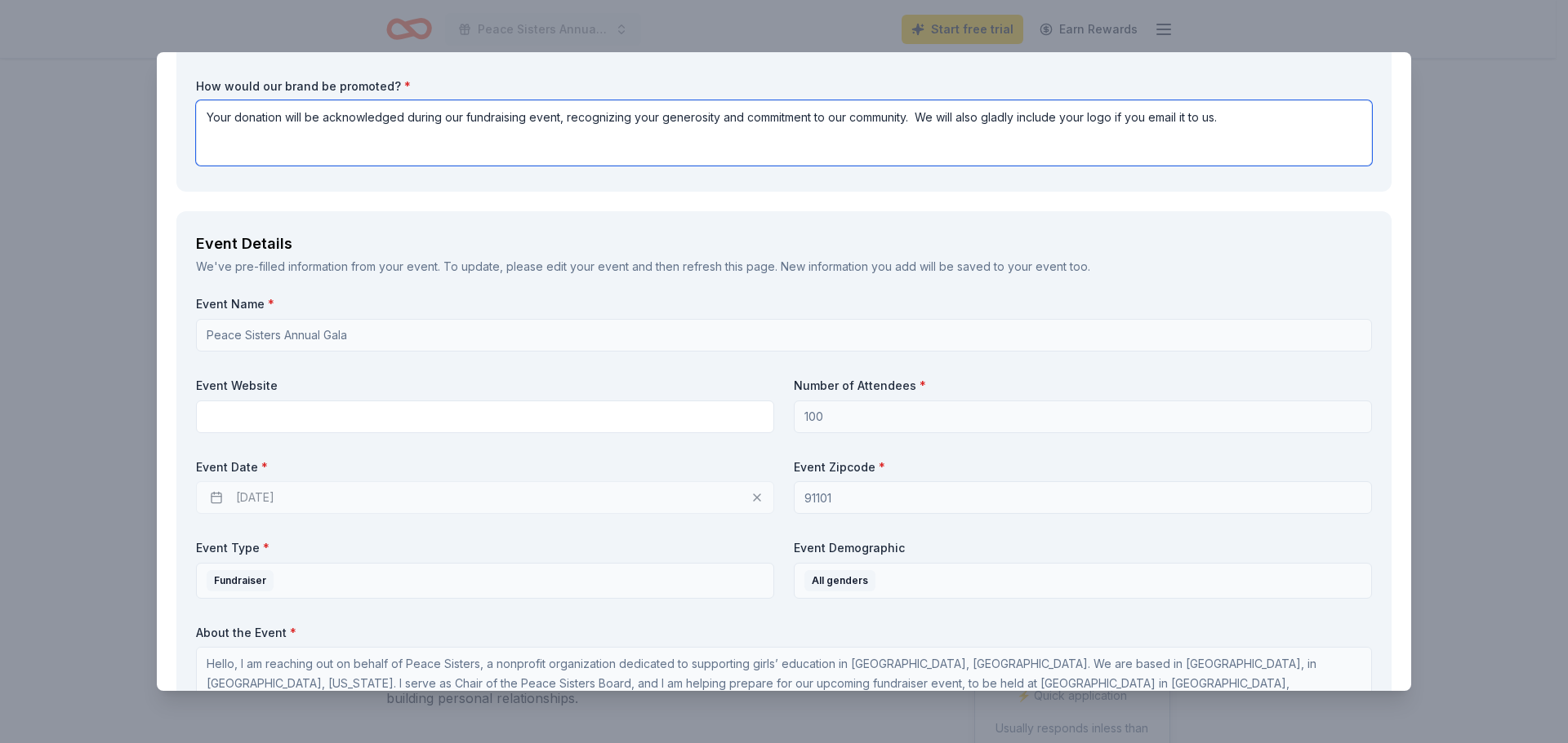
scroll to position [490, 0]
type textarea "Your donation will be acknowledged during our fundraising event, recognizing yo…"
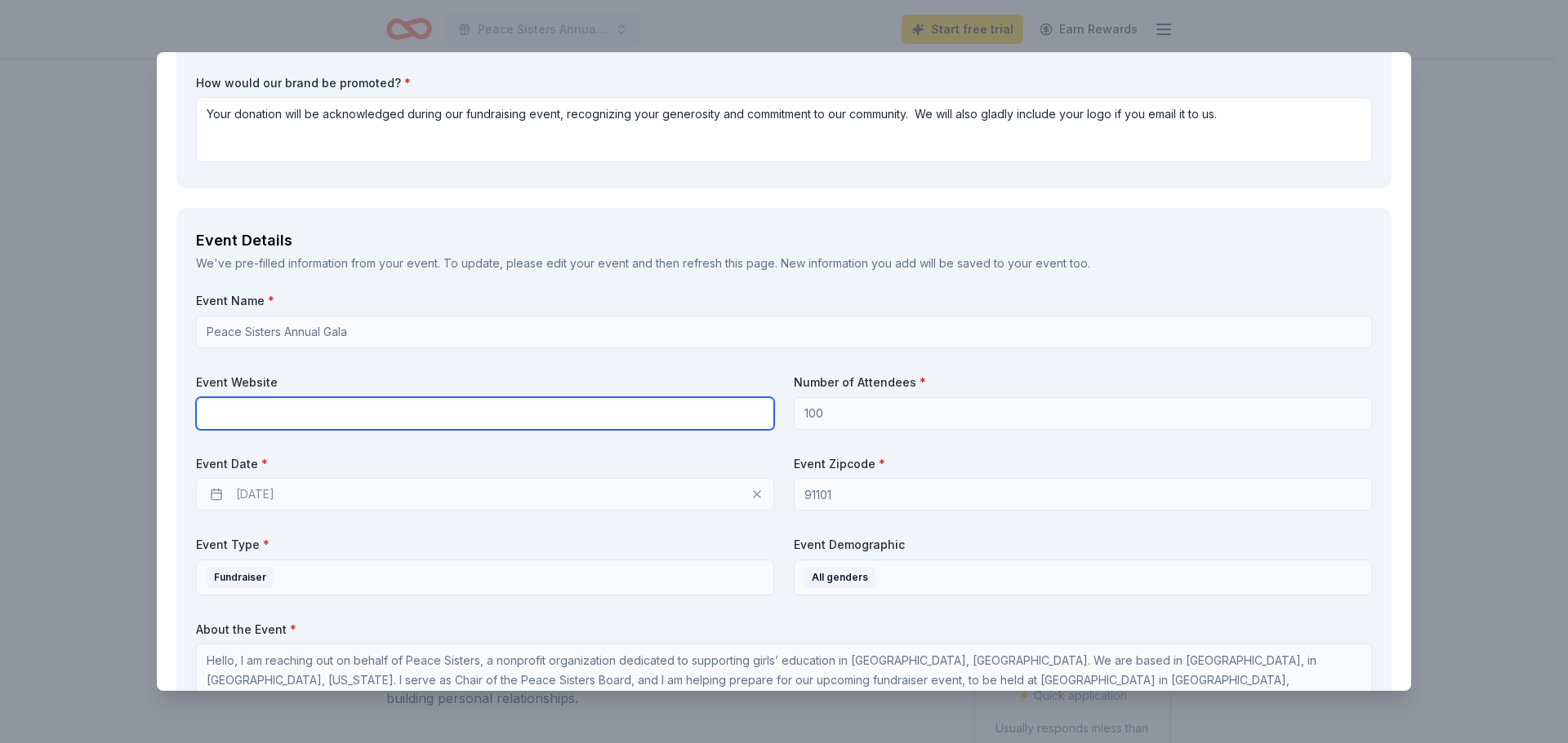
click at [427, 411] on input "text" at bounding box center [485, 413] width 578 height 32
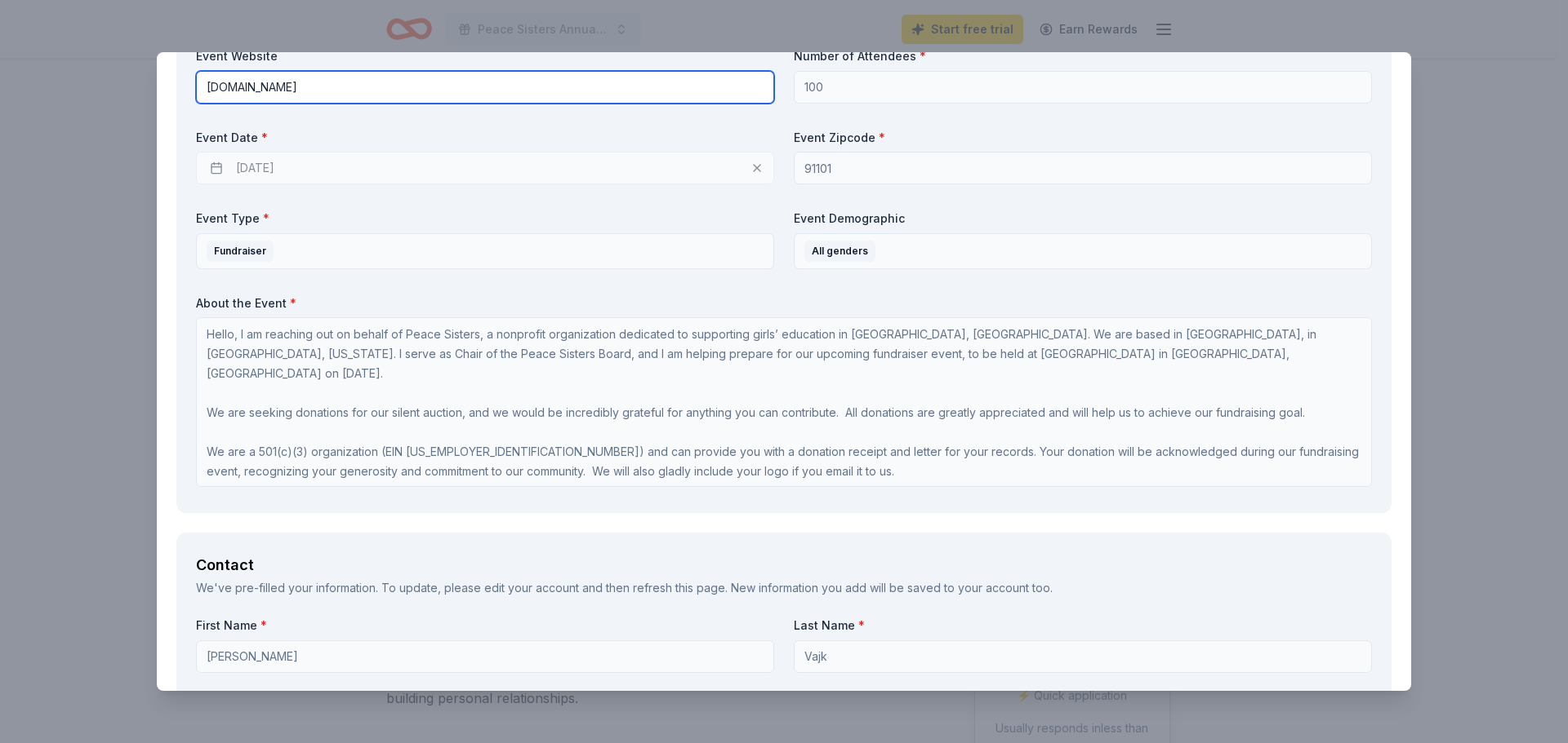
scroll to position [2, 0]
type input "ww.peacesisters.org"
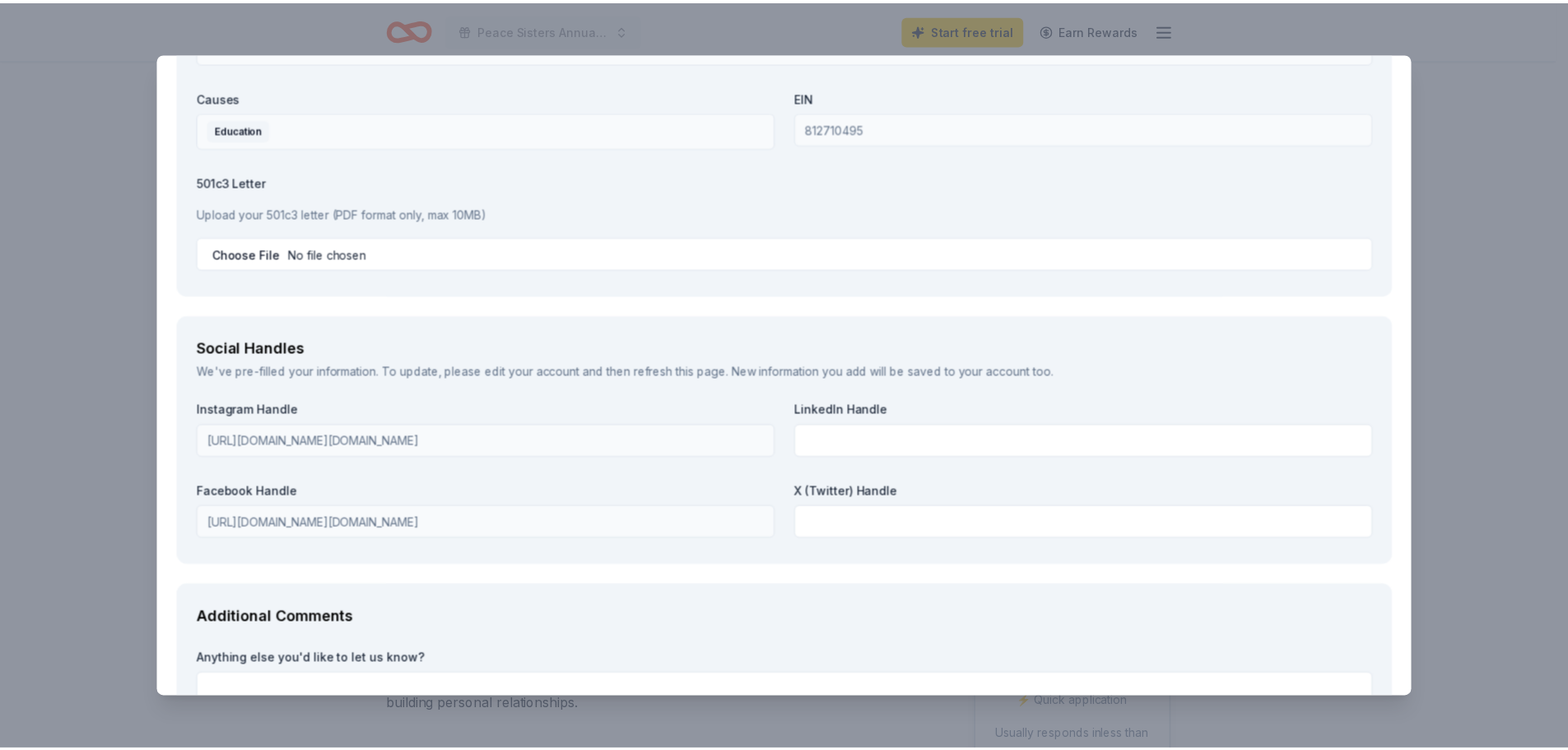
scroll to position [1980, 0]
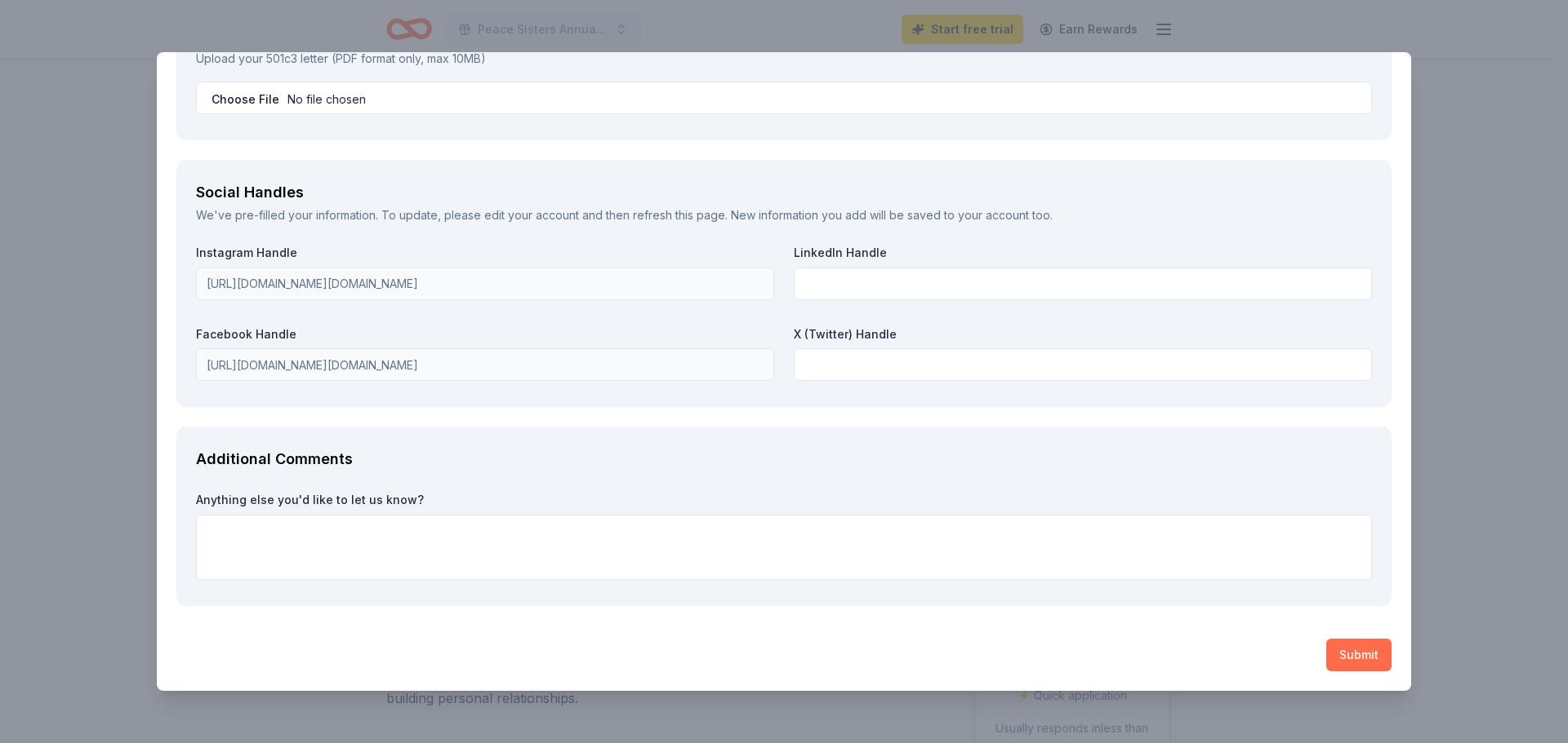
click at [1333, 656] on button "Submit" at bounding box center [1358, 655] width 65 height 32
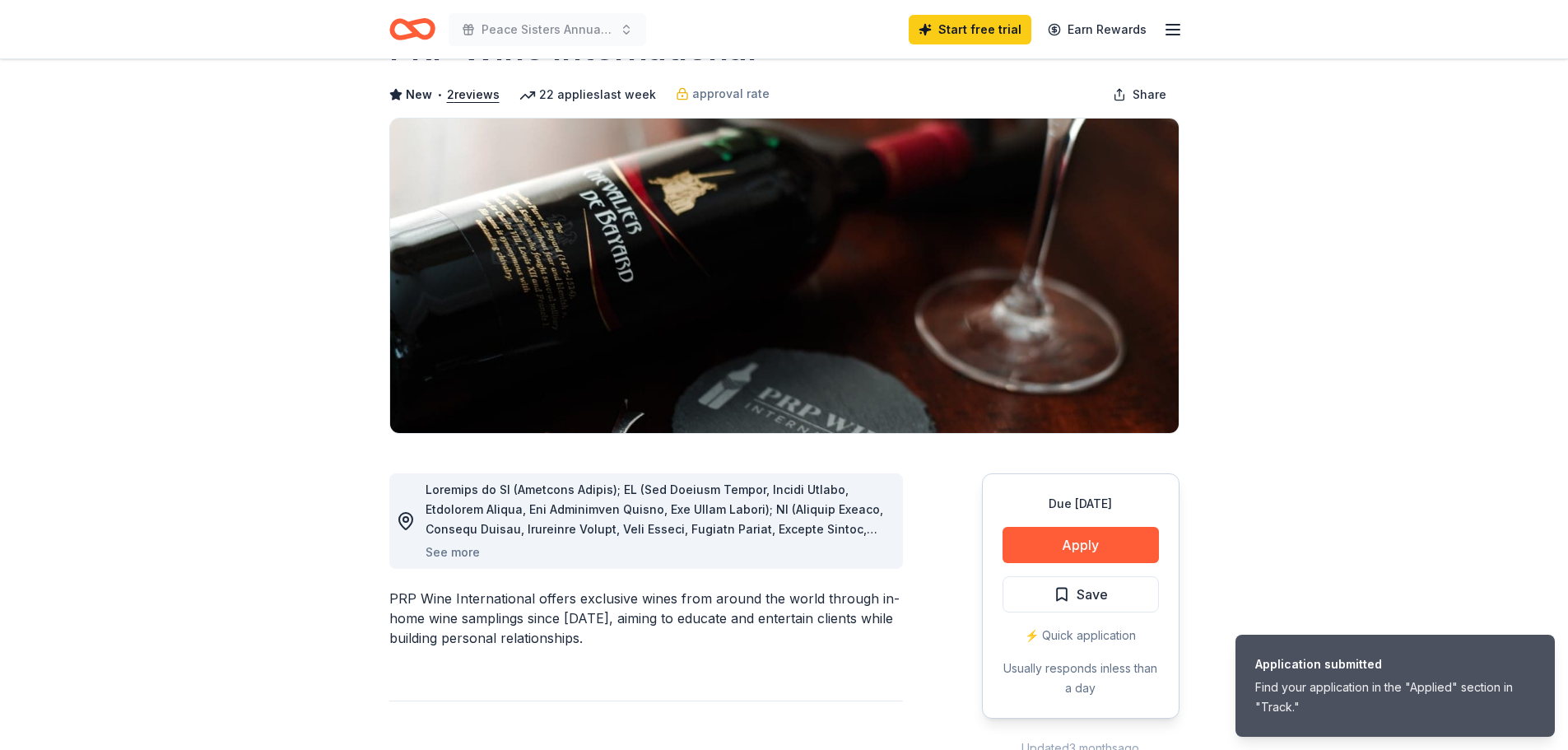
scroll to position [164, 0]
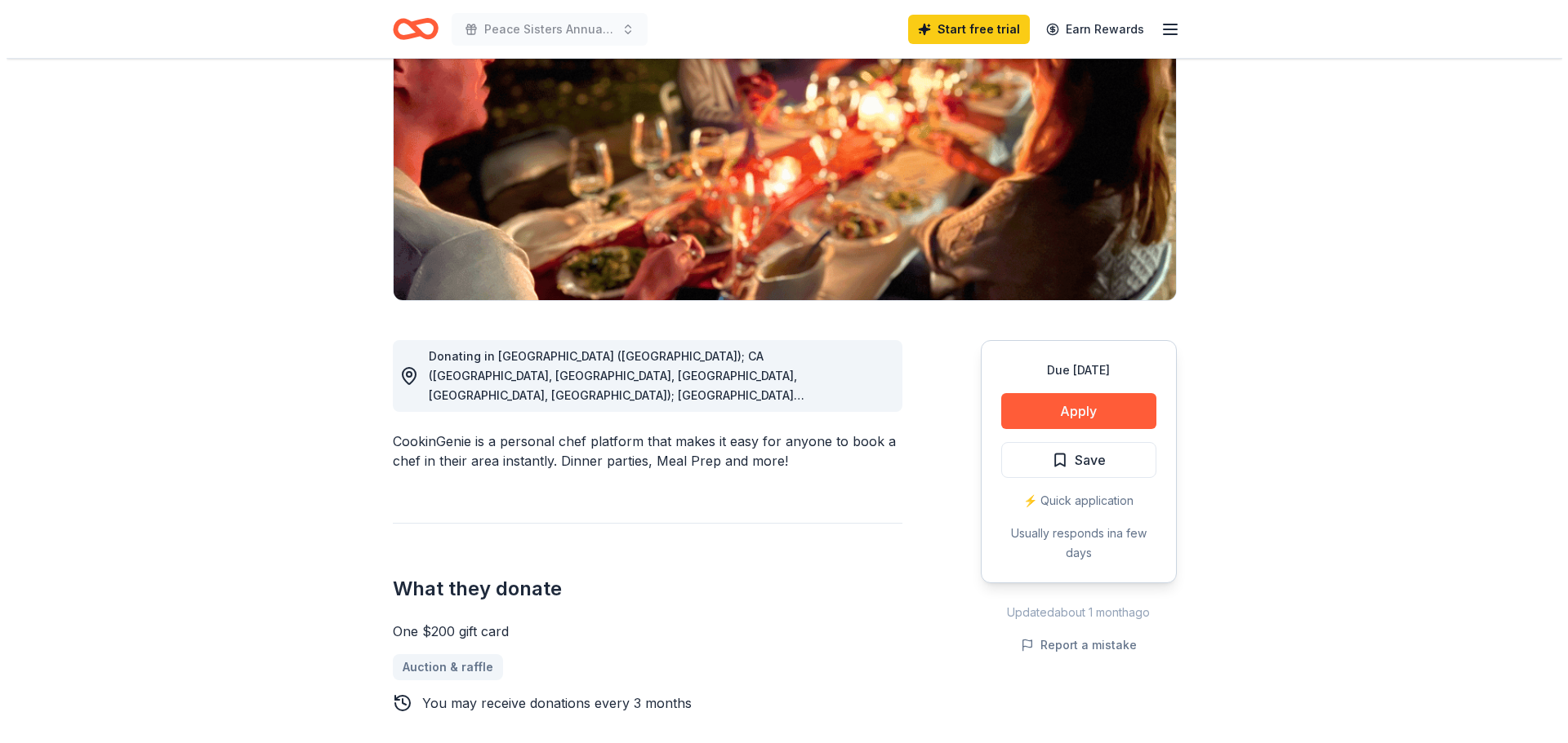
scroll to position [245, 0]
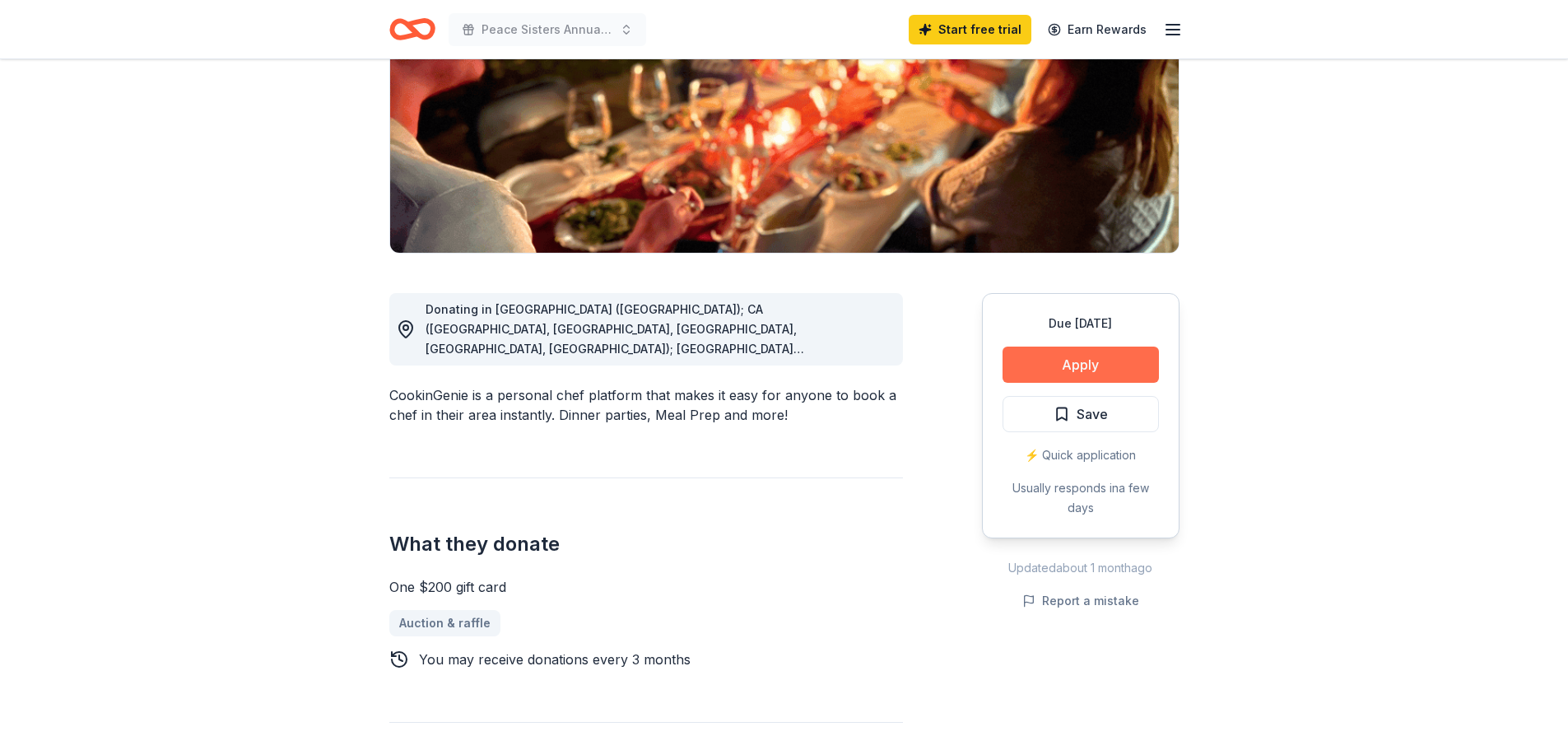
click at [1049, 360] on button "Apply" at bounding box center [1080, 364] width 156 height 36
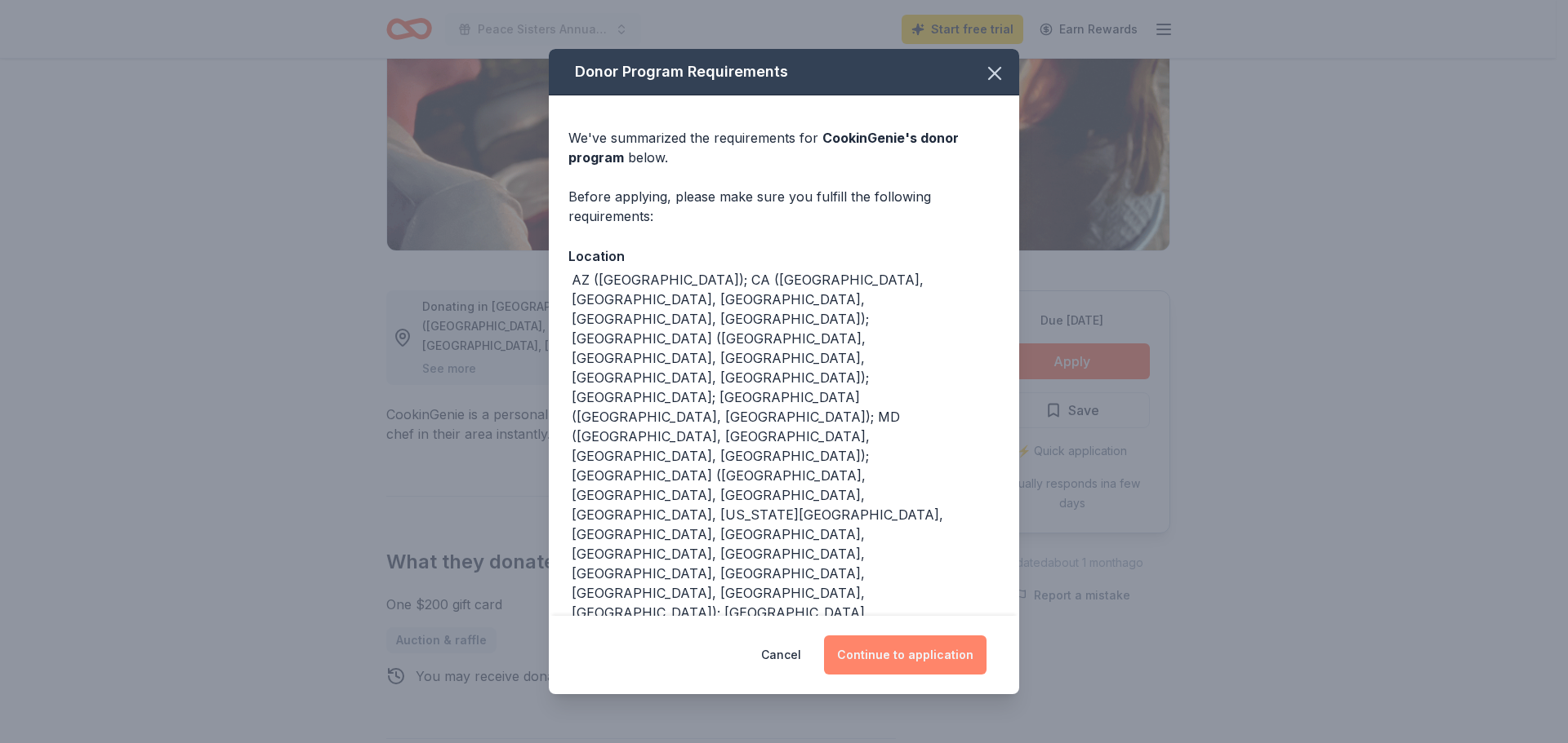
click at [885, 651] on button "Continue to application" at bounding box center [905, 655] width 162 height 40
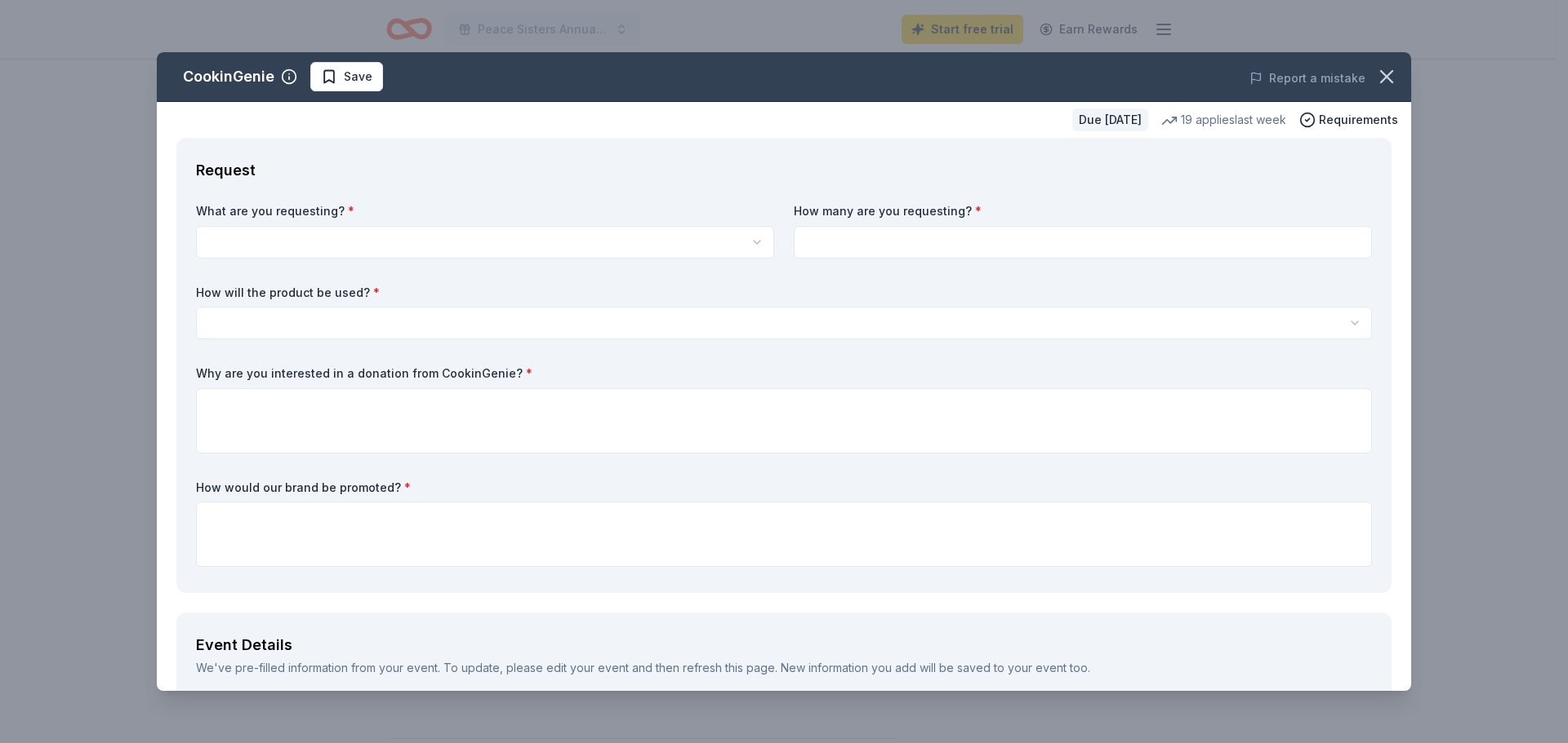
scroll to position [0, 0]
click at [502, 252] on html "Peace Sisters Annual Gala Start free trial Earn Rewards Due in 33 days Share Co…" at bounding box center [784, 371] width 1568 height 743
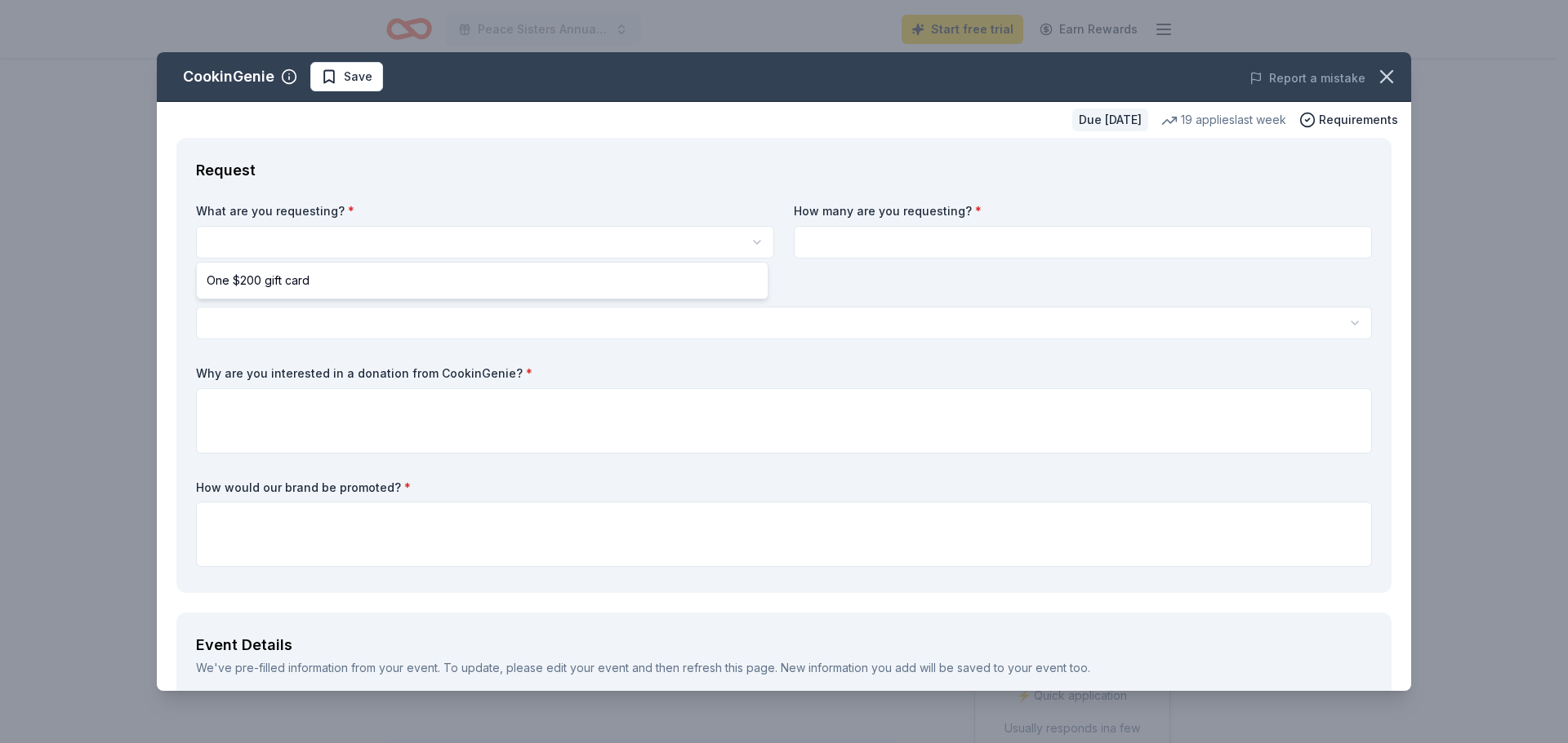
select select "One $200 gift card"
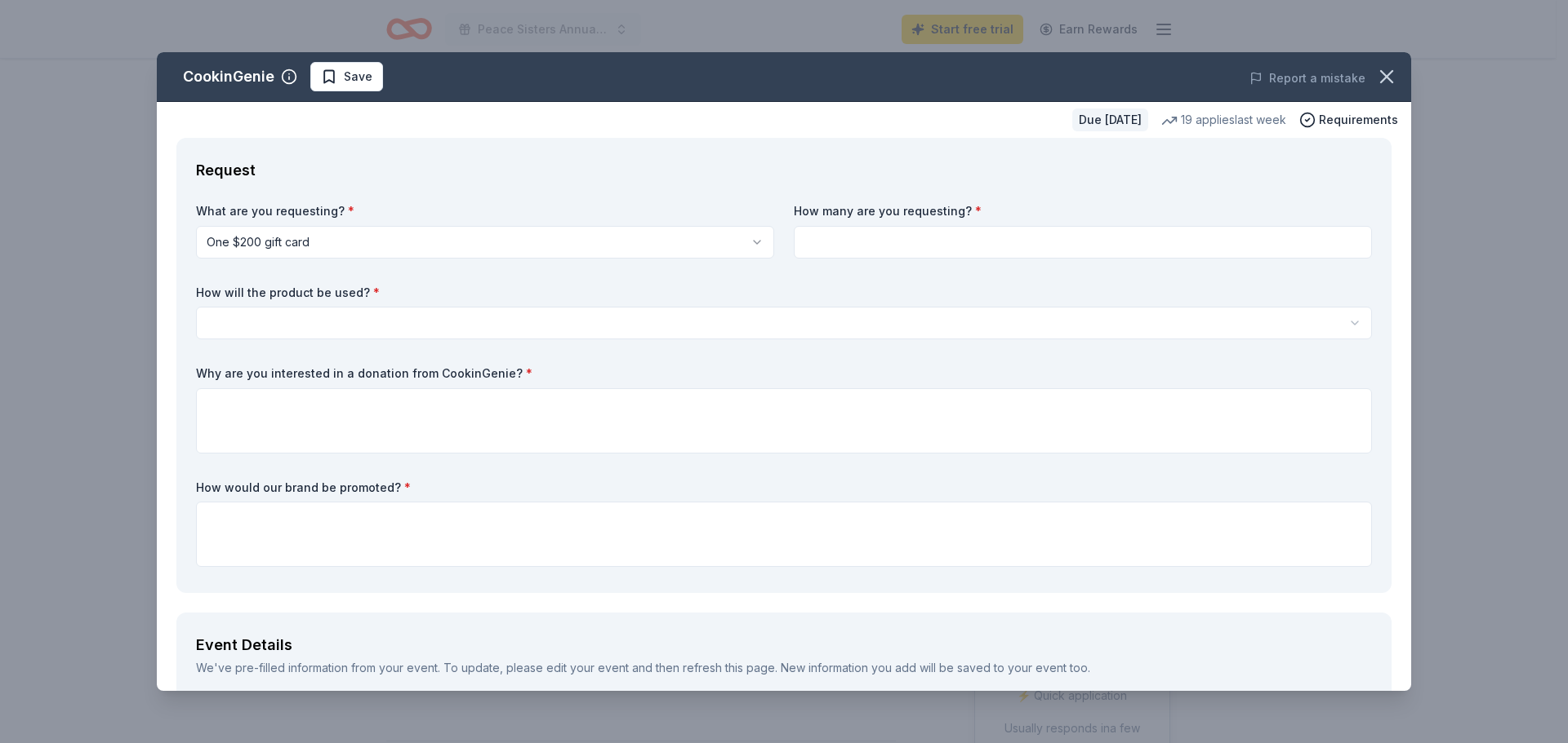
click at [865, 244] on input at bounding box center [1082, 241] width 578 height 32
type input "1"
click at [791, 315] on html "Peace Sisters Annual Gala Start free trial Earn Rewards Due in 33 days Share Co…" at bounding box center [784, 371] width 1568 height 743
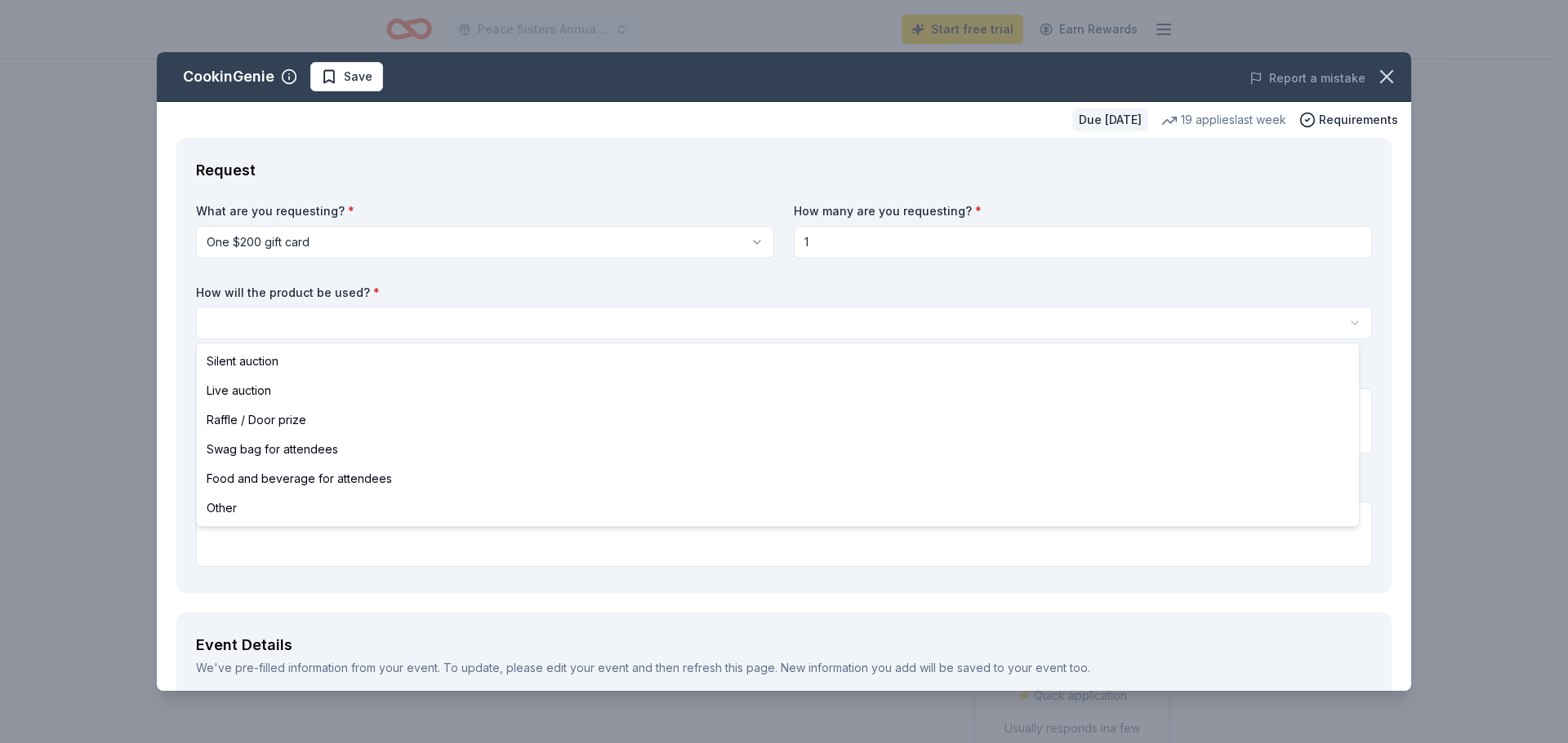
select select "silentAuction"
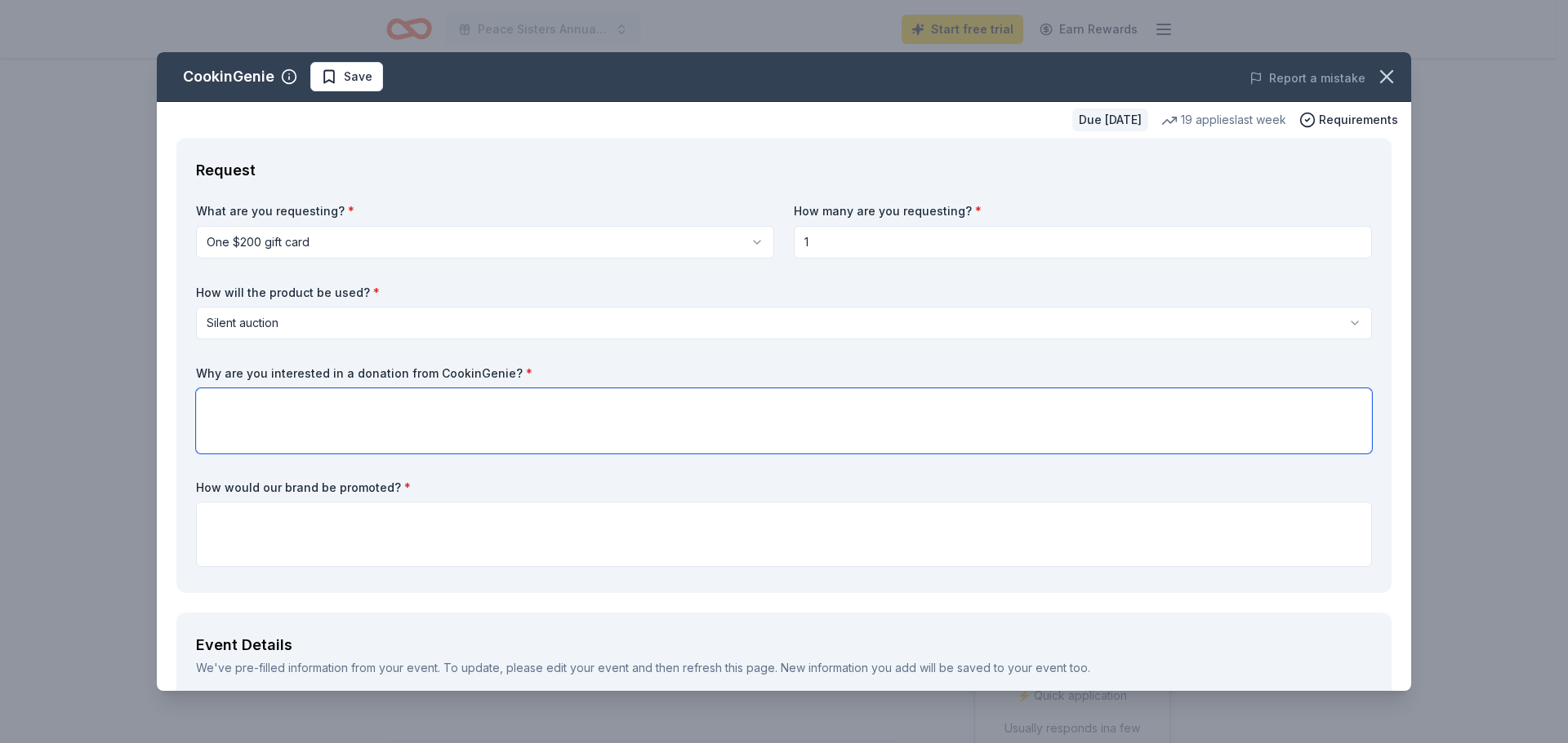
click at [531, 416] on textarea at bounding box center [784, 421] width 1176 height 65
paste textarea "Your donation will be acknowledged during our fundraising event, recognizing yo…"
type textarea "Your donation will be acknowledged during our fundraising event, recognizing yo…"
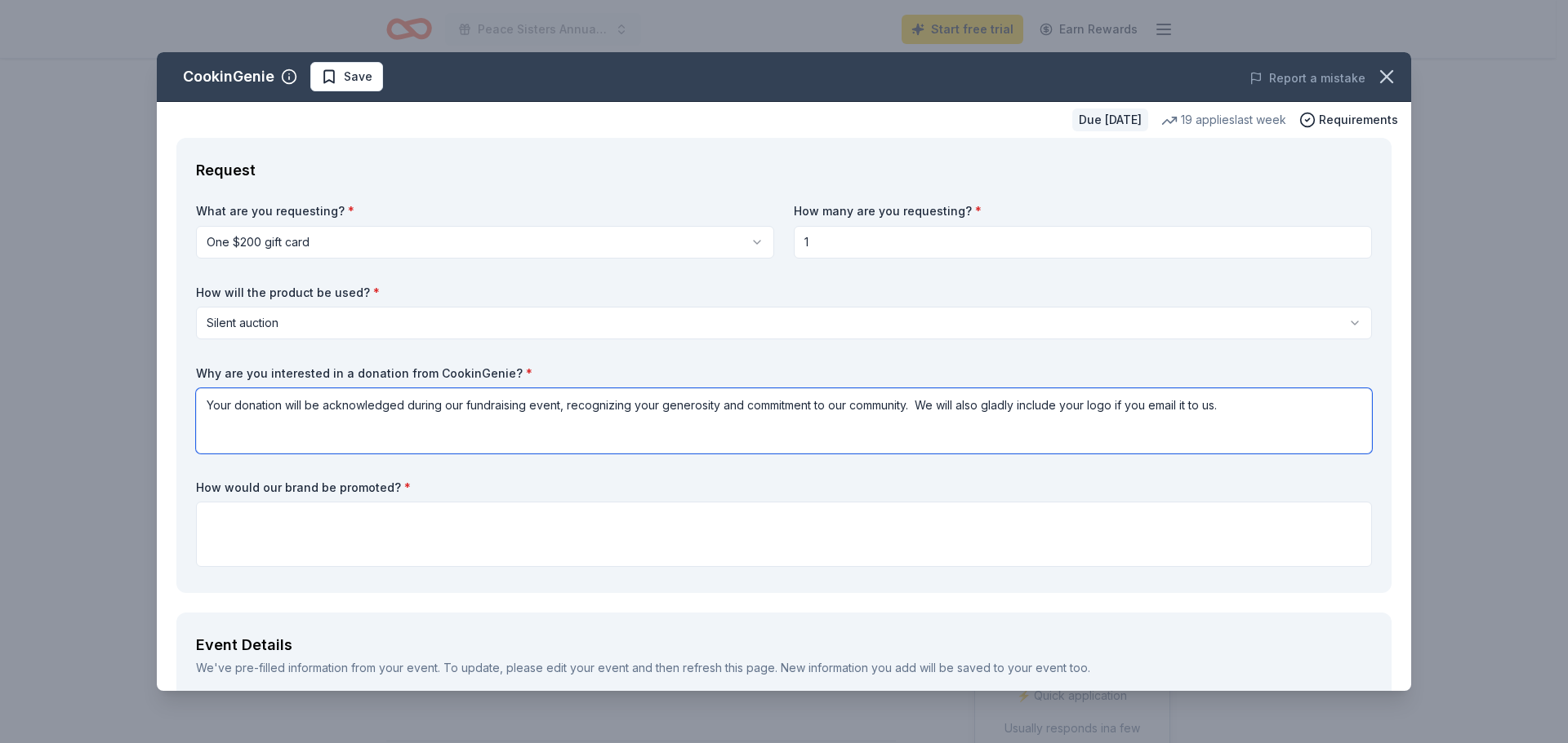
drag, startPoint x: 1254, startPoint y: 403, endPoint x: 162, endPoint y: 389, distance: 1092.1
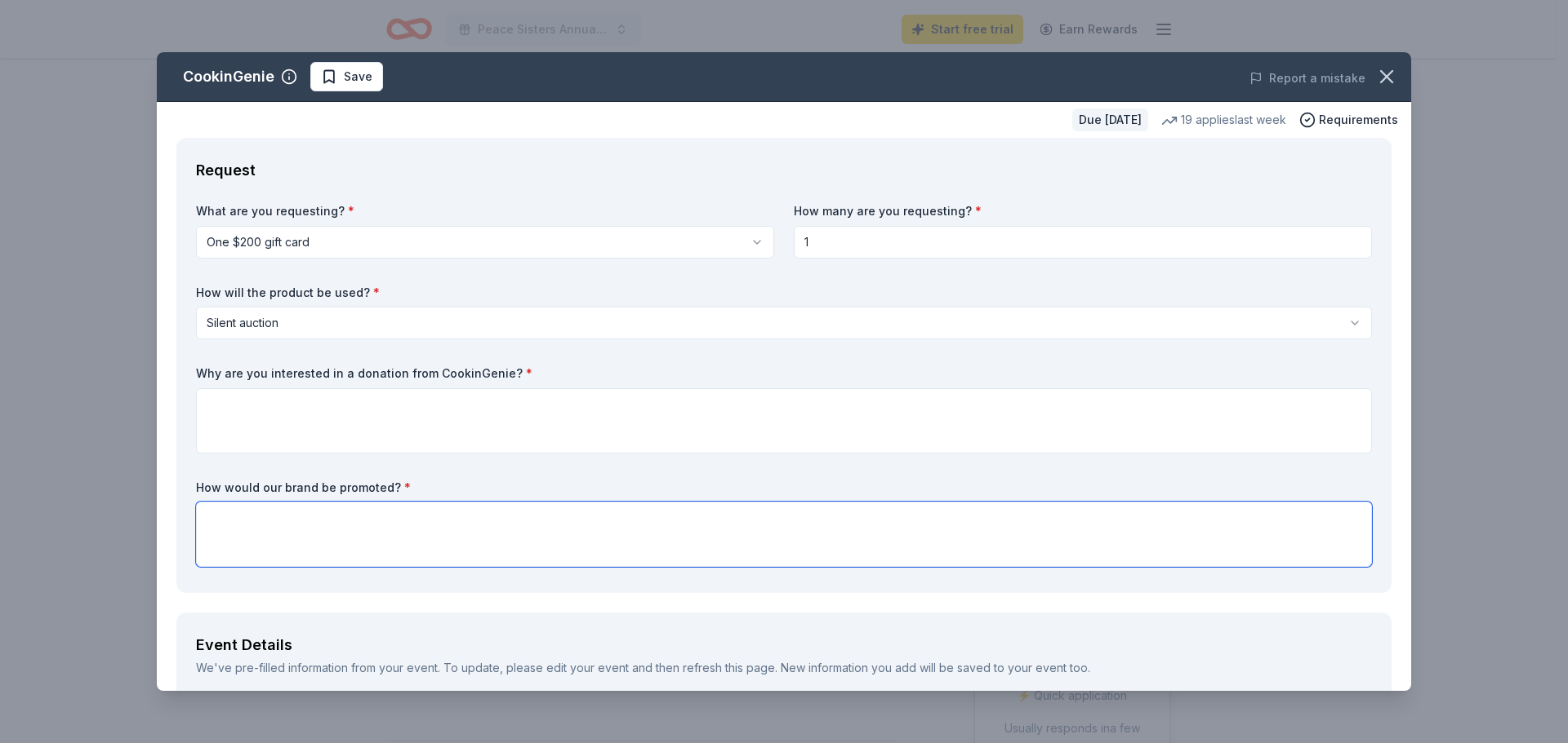
click at [281, 513] on textarea at bounding box center [784, 534] width 1176 height 65
paste textarea "Your donation will be acknowledged during our fundraising event, recognizing yo…"
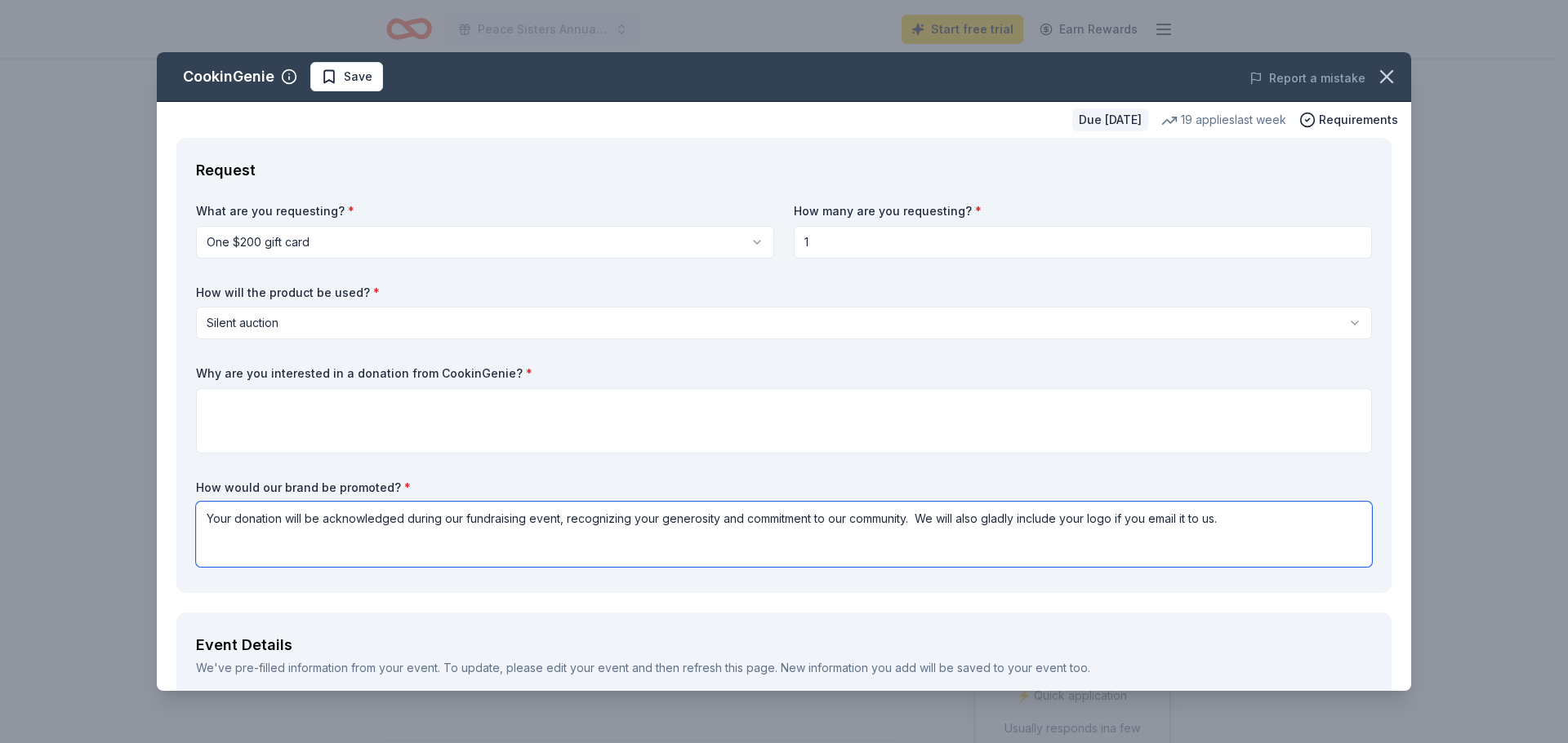
type textarea "Your donation will be acknowledged during our fundraising event, recognizing yo…"
click at [778, 433] on textarea at bounding box center [784, 421] width 1176 height 65
paste textarea "Hello, I am reaching out on behalf of Peace Sisters, a nonprofit organization d…"
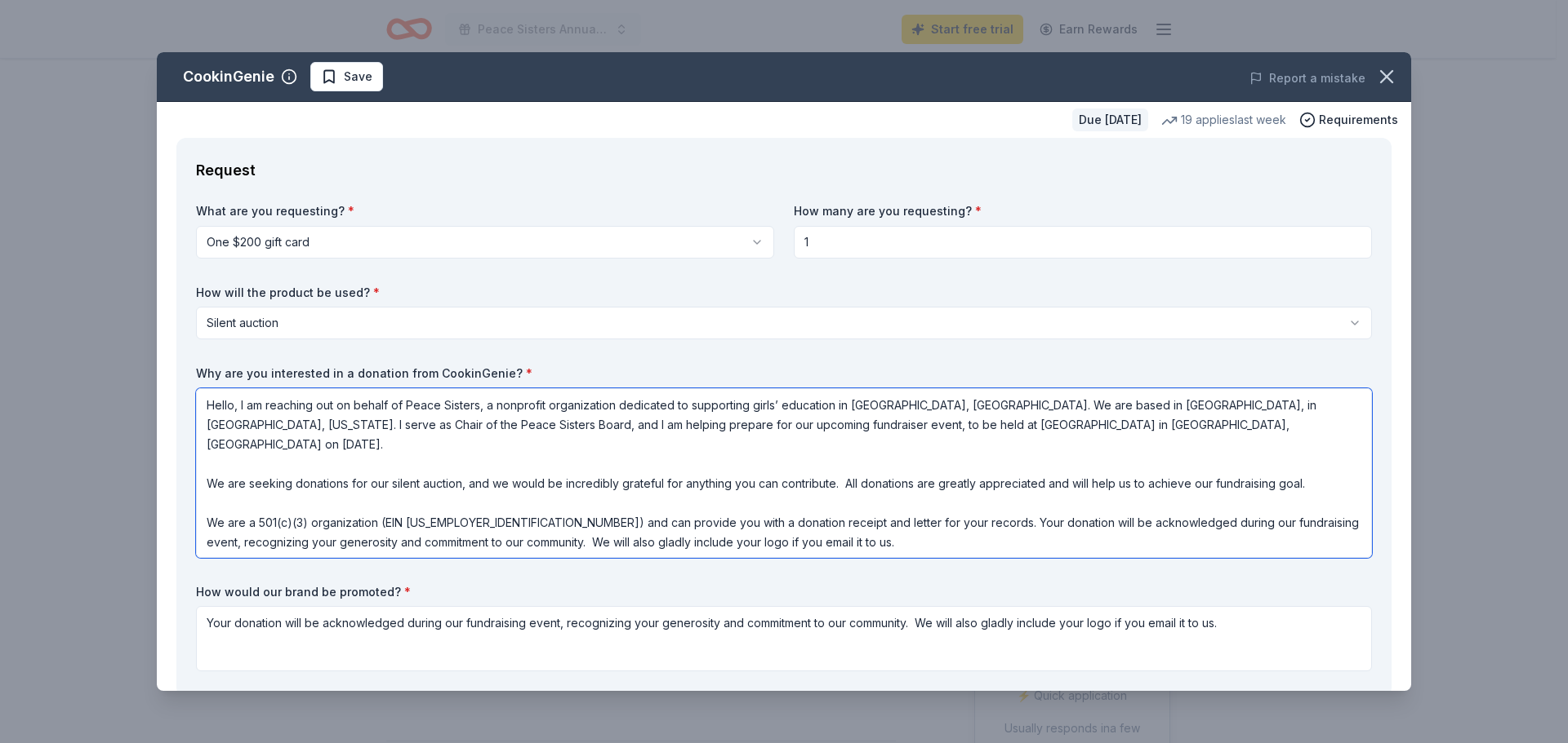
drag, startPoint x: 803, startPoint y: 525, endPoint x: 863, endPoint y: 498, distance: 65.8
click at [863, 498] on textarea "Hello, I am reaching out on behalf of Peace Sisters, a nonprofit organization d…" at bounding box center [784, 473] width 1176 height 169
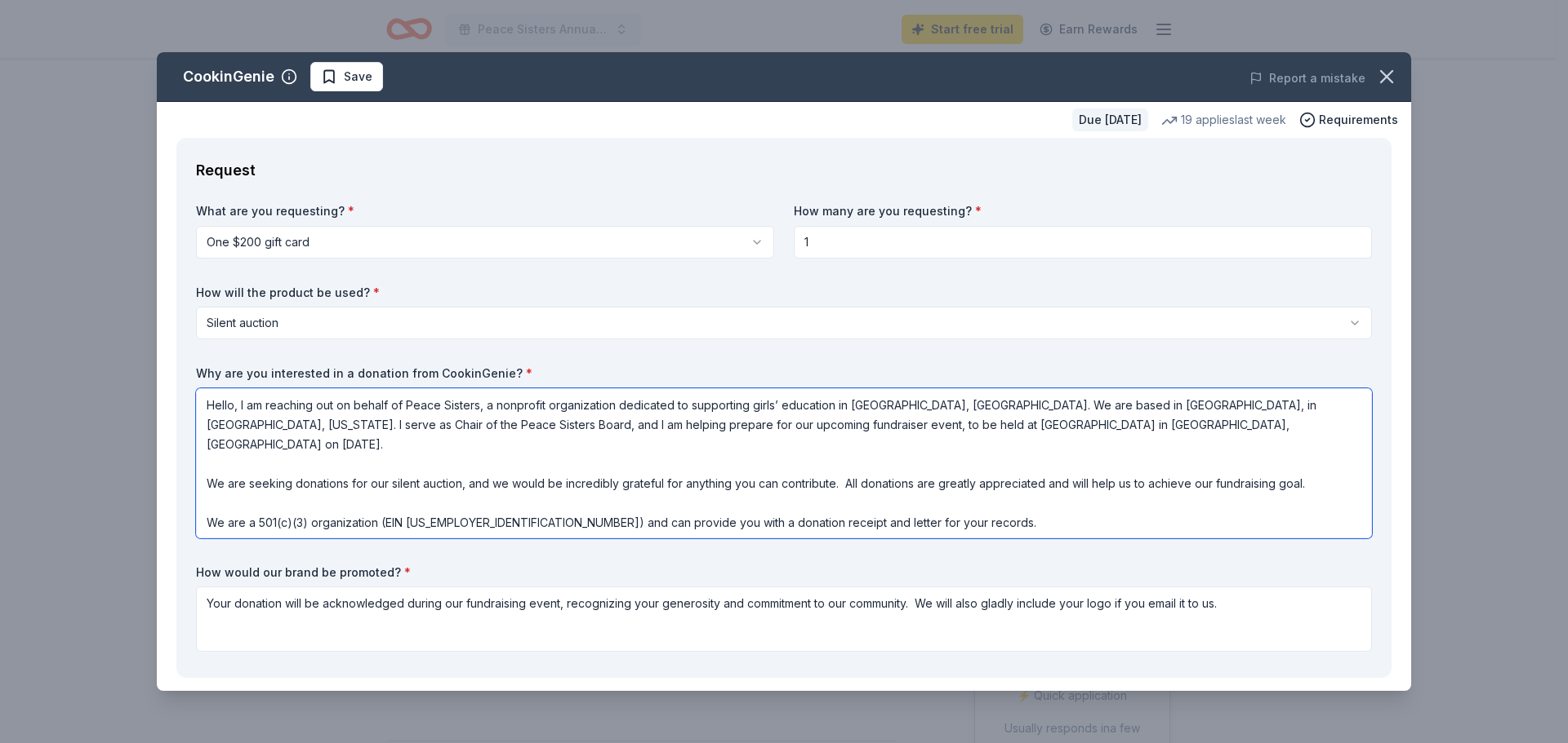
scroll to position [2, 0]
type textarea "Hello, I am reaching out on behalf of Peace Sisters, a nonprofit organization d…"
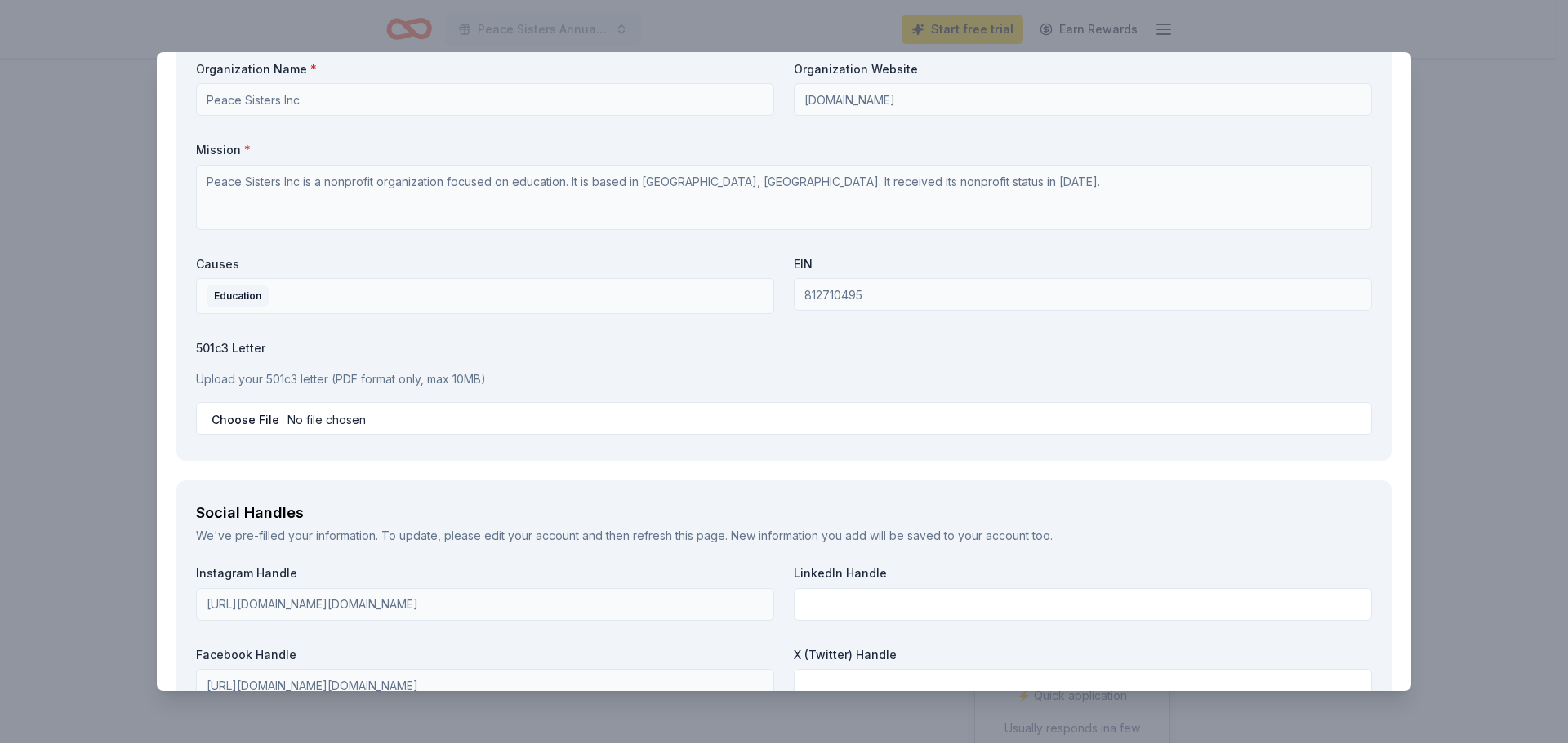
scroll to position [1532, 0]
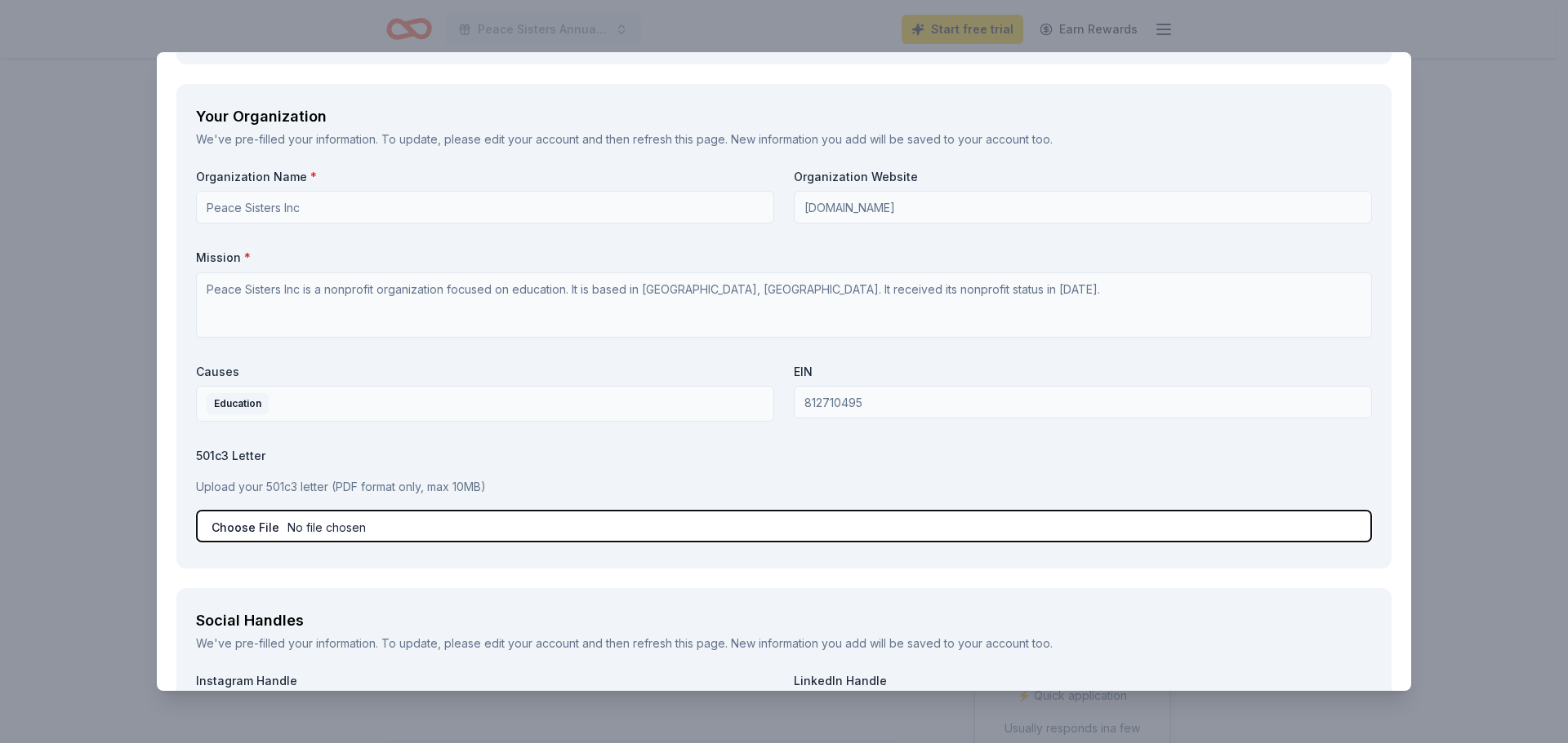
click at [233, 530] on input "file" at bounding box center [784, 526] width 1176 height 32
type input "C:\fakepath\Peace Sisters - IRS tax exempt letter.pdf"
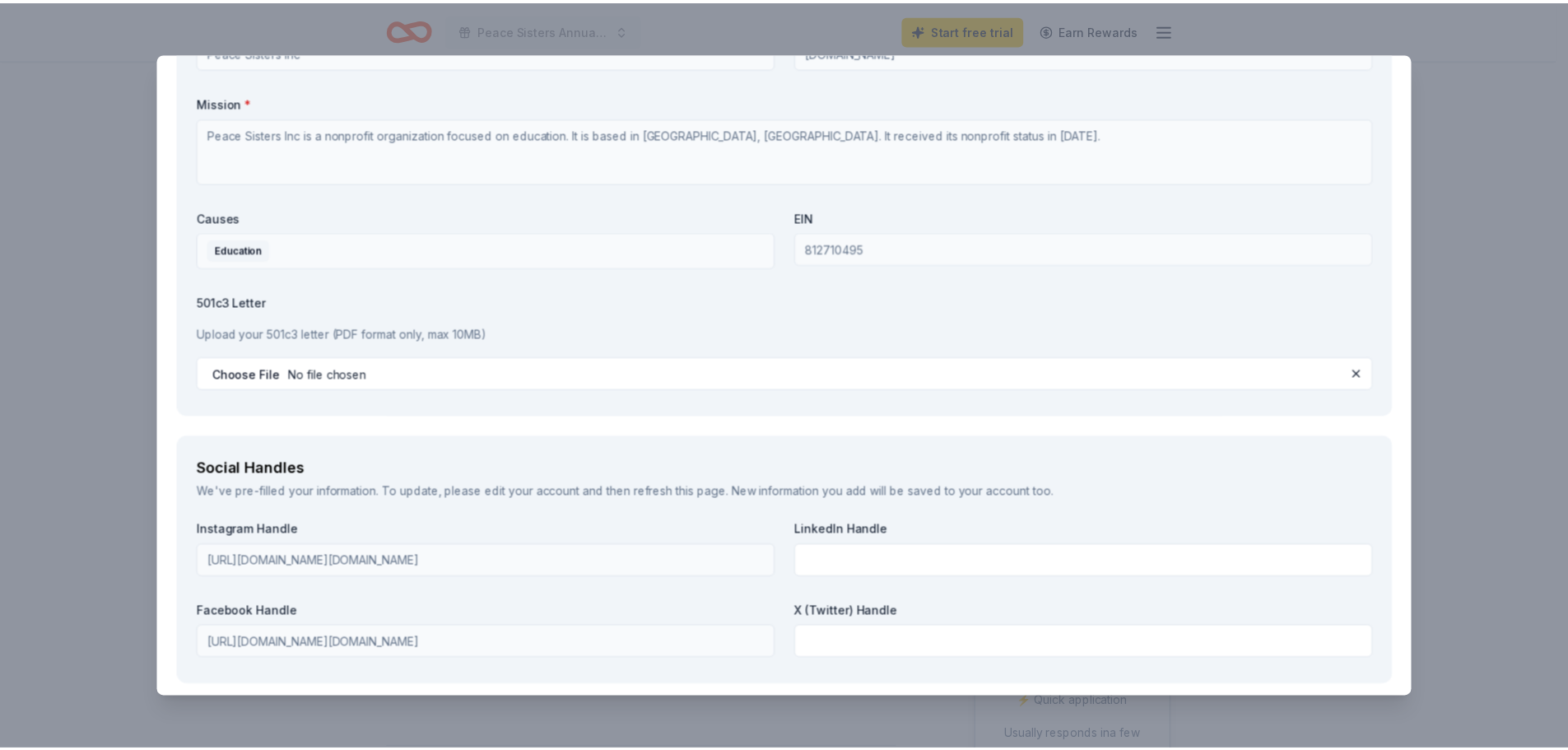
scroll to position [1980, 0]
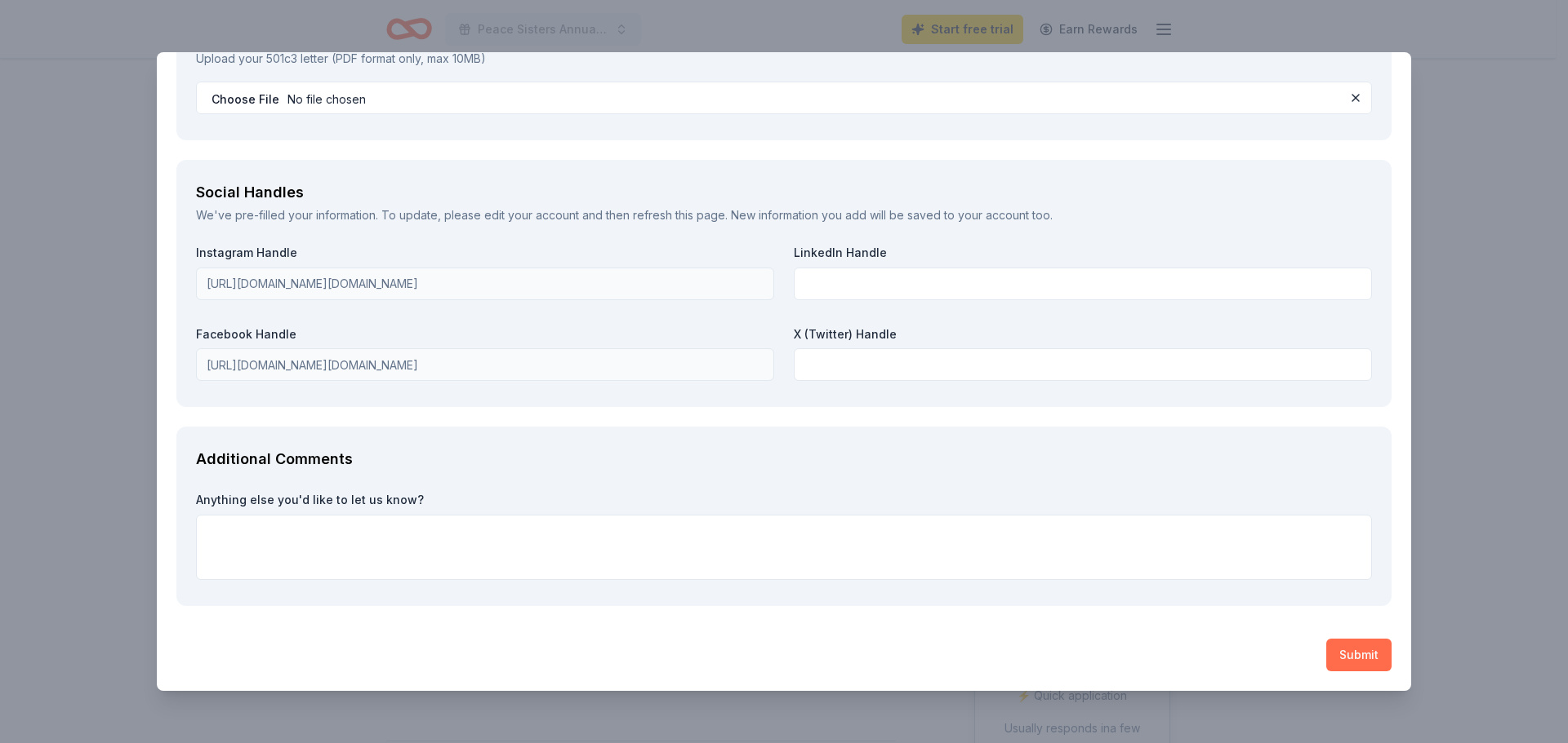
click at [1328, 651] on button "Submit" at bounding box center [1358, 655] width 65 height 32
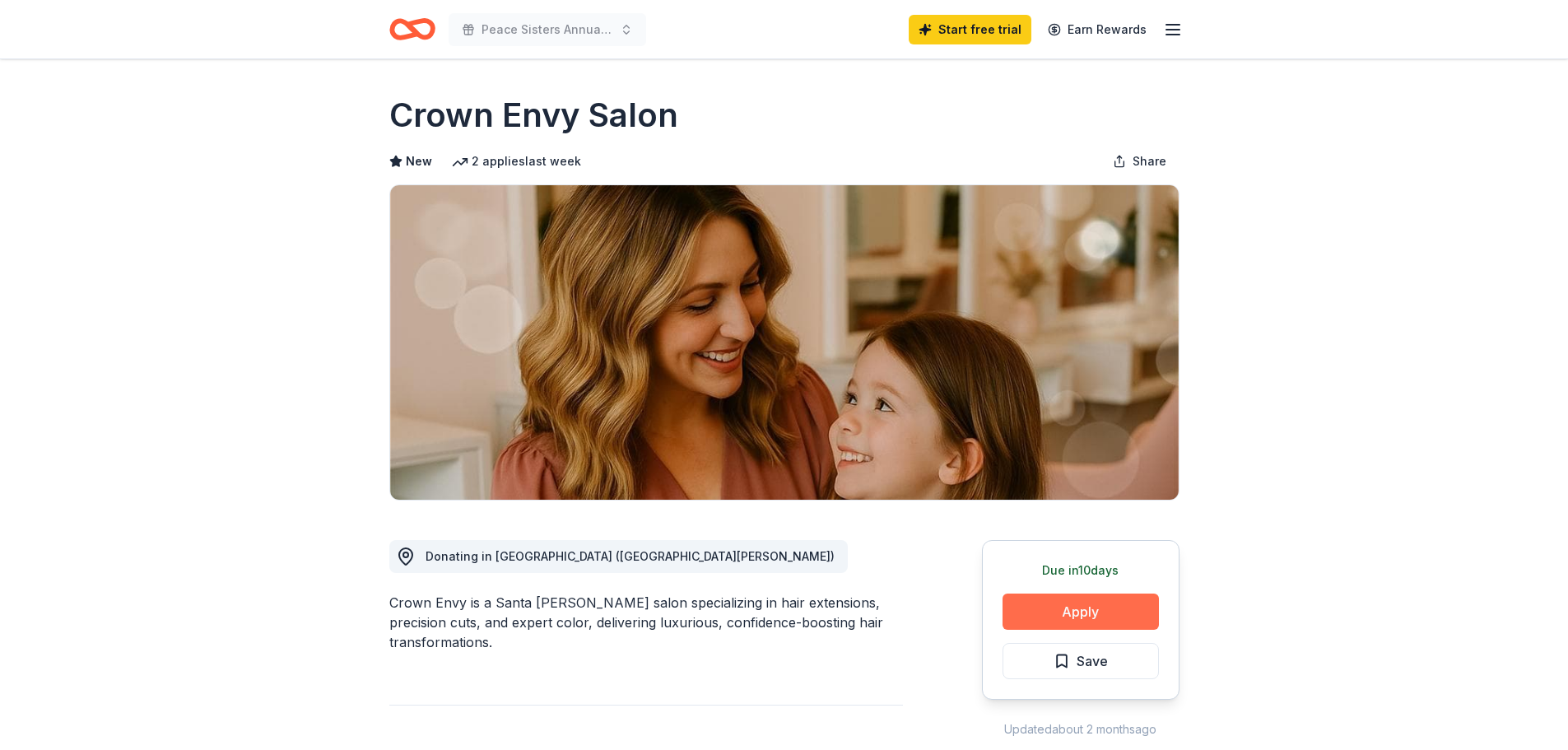
click at [1086, 613] on button "Apply" at bounding box center [1080, 612] width 156 height 36
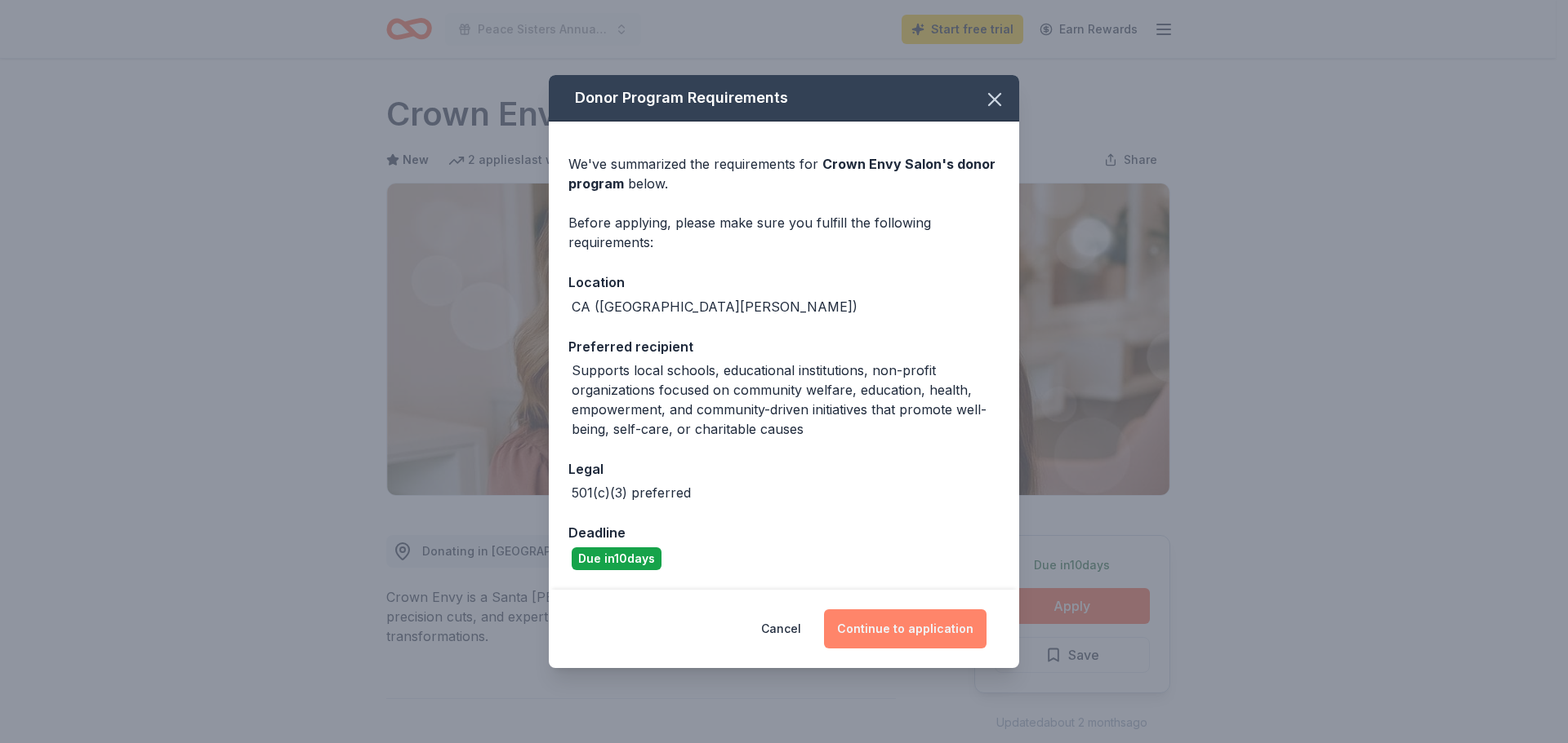
click at [897, 625] on button "Continue to application" at bounding box center [905, 629] width 162 height 40
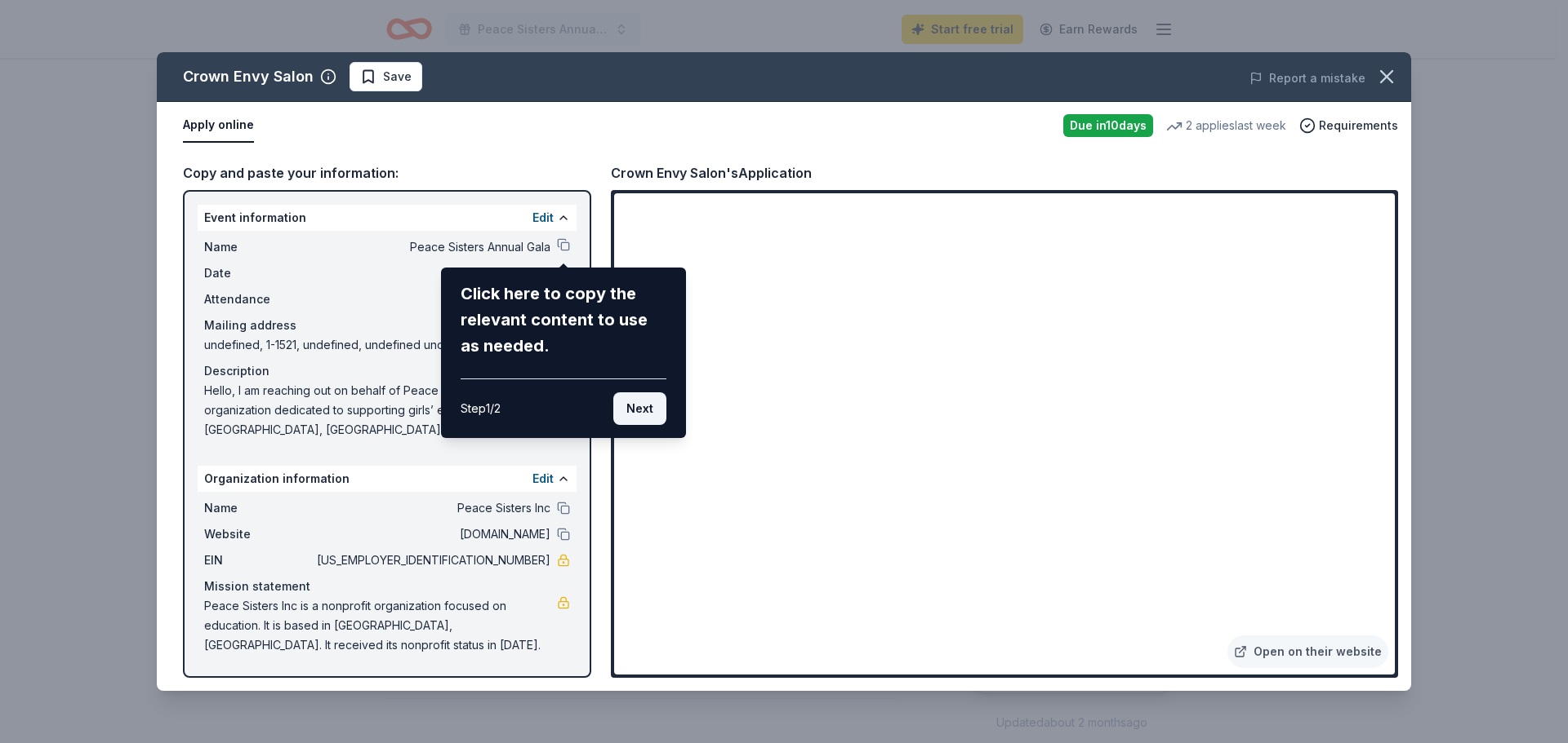
click at [642, 412] on button "Next" at bounding box center [640, 408] width 53 height 32
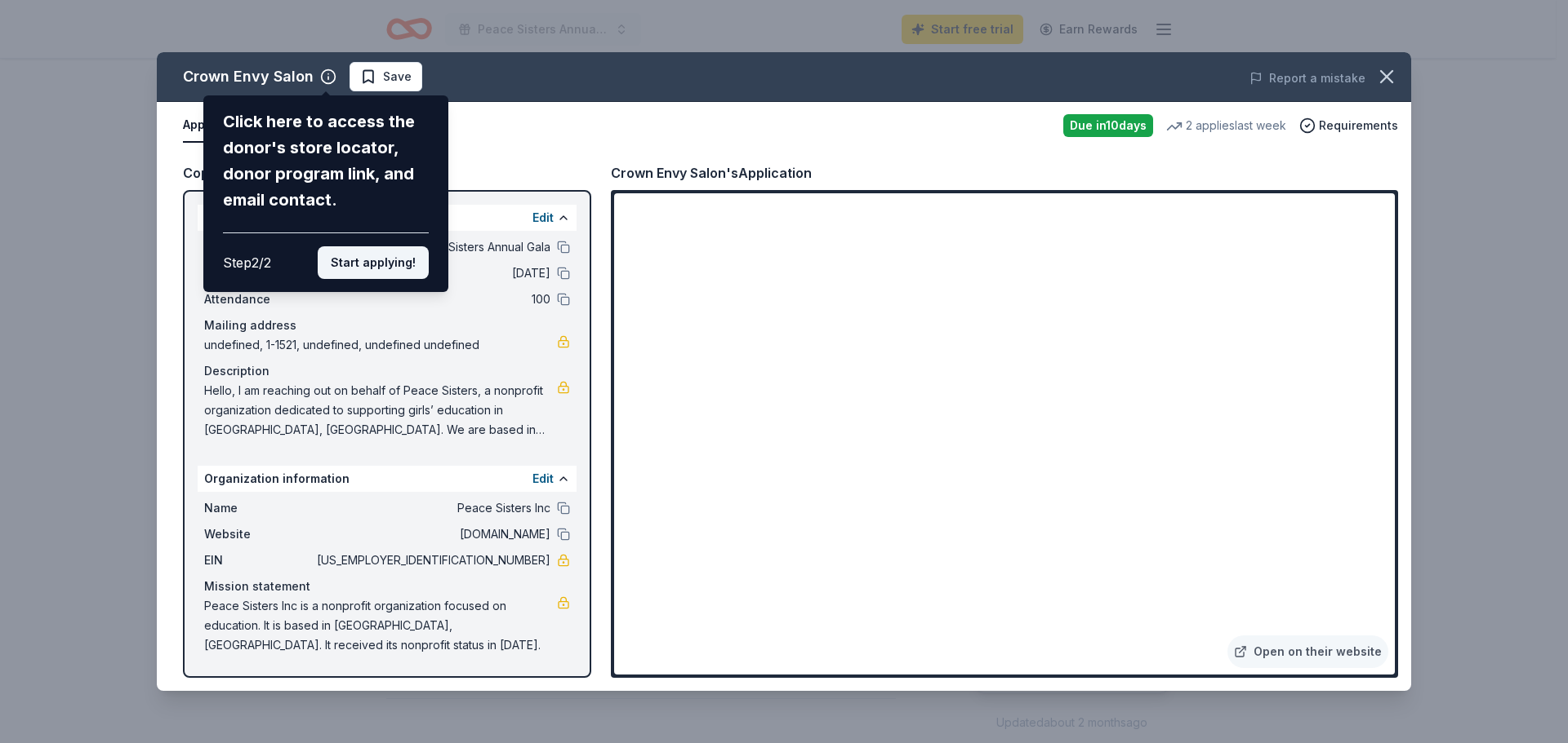
click at [391, 262] on button "Start applying!" at bounding box center [373, 262] width 111 height 32
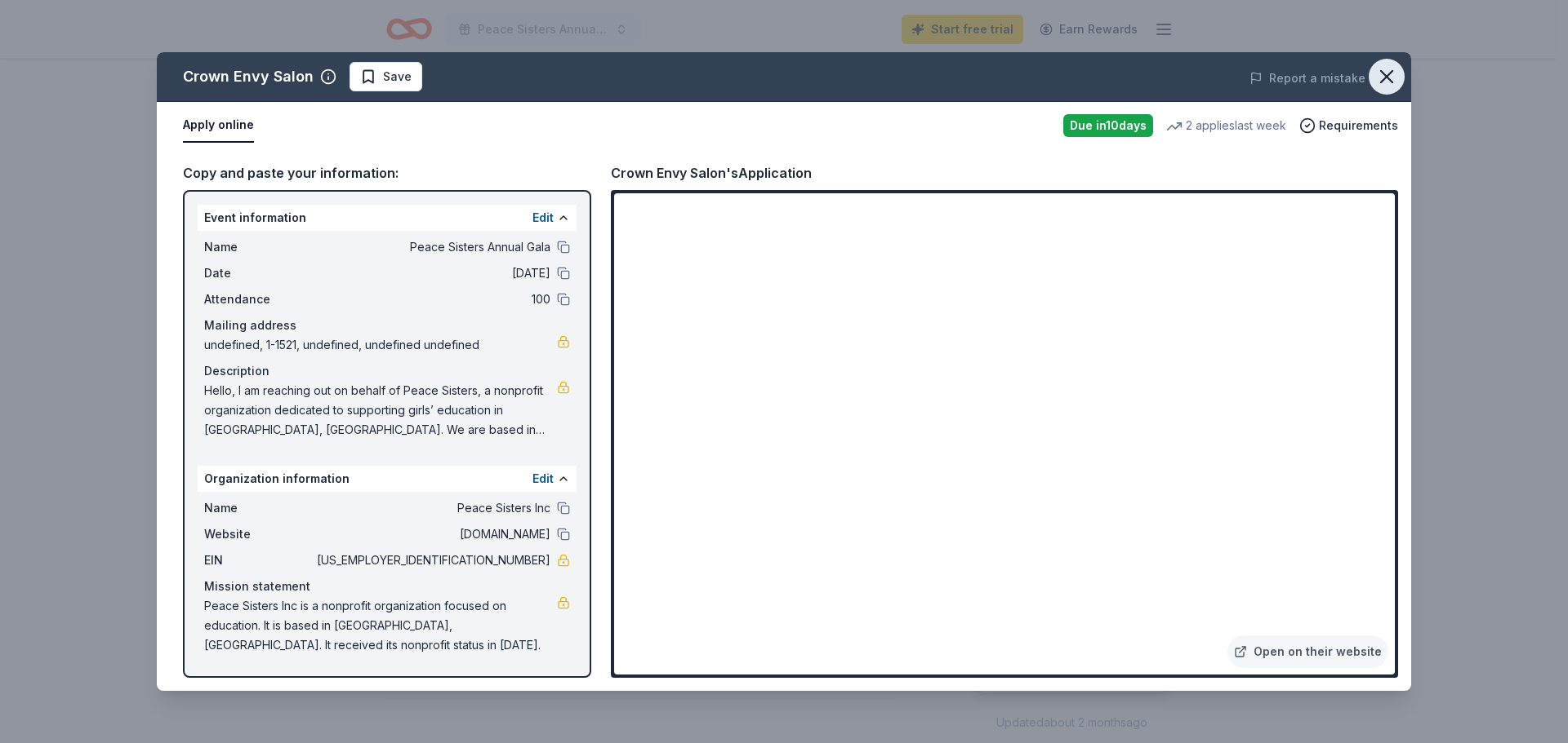
click at [1386, 81] on icon "button" at bounding box center [1386, 76] width 23 height 23
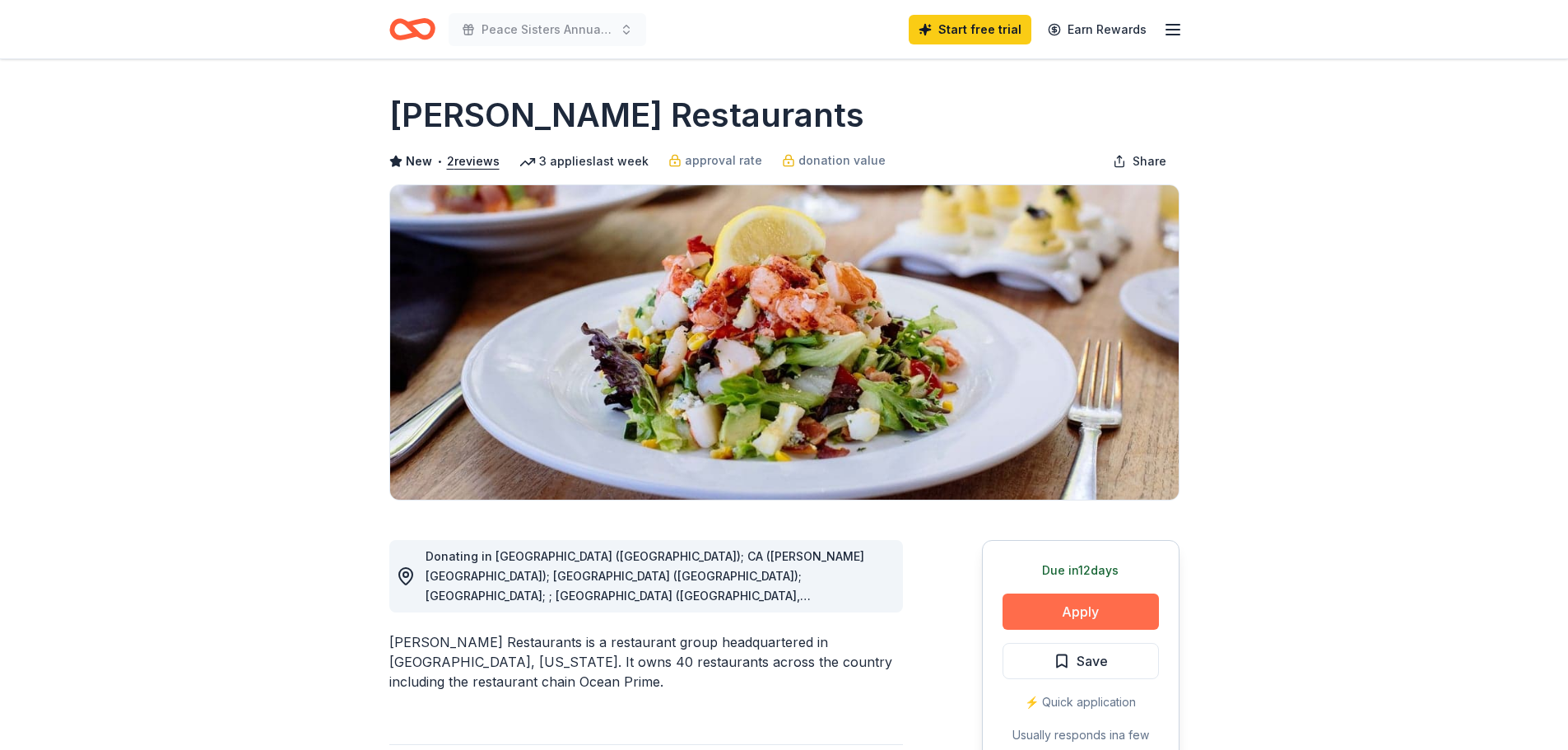
click at [1078, 613] on button "Apply" at bounding box center [1080, 612] width 156 height 36
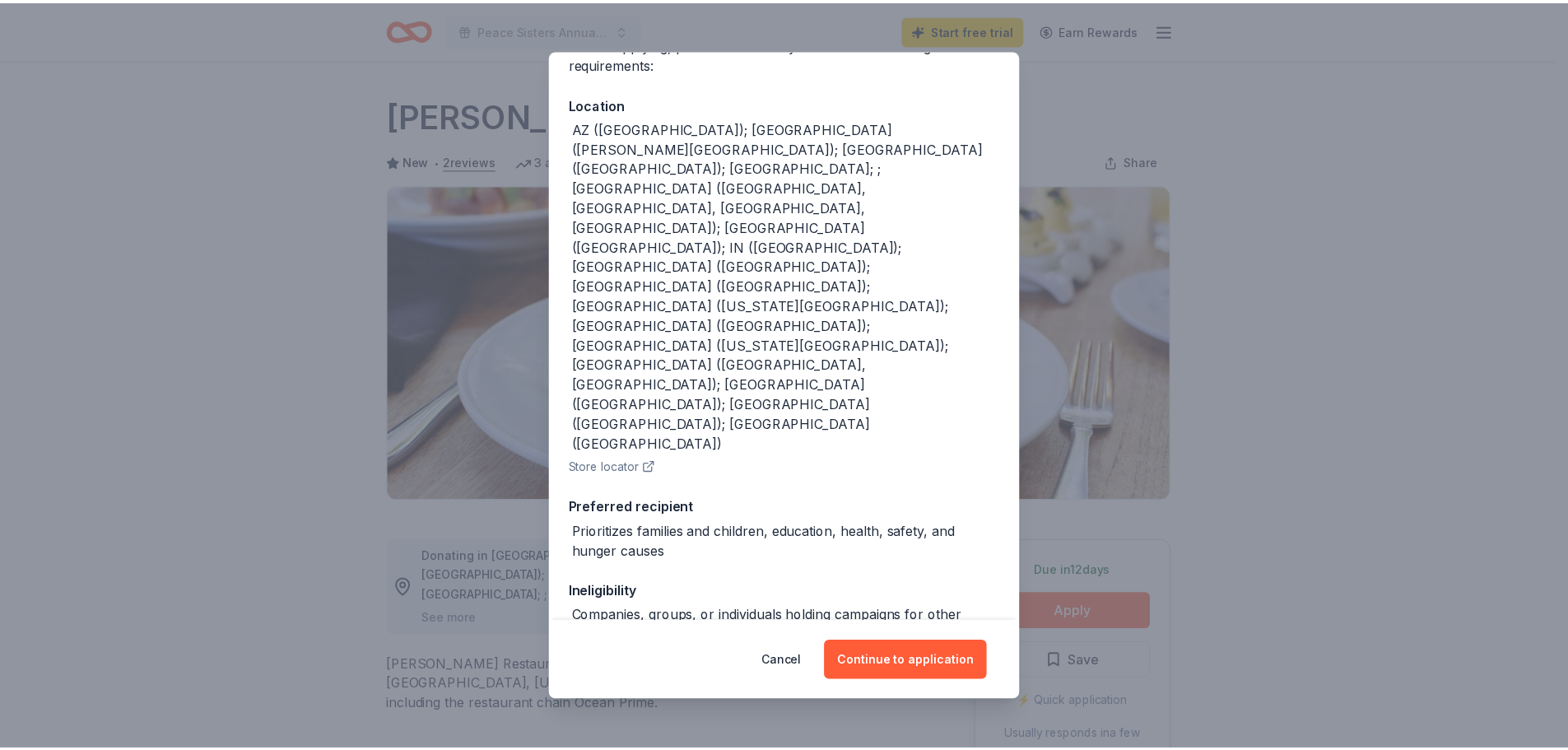
scroll to position [158, 0]
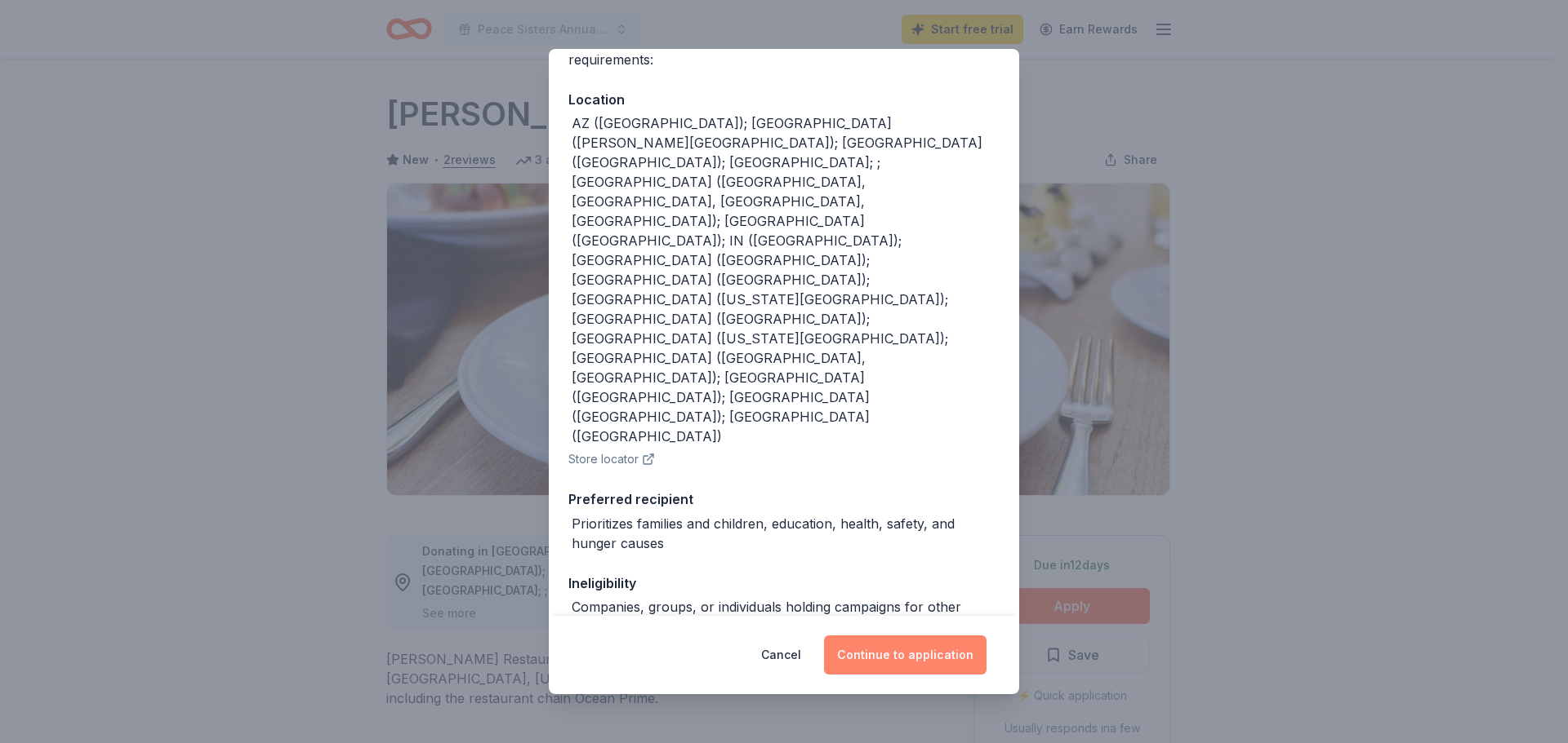
click at [904, 656] on button "Continue to application" at bounding box center [905, 655] width 162 height 40
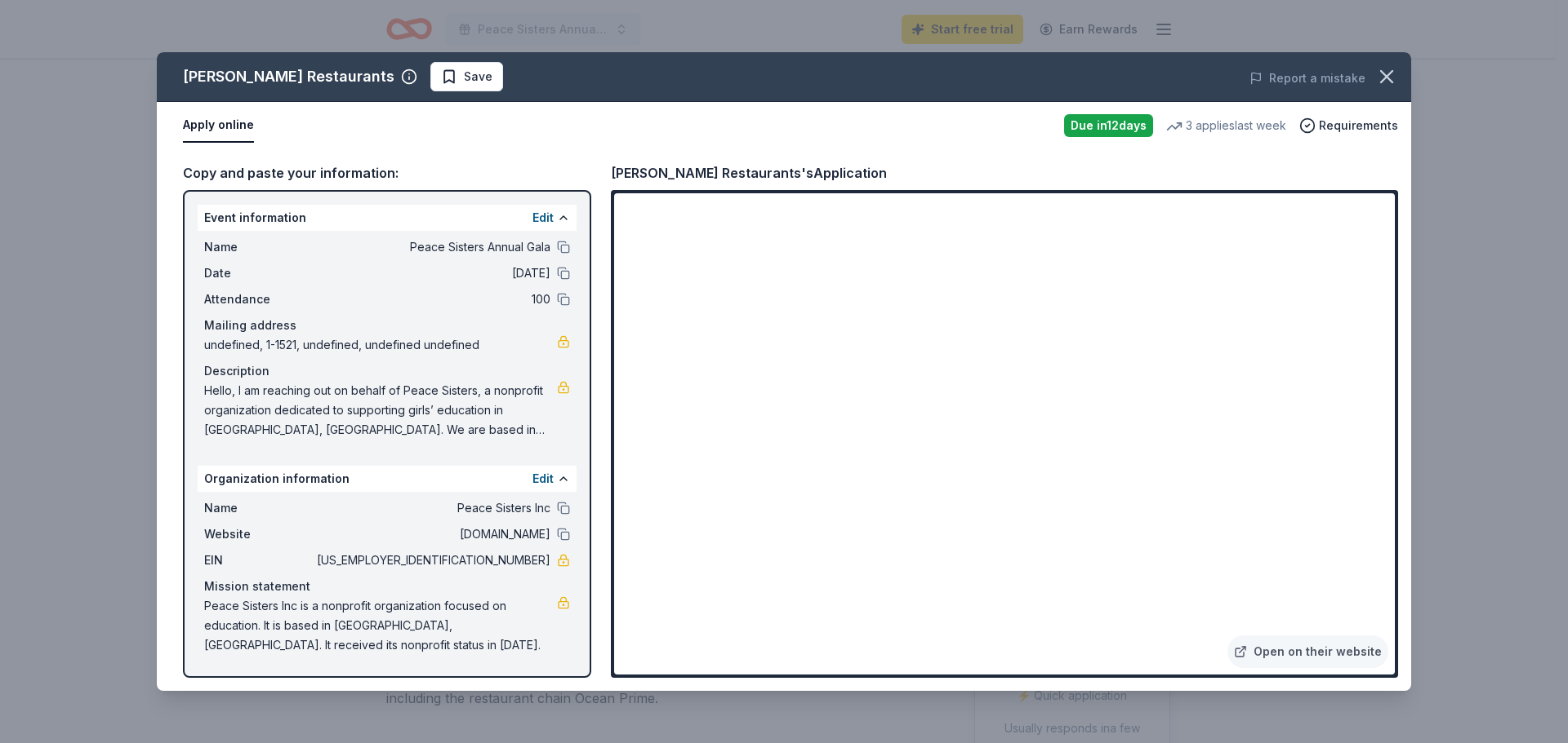
click at [477, 252] on span "Peace Sisters Annual Gala" at bounding box center [431, 247] width 237 height 19
click at [565, 248] on button at bounding box center [563, 247] width 13 height 13
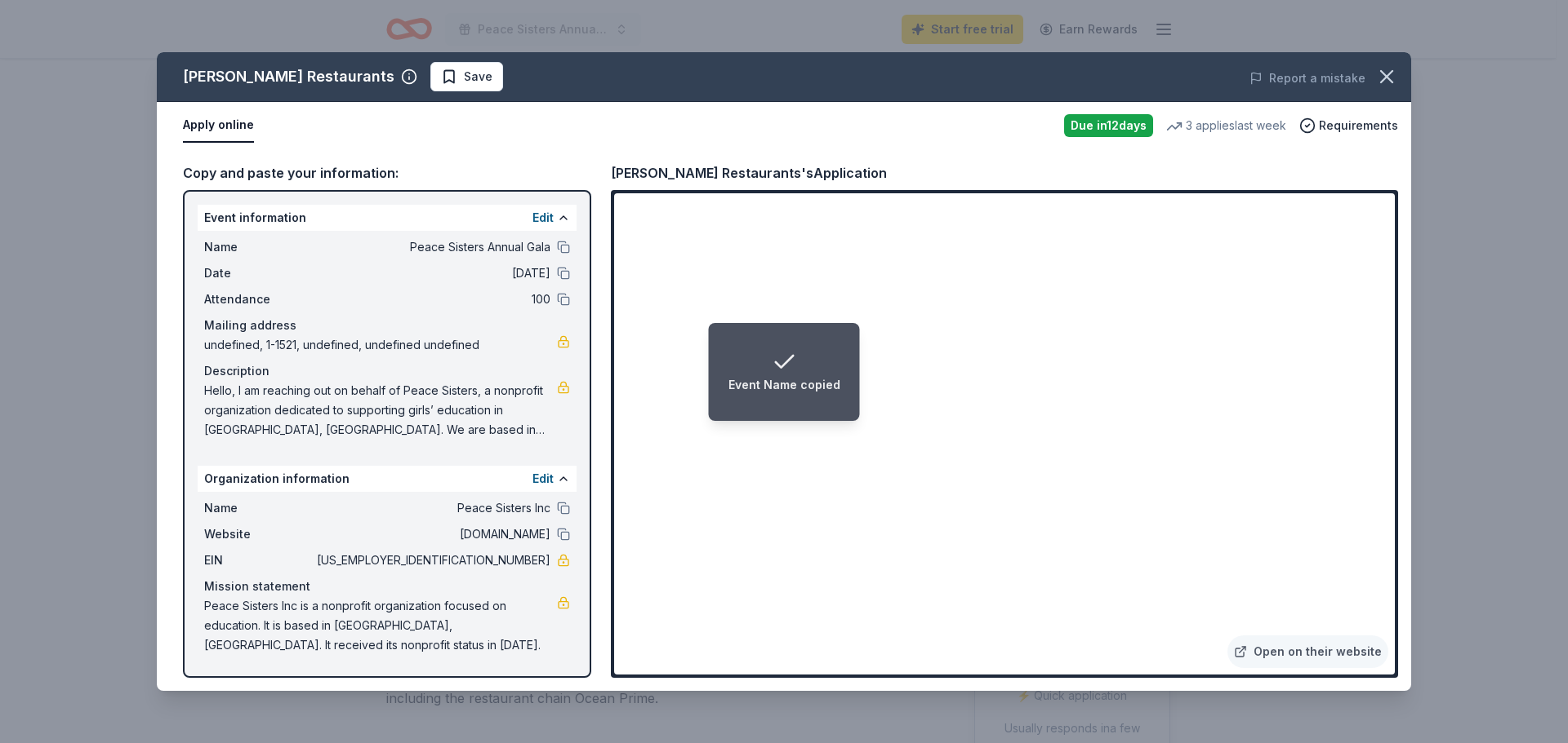
drag, startPoint x: 534, startPoint y: 414, endPoint x: 324, endPoint y: 384, distance: 212.1
click at [326, 383] on span "Hello, I am reaching out on behalf of Peace Sisters, a nonprofit organization d…" at bounding box center [380, 411] width 353 height 59
click at [325, 384] on span "Hello, I am reaching out on behalf of Peace Sisters, a nonprofit organization d…" at bounding box center [380, 411] width 353 height 59
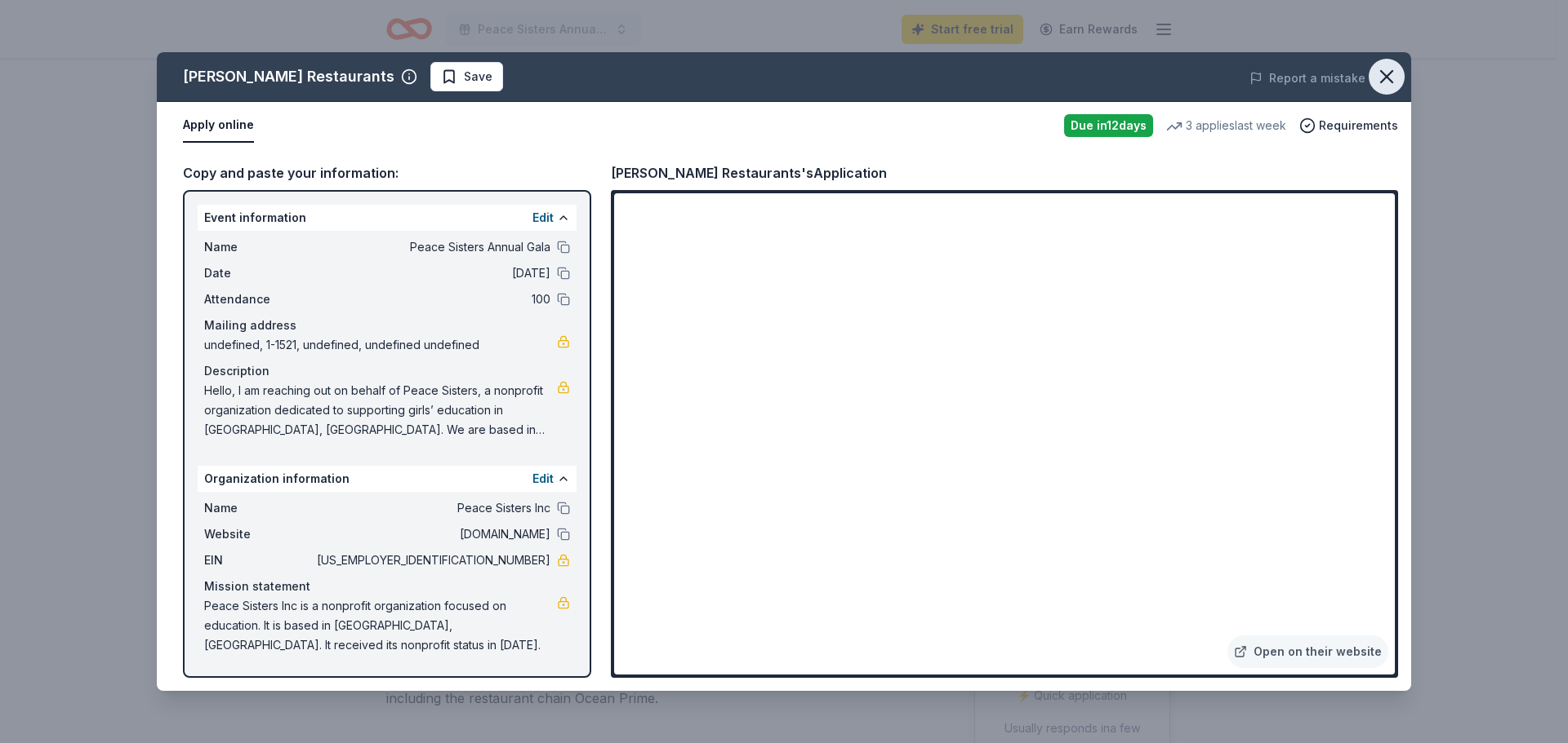
click at [1381, 80] on icon "button" at bounding box center [1386, 76] width 23 height 23
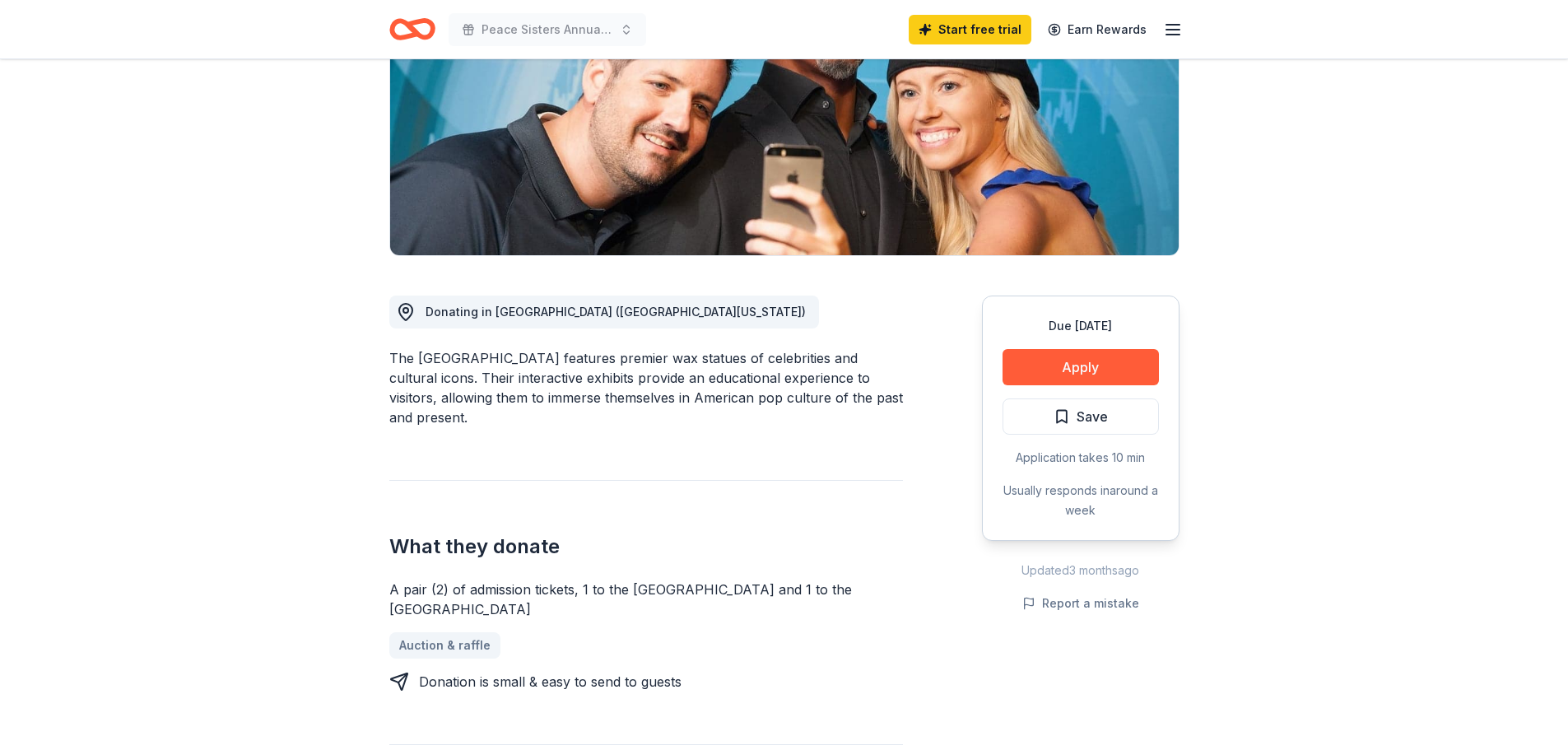
scroll to position [247, 0]
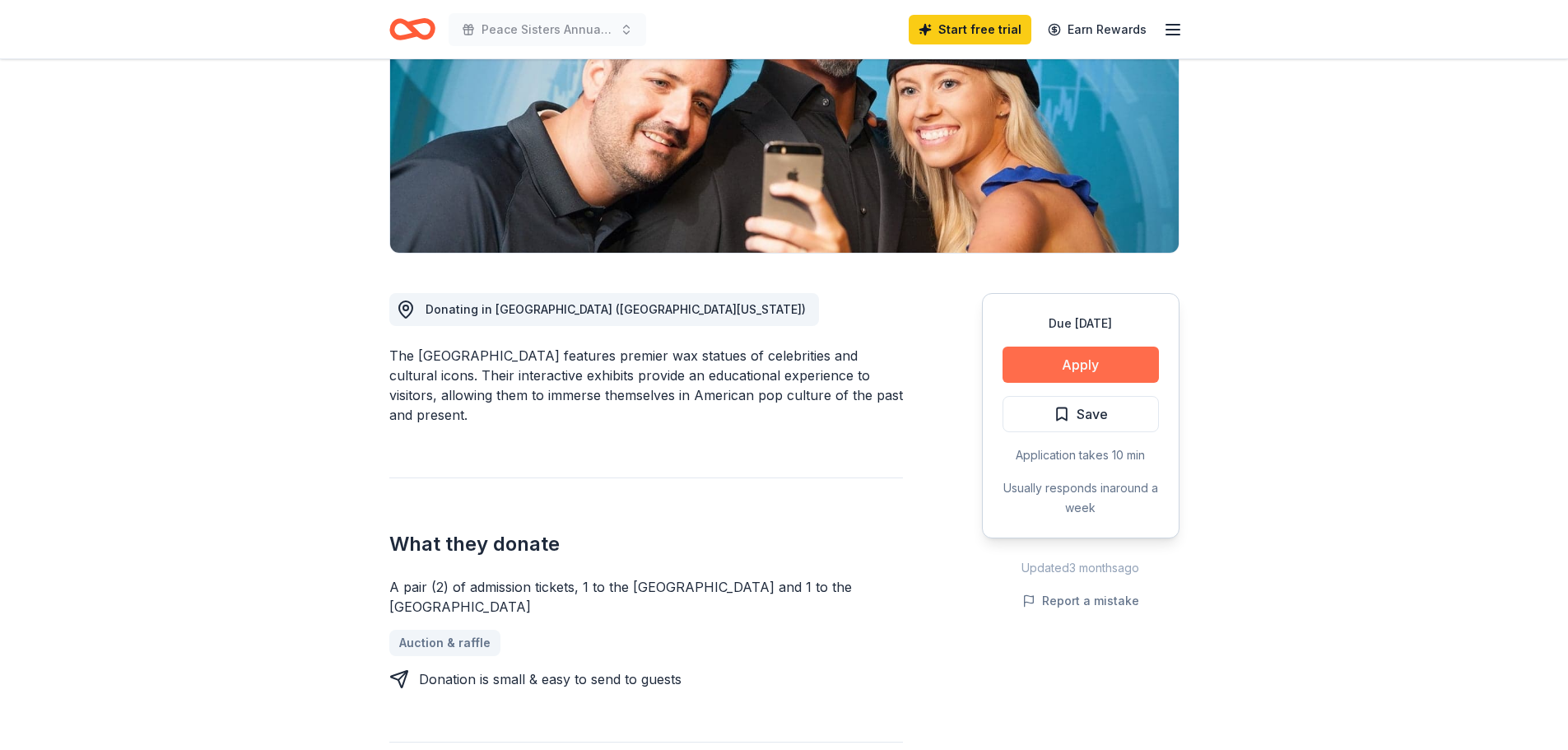
click at [1070, 370] on button "Apply" at bounding box center [1080, 364] width 156 height 36
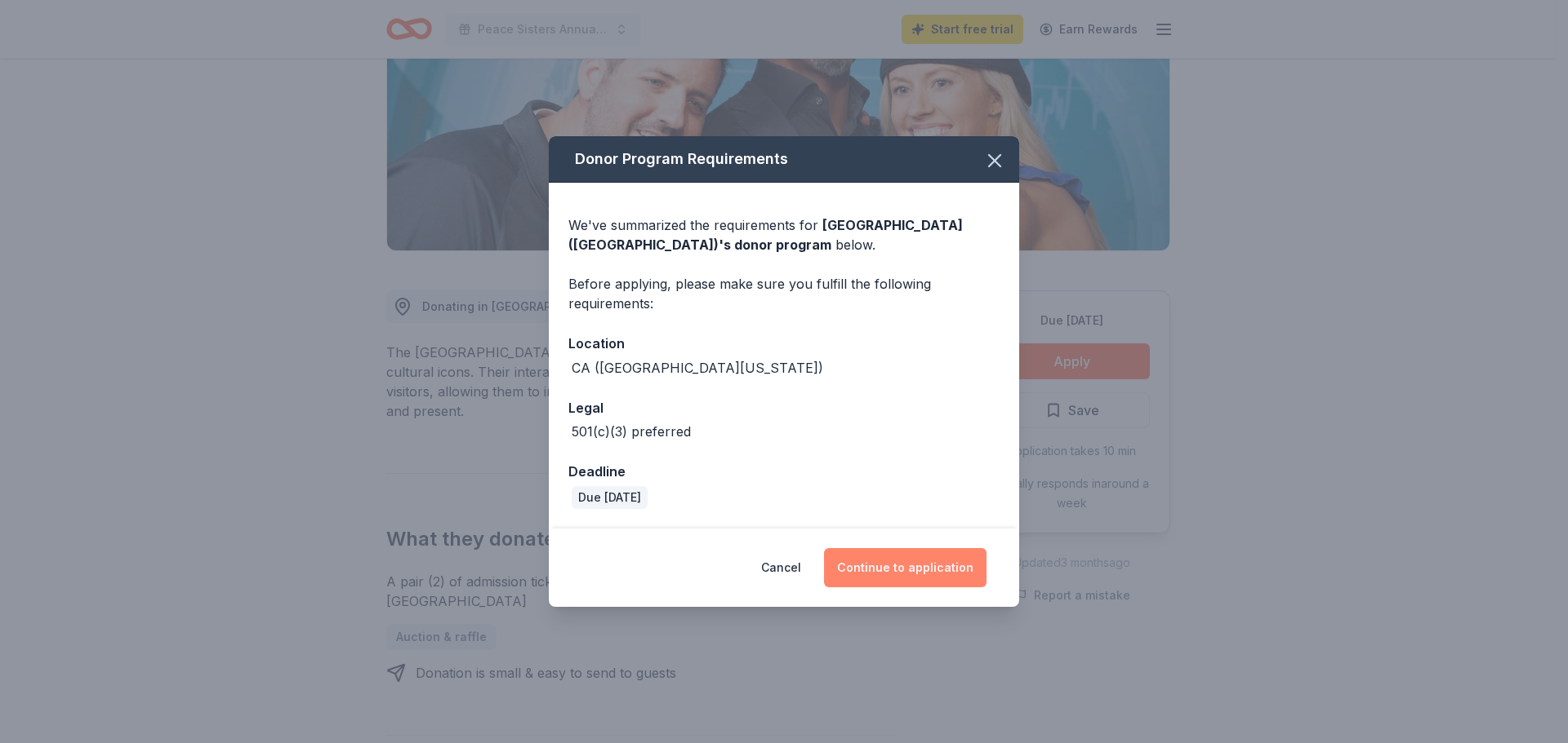
click at [894, 573] on button "Continue to application" at bounding box center [905, 568] width 162 height 40
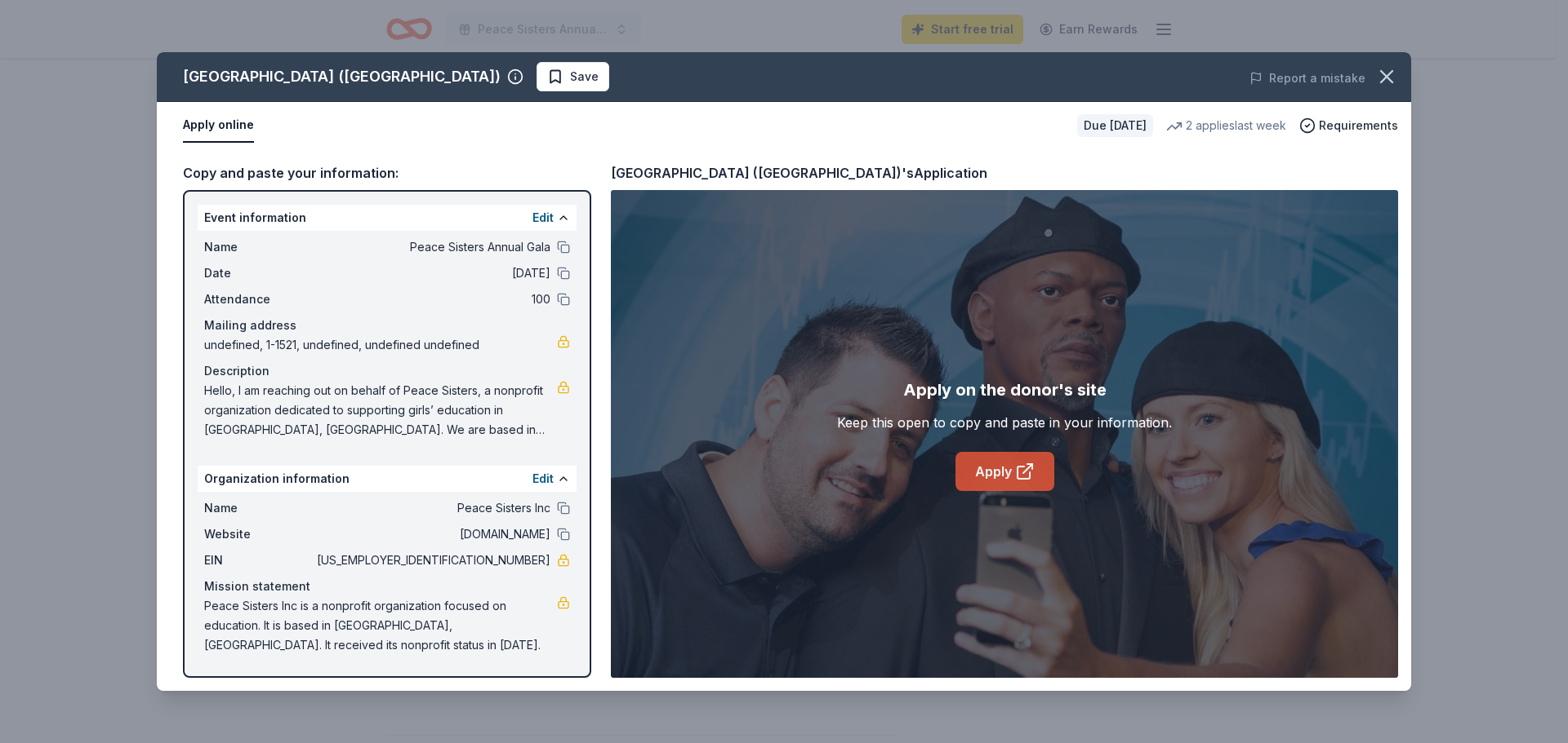
click at [1001, 470] on link "Apply" at bounding box center [1004, 471] width 99 height 40
click at [1387, 79] on icon "button" at bounding box center [1386, 76] width 23 height 23
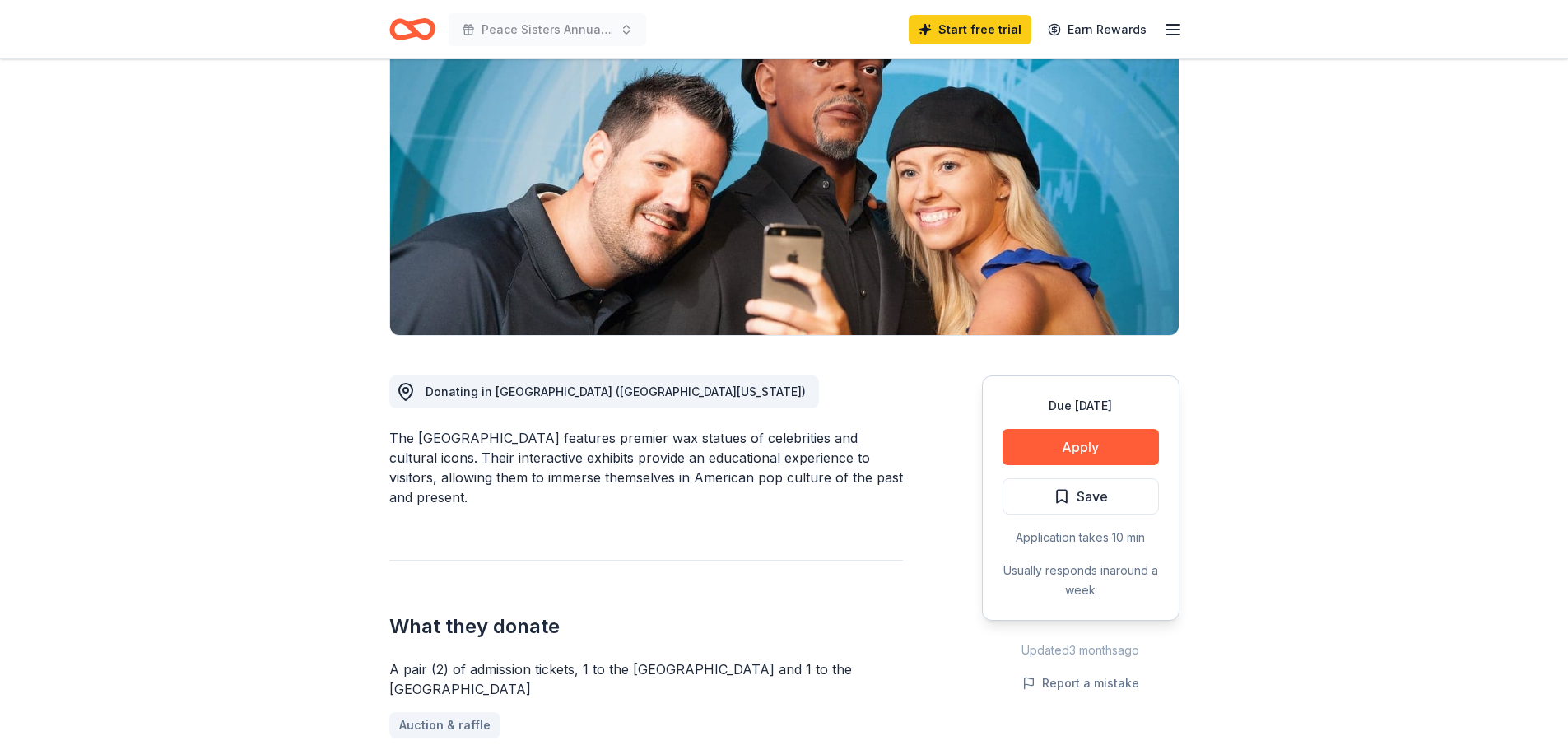
scroll to position [0, 0]
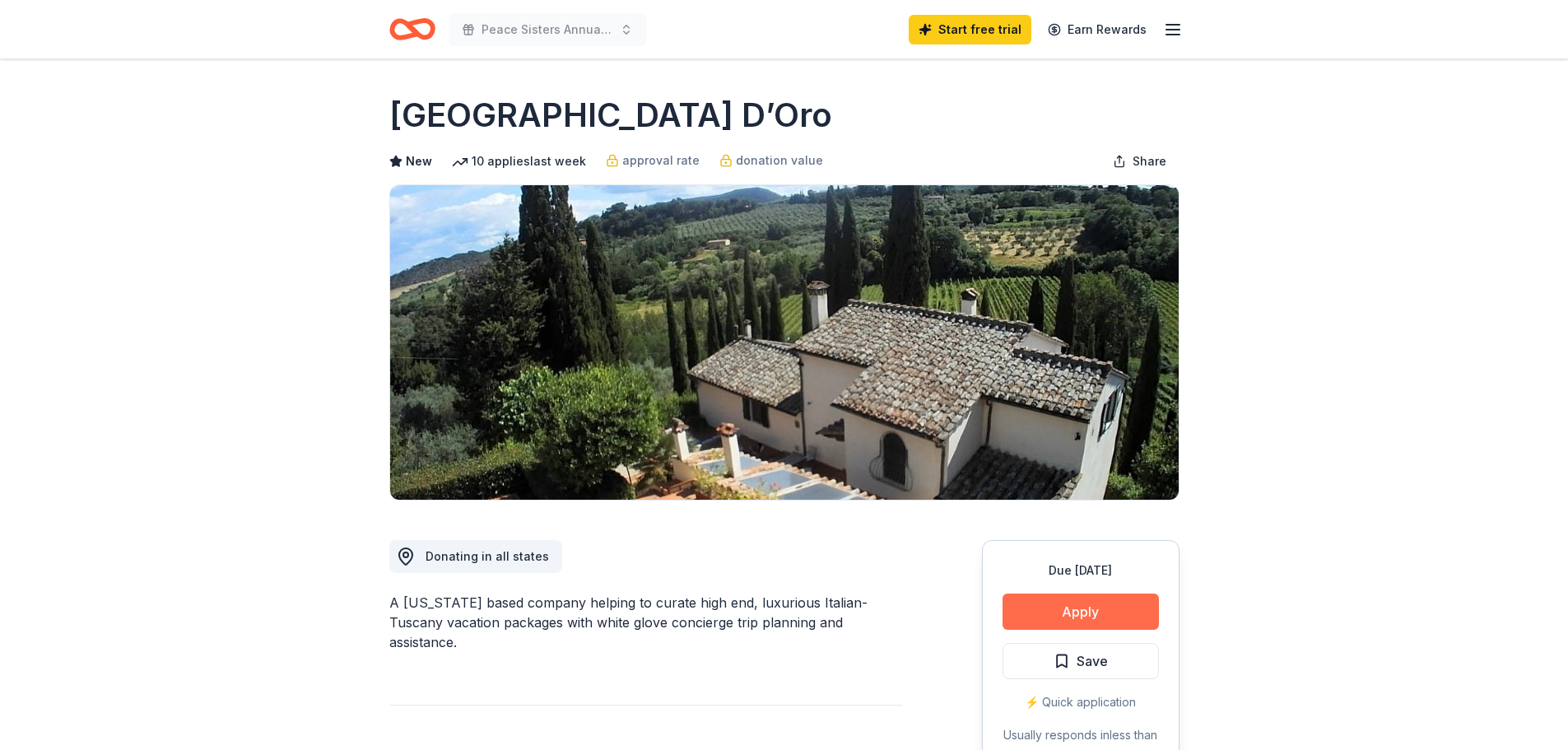
click at [1052, 615] on button "Apply" at bounding box center [1080, 612] width 156 height 36
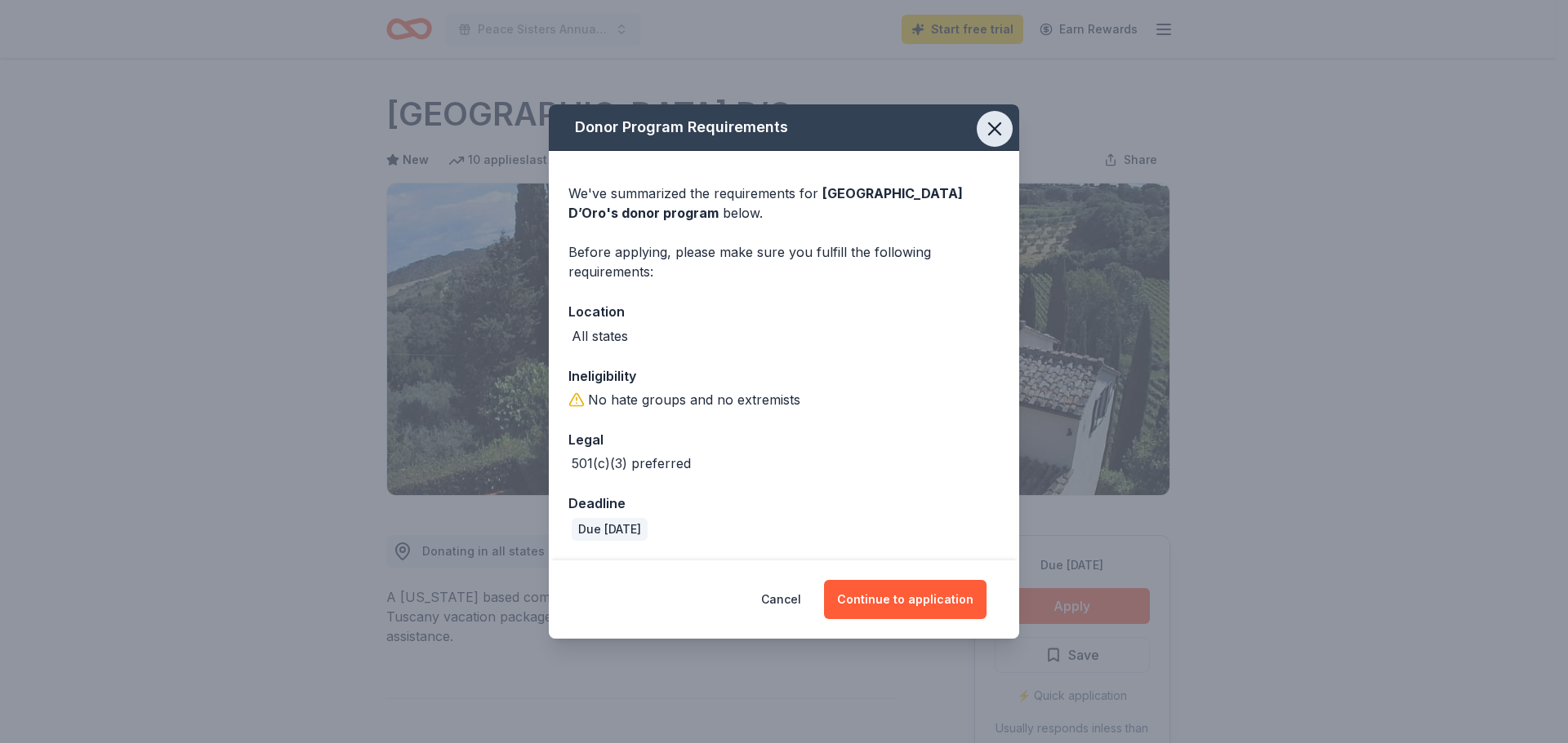
click at [999, 125] on icon "button" at bounding box center [994, 129] width 11 height 11
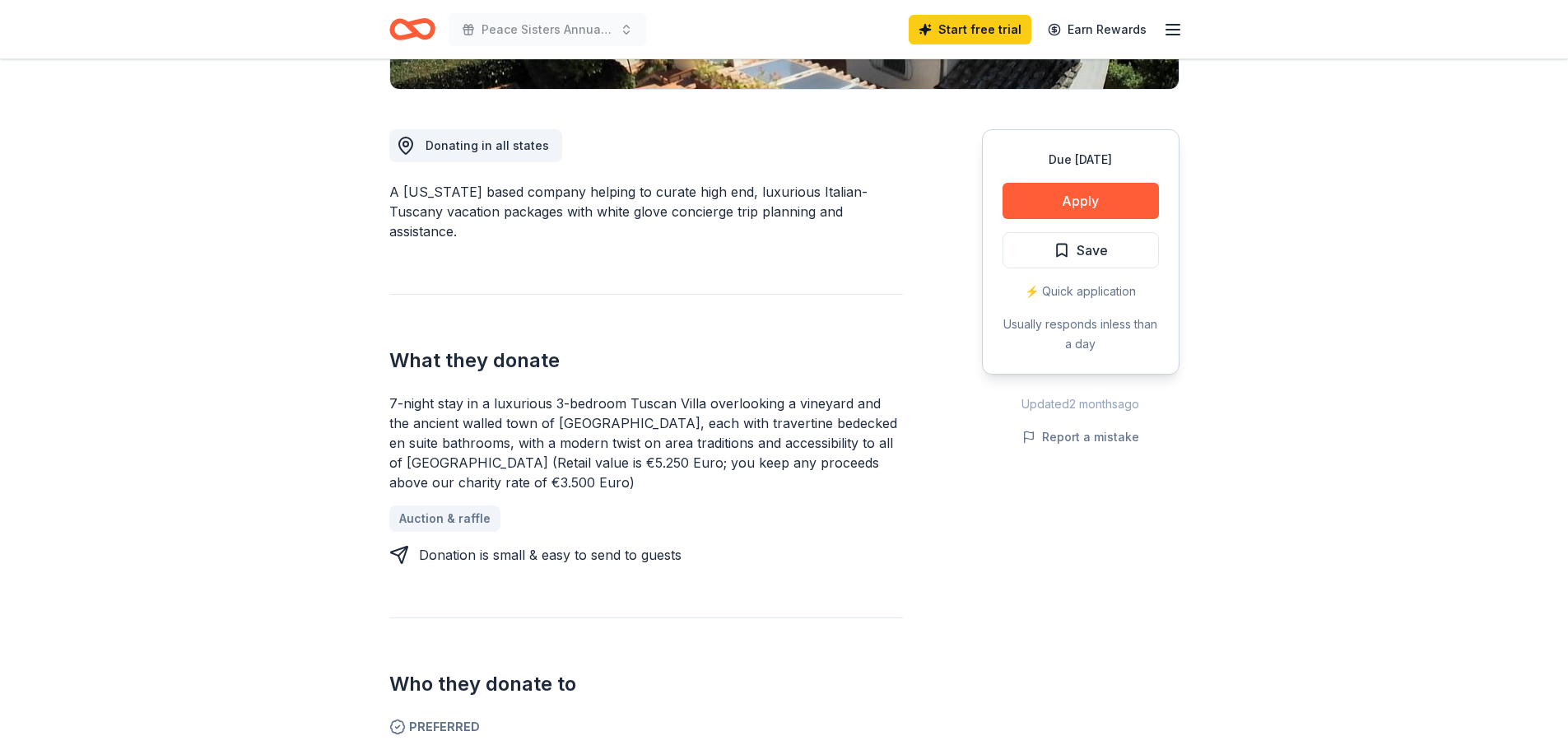
scroll to position [412, 0]
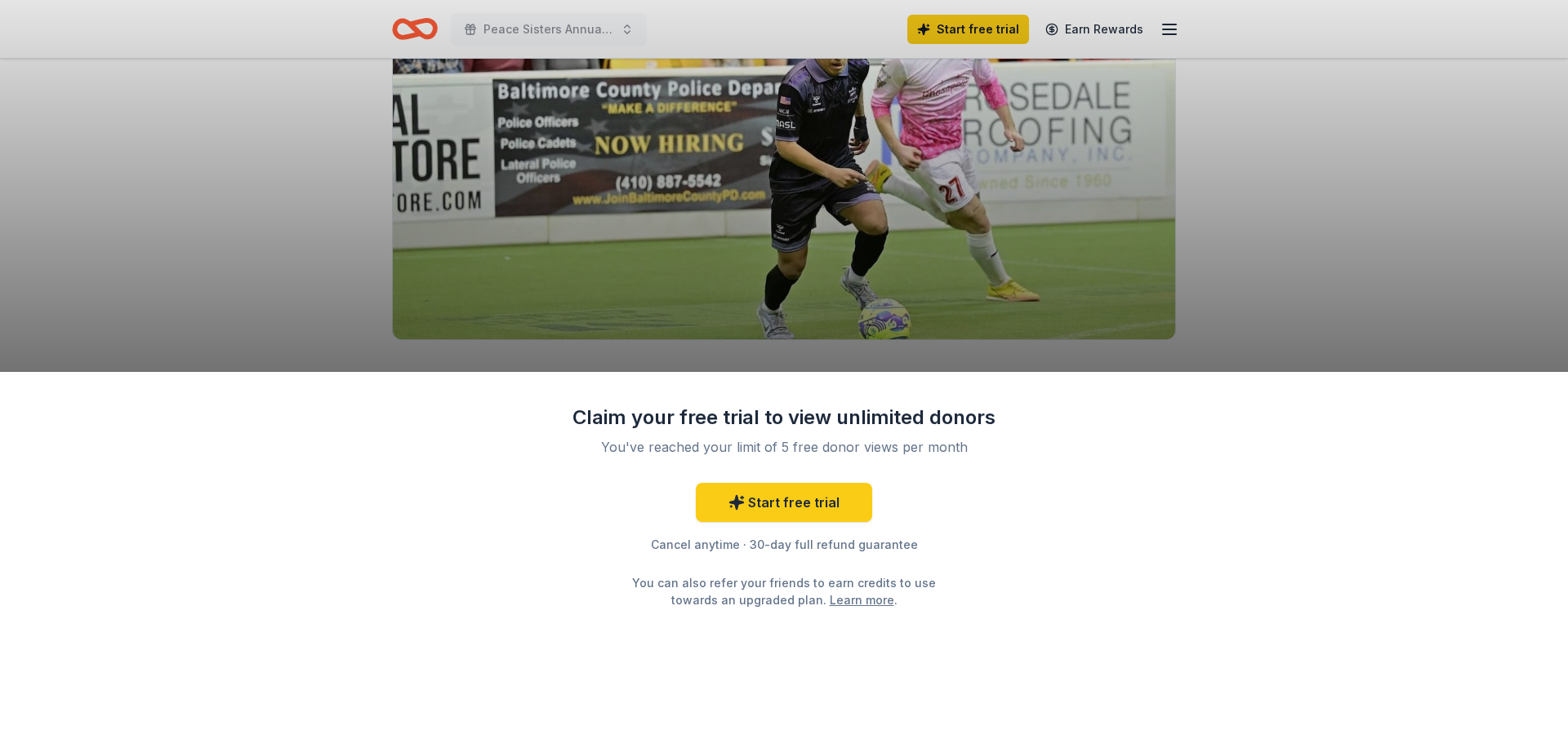
scroll to position [163, 0]
